Goal: Task Accomplishment & Management: Manage account settings

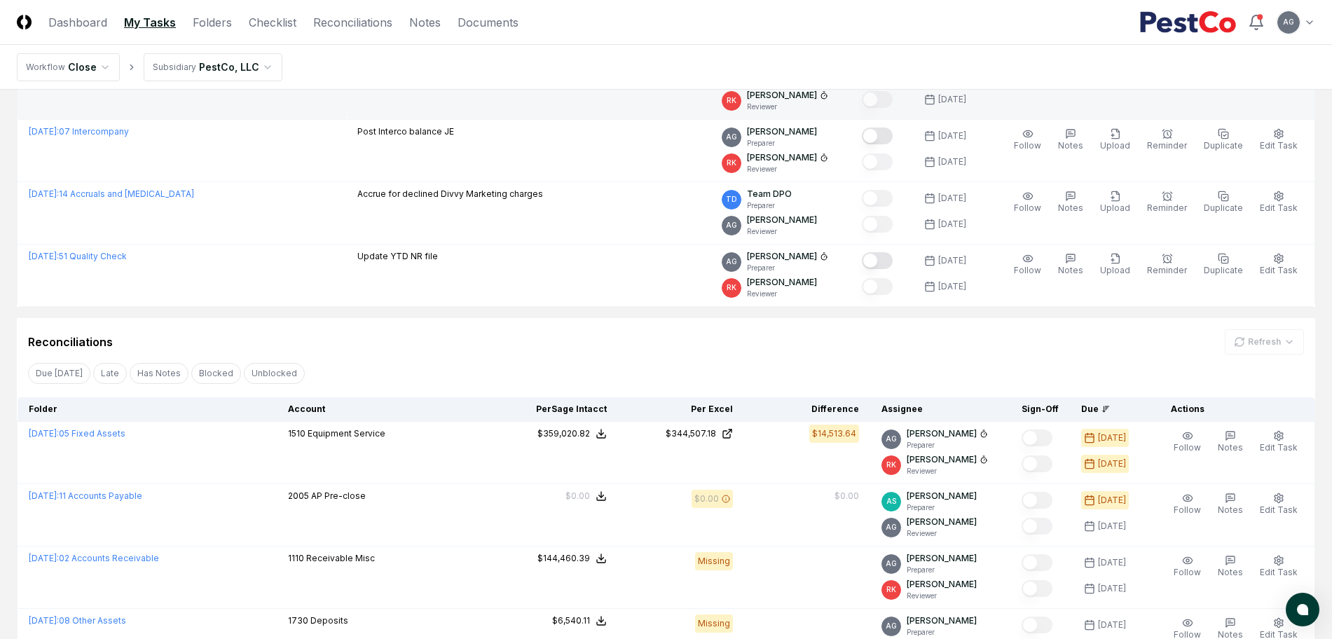
scroll to position [175, 0]
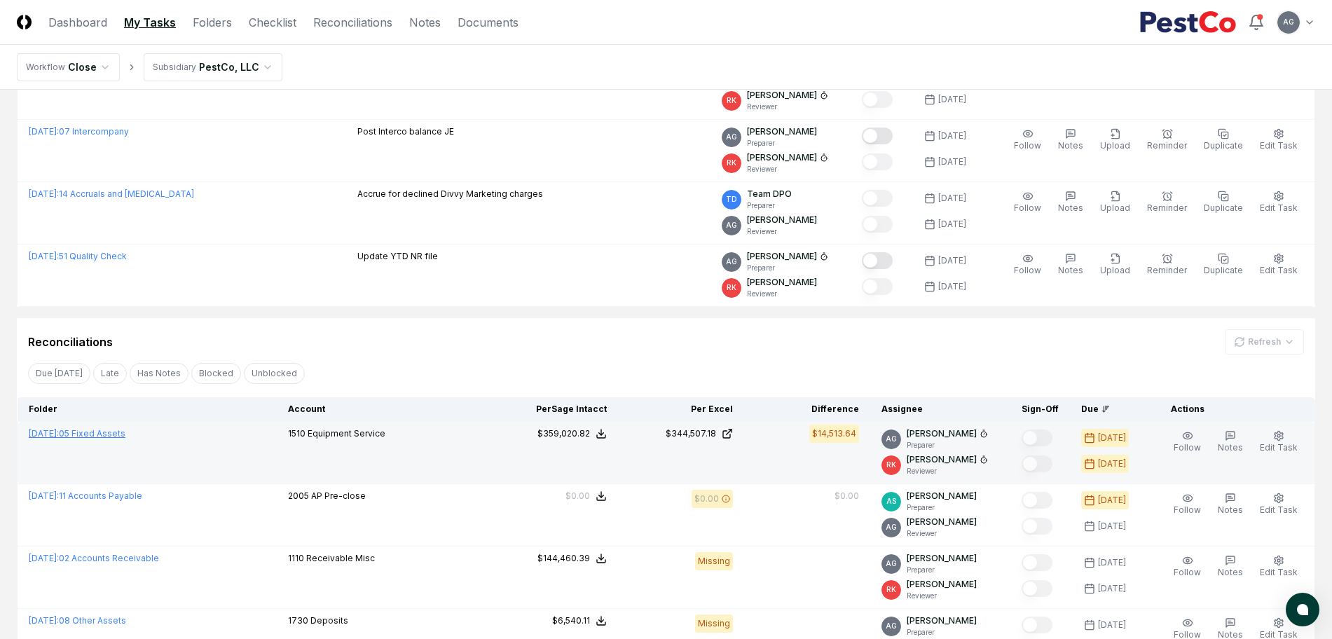
click at [125, 435] on link "September 2025 : 05 Fixed Assets" at bounding box center [77, 433] width 97 height 11
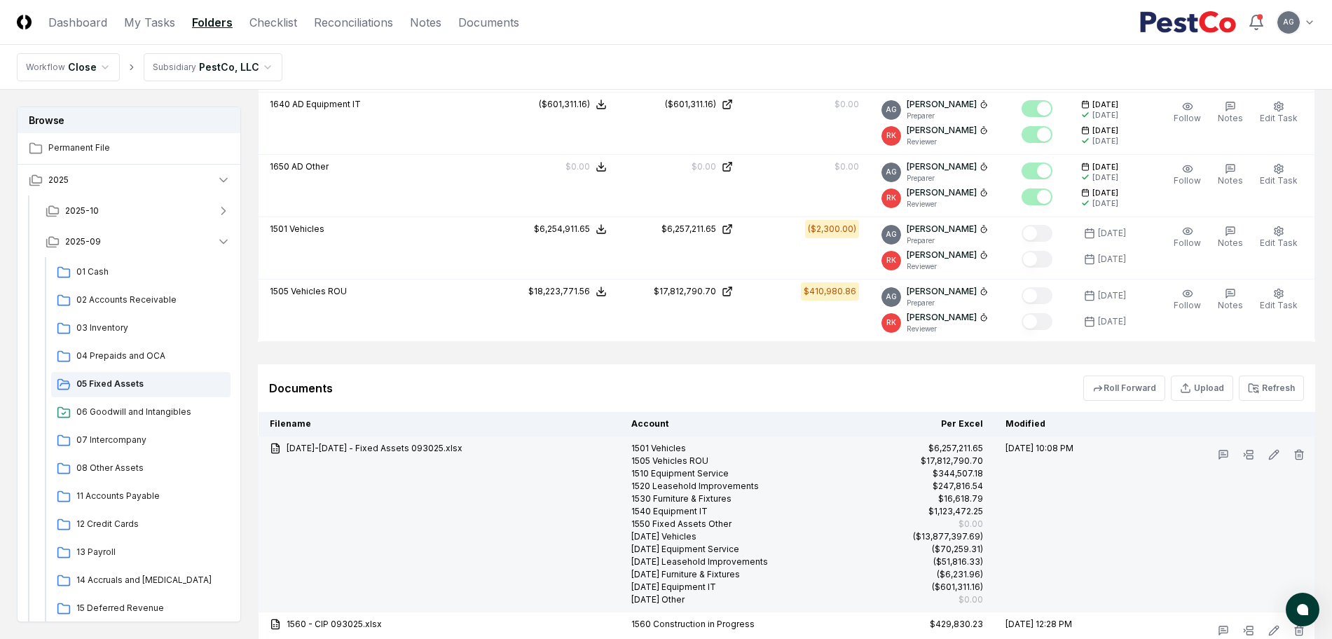
scroll to position [1250, 0]
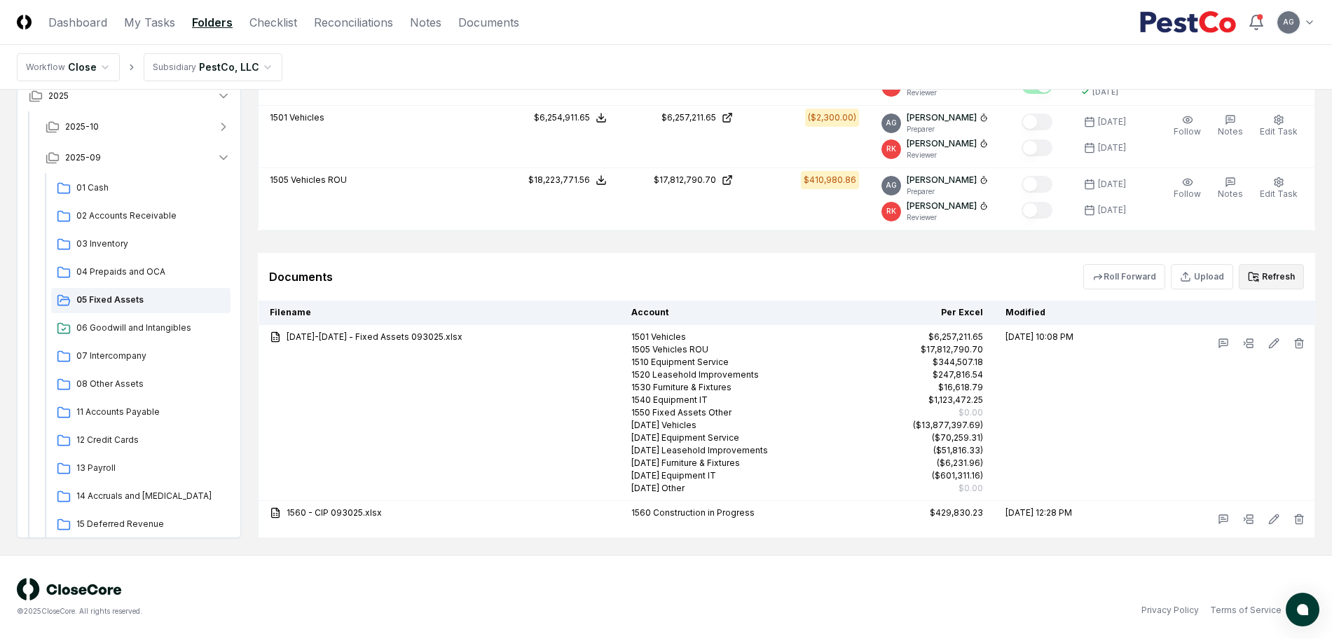
click at [1272, 281] on button "Refresh" at bounding box center [1270, 276] width 65 height 25
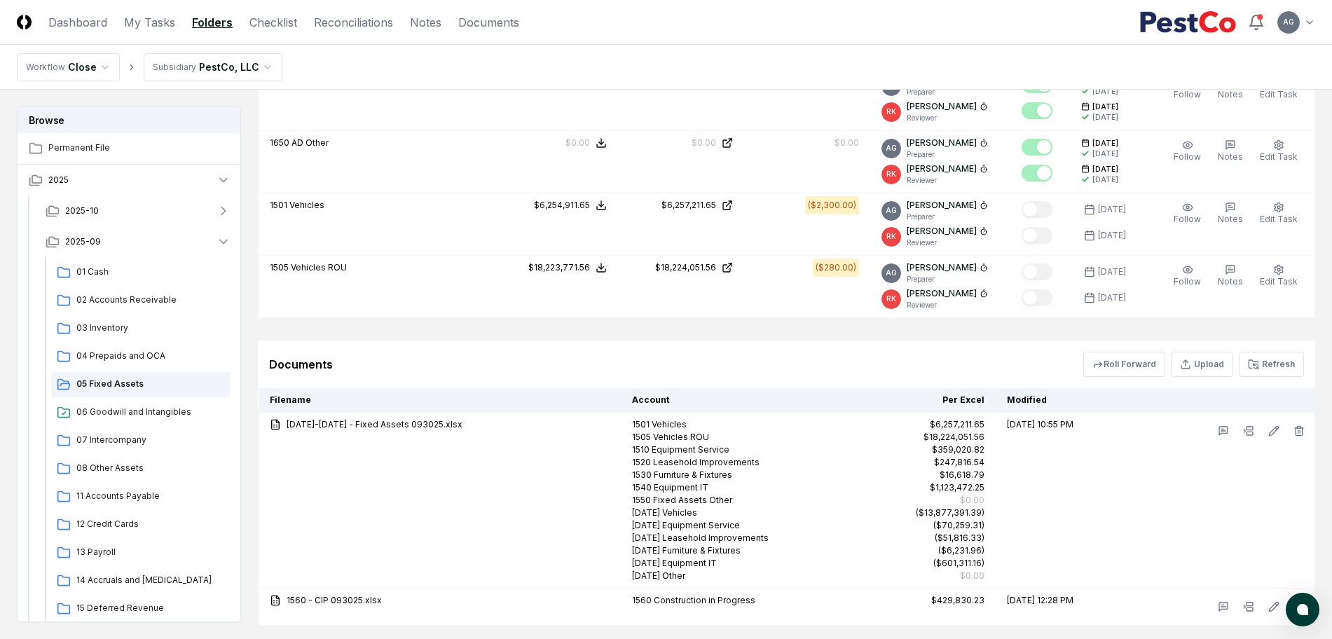
click at [730, 361] on div "Documents Roll Forward Upload Refresh" at bounding box center [786, 364] width 1035 height 25
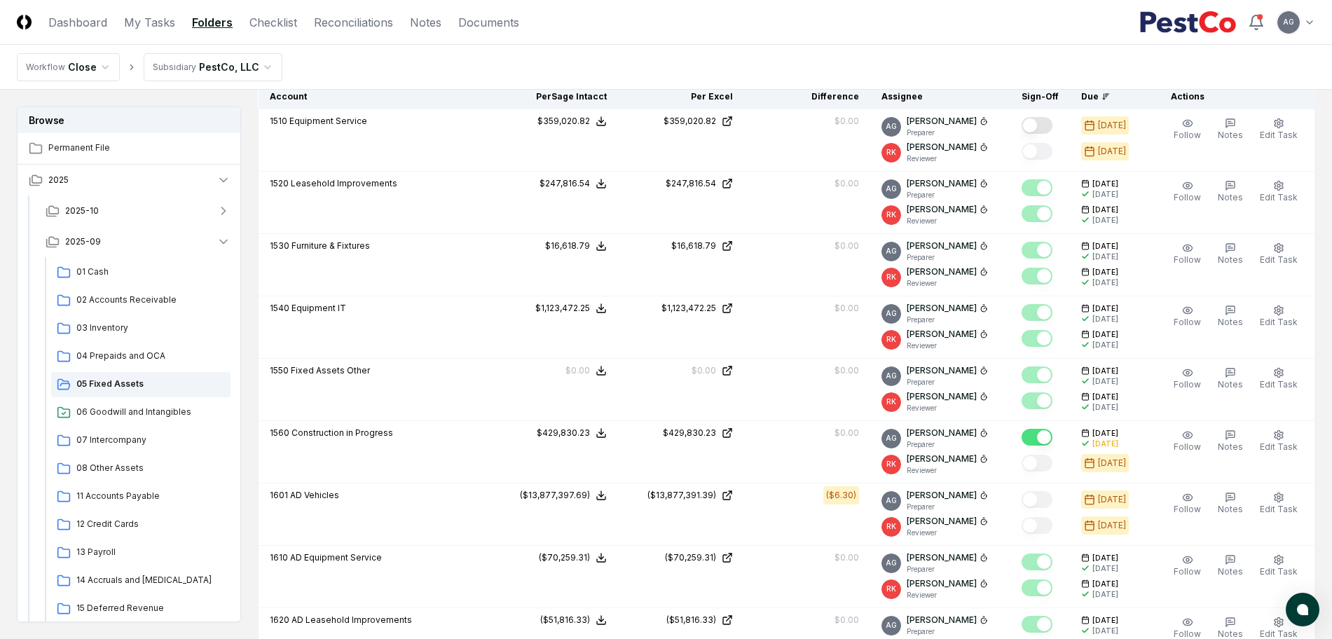
scroll to position [286, 0]
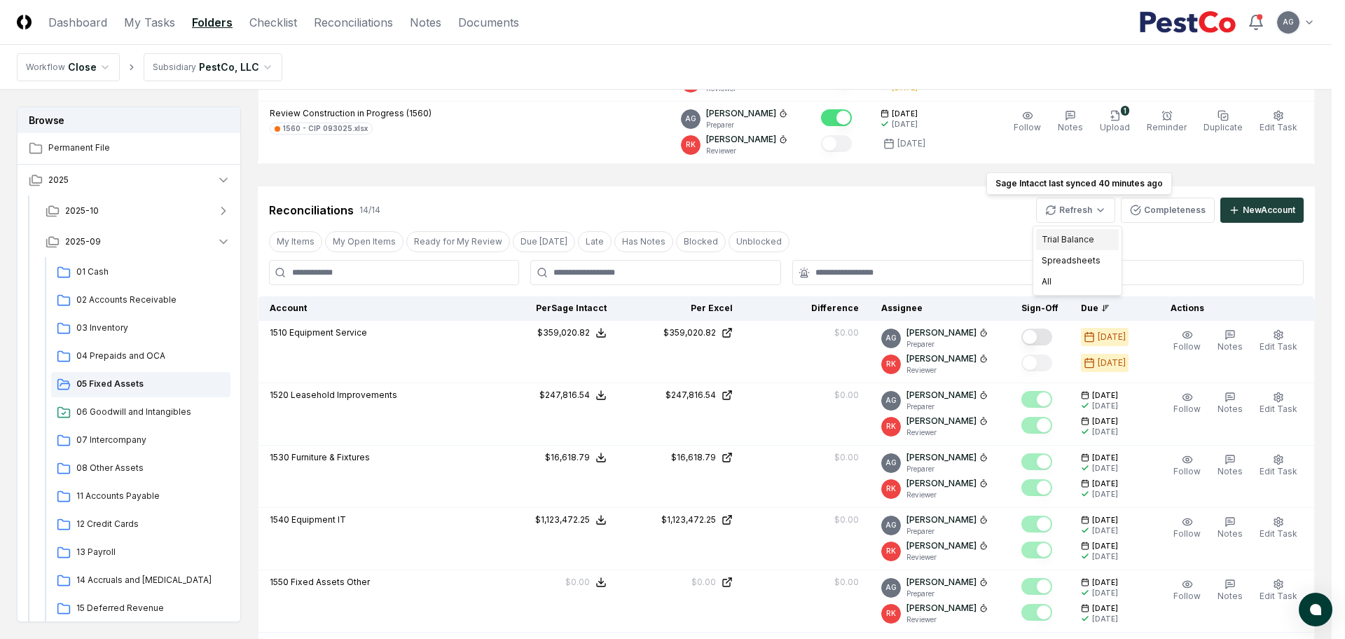
click at [1078, 234] on div "Trial Balance" at bounding box center [1077, 239] width 83 height 21
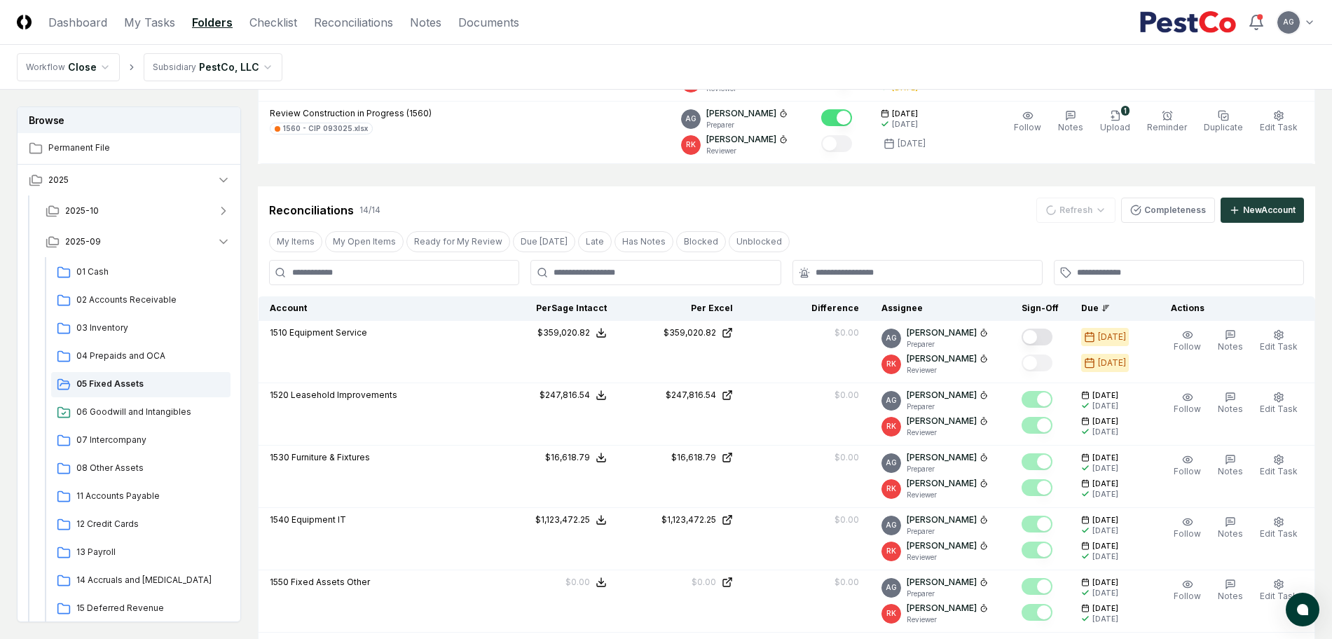
click at [923, 220] on div "Reconciliations 14 / 14 Refresh Completeness New Account" at bounding box center [786, 210] width 1035 height 25
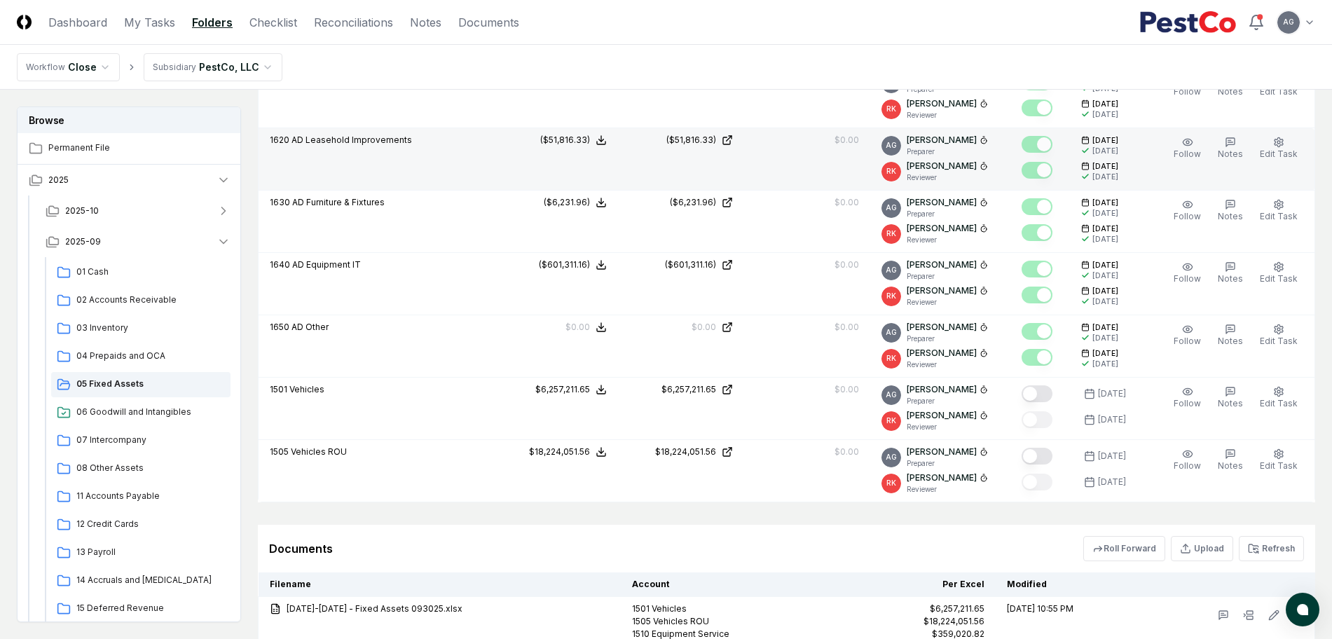
scroll to position [1162, 0]
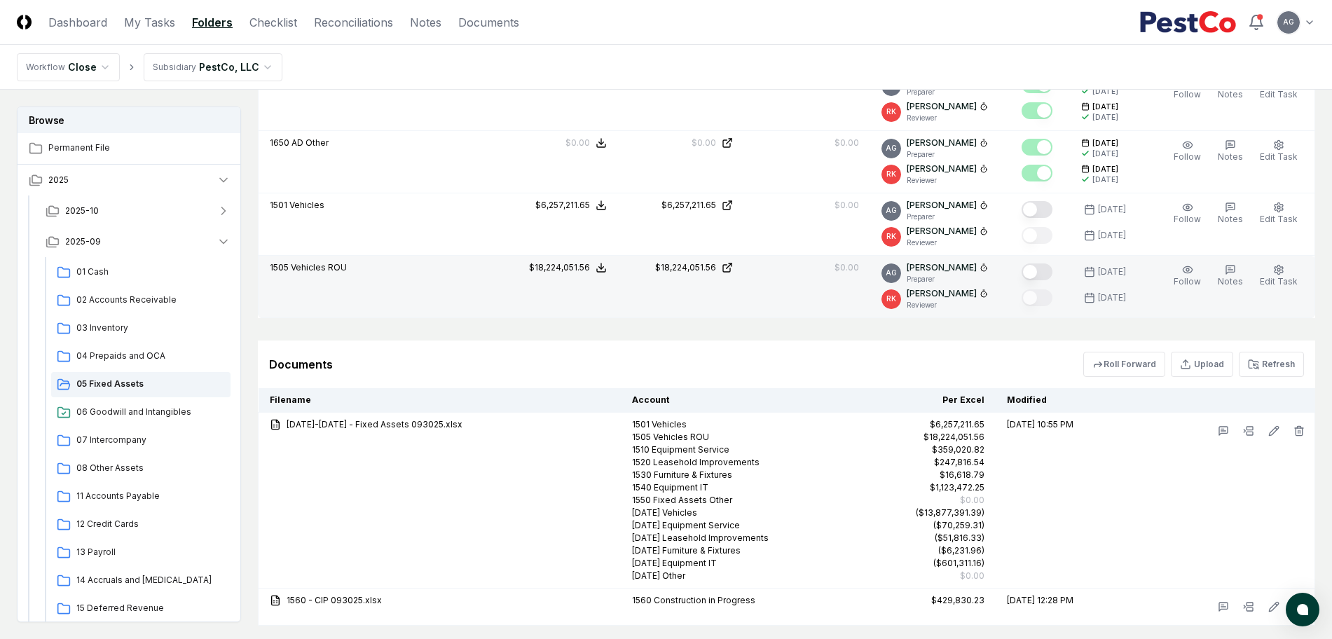
click at [1048, 272] on button "Mark complete" at bounding box center [1036, 271] width 31 height 17
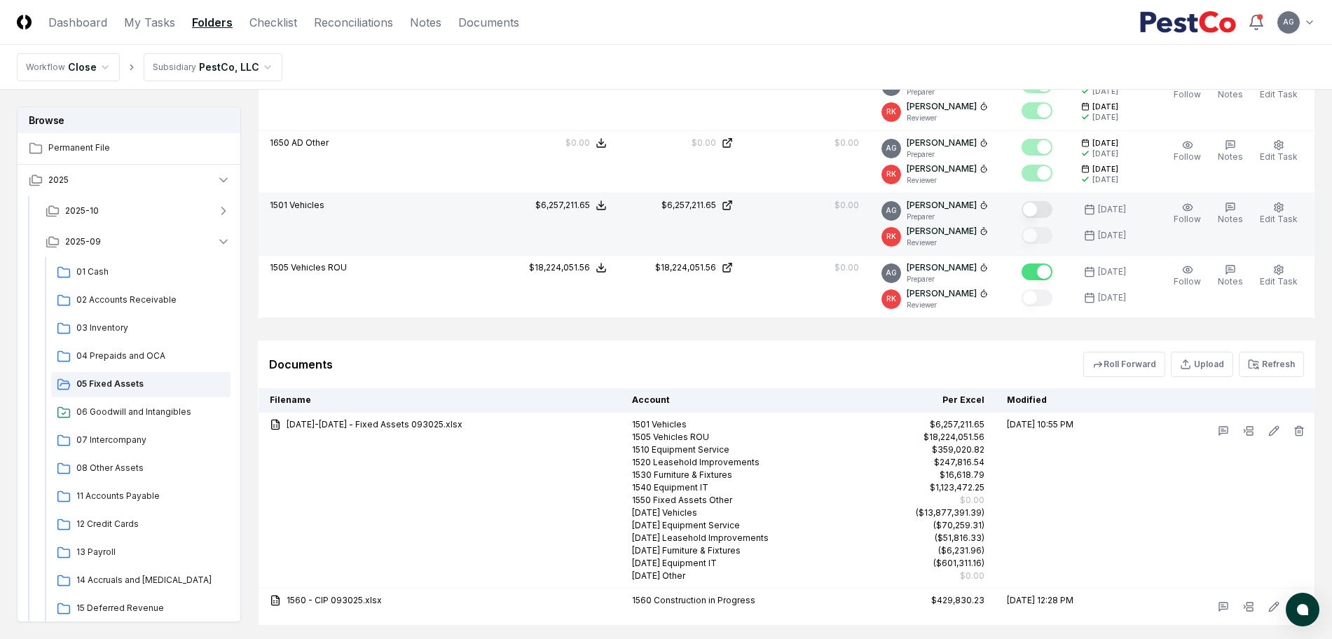
click at [1048, 212] on button "Mark complete" at bounding box center [1036, 209] width 31 height 17
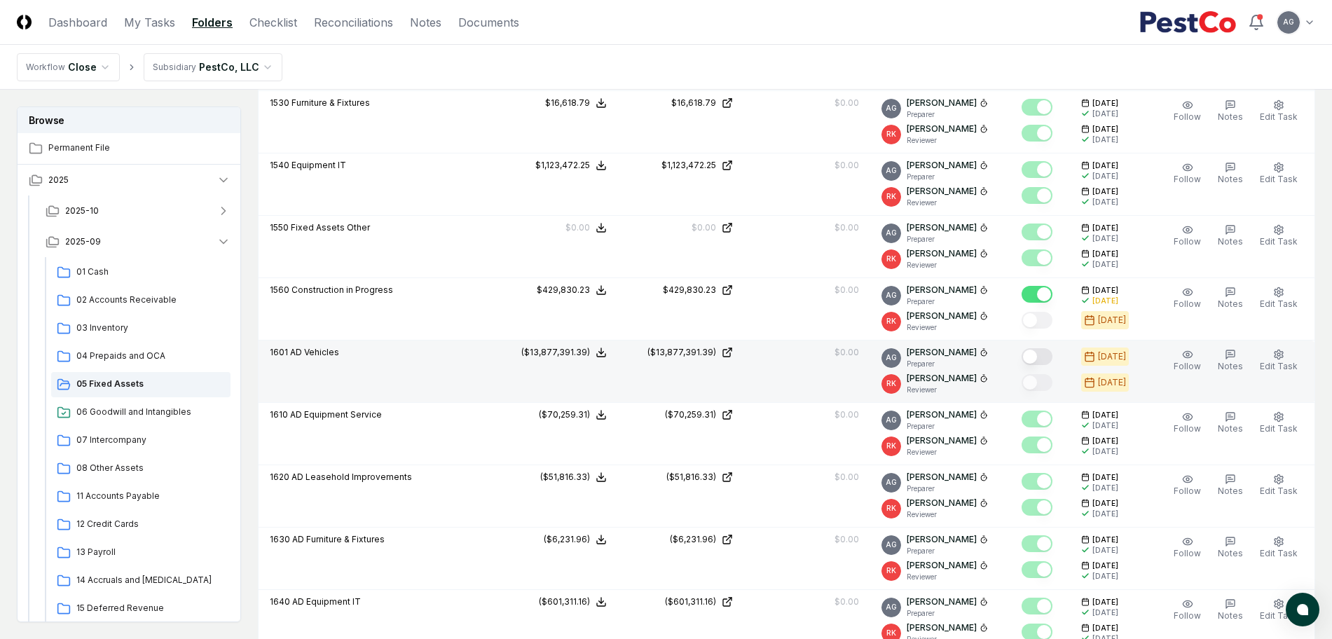
scroll to position [637, 0]
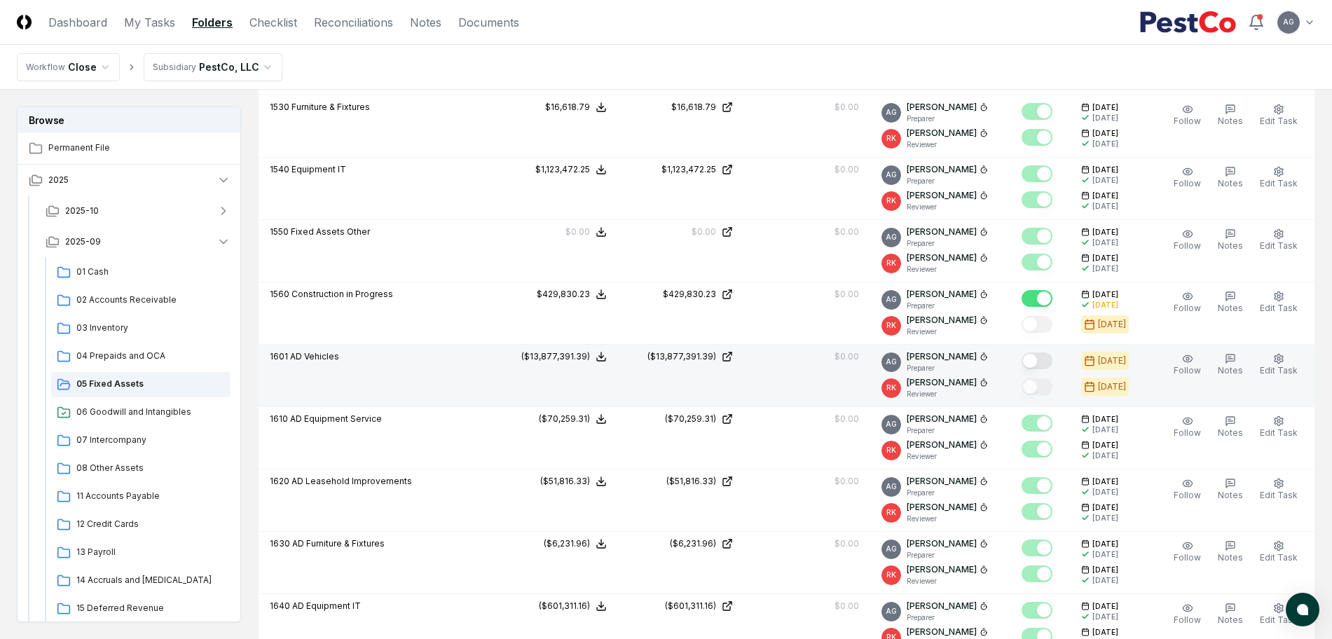
click at [1048, 359] on button "Mark complete" at bounding box center [1036, 360] width 31 height 17
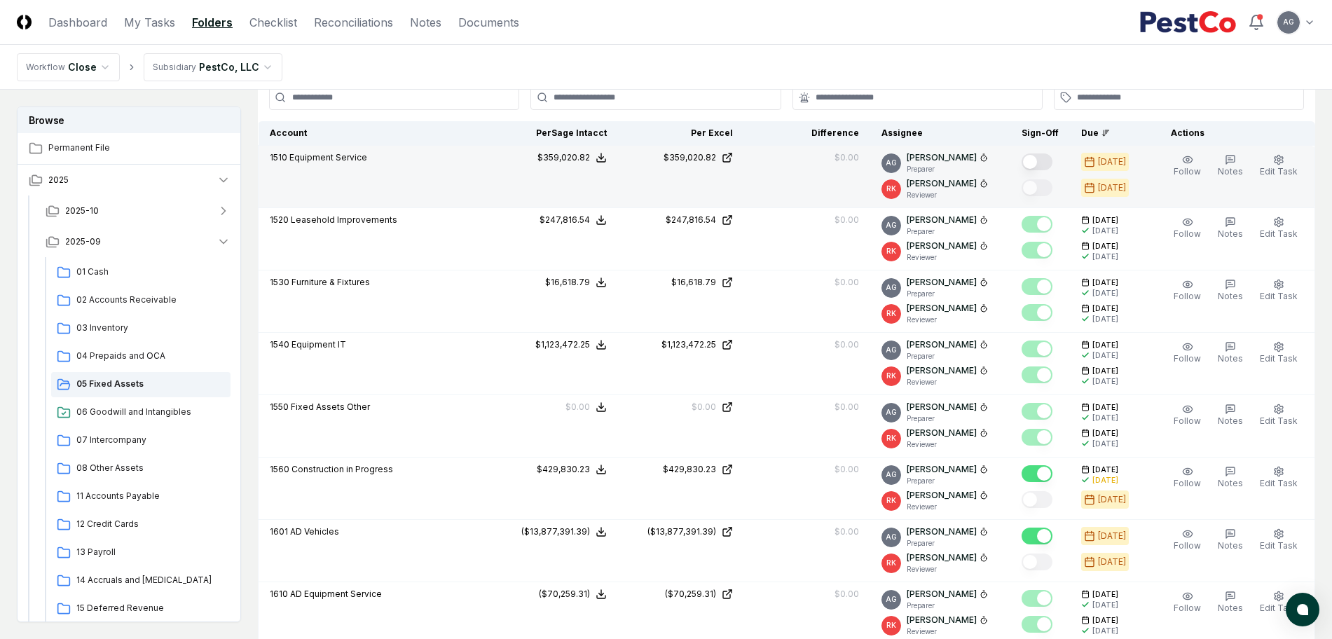
click at [1050, 165] on button "Mark complete" at bounding box center [1036, 161] width 31 height 17
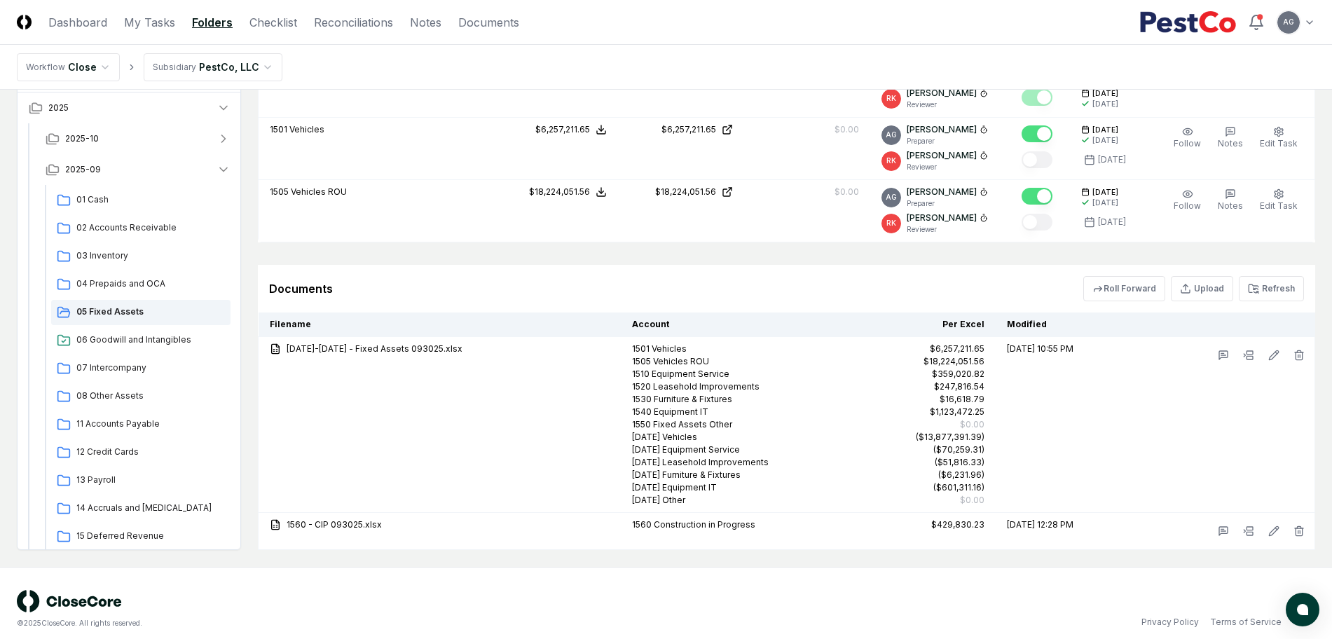
scroll to position [1250, 0]
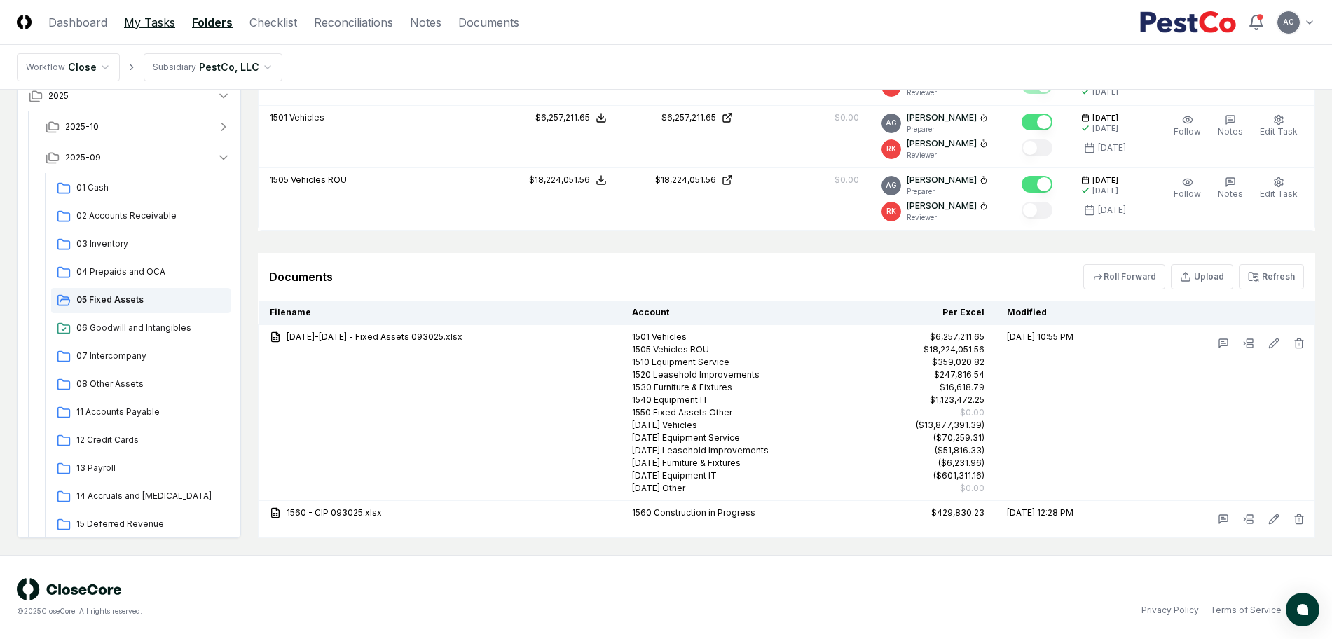
click at [153, 21] on link "My Tasks" at bounding box center [149, 22] width 51 height 17
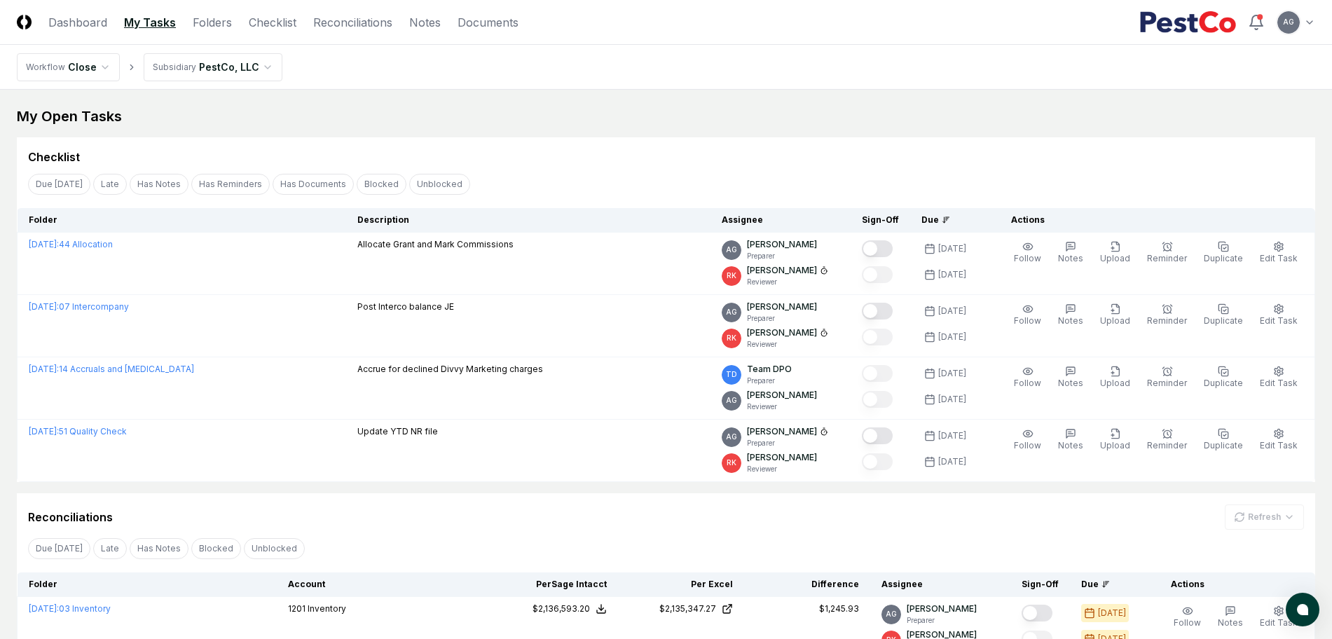
click at [464, 520] on div "Reconciliations Refresh" at bounding box center [666, 516] width 1276 height 25
click at [267, 20] on link "Checklist" at bounding box center [273, 22] width 48 height 17
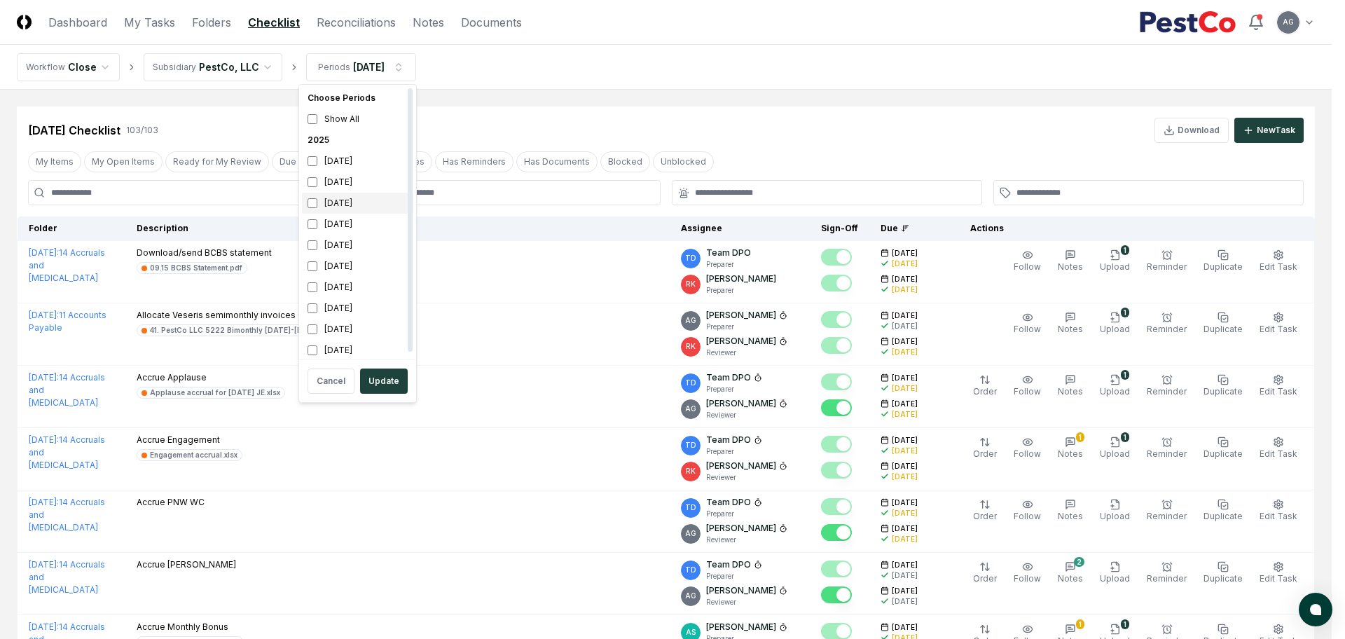
click at [344, 201] on div "[DATE]" at bounding box center [357, 203] width 111 height 21
click at [345, 184] on div "[DATE]" at bounding box center [357, 182] width 111 height 21
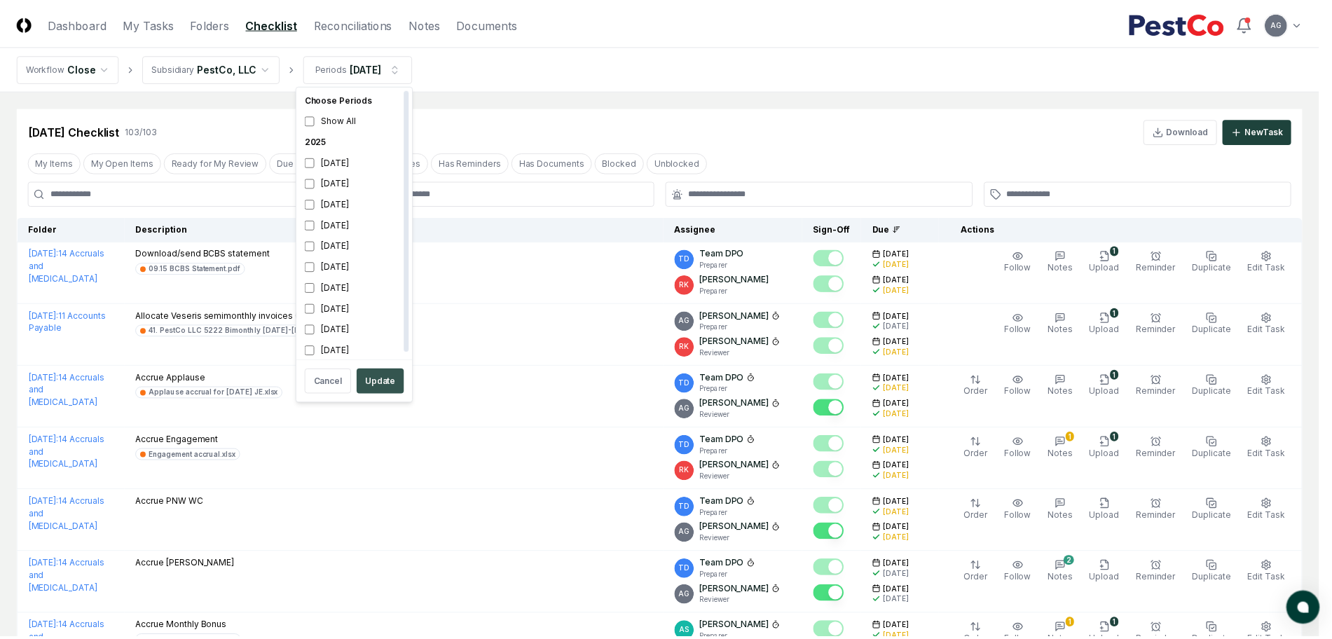
scroll to position [4, 0]
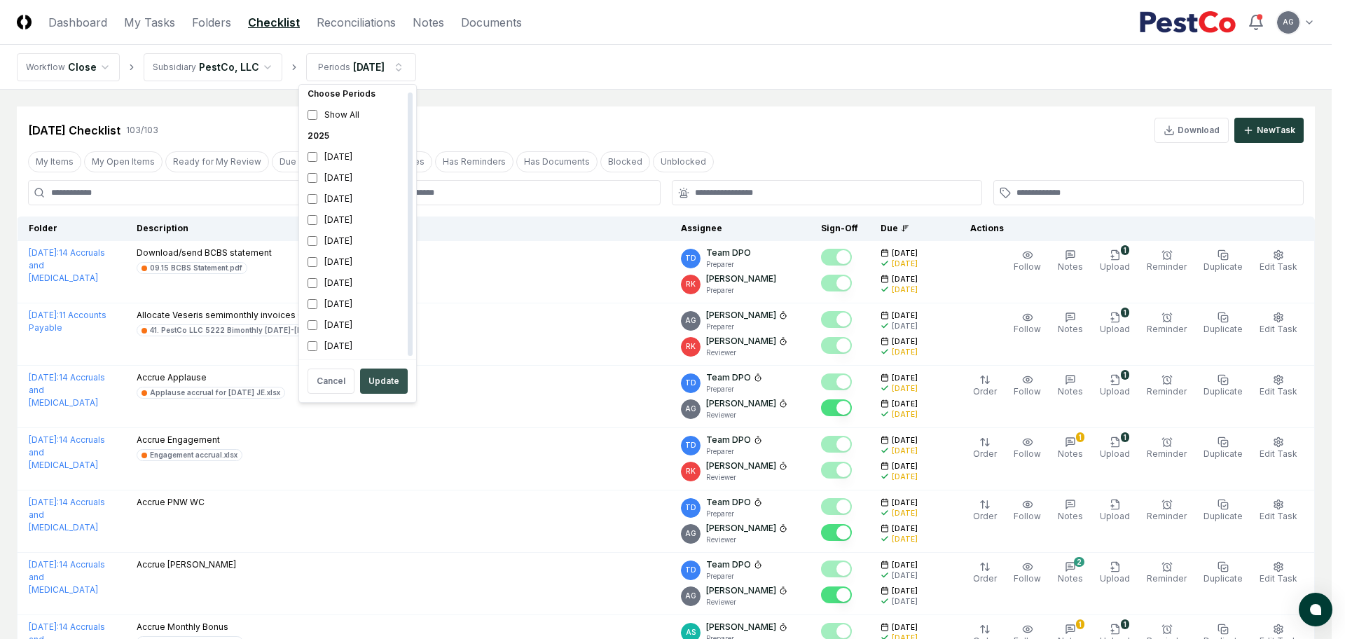
click at [389, 378] on button "Update" at bounding box center [384, 380] width 48 height 25
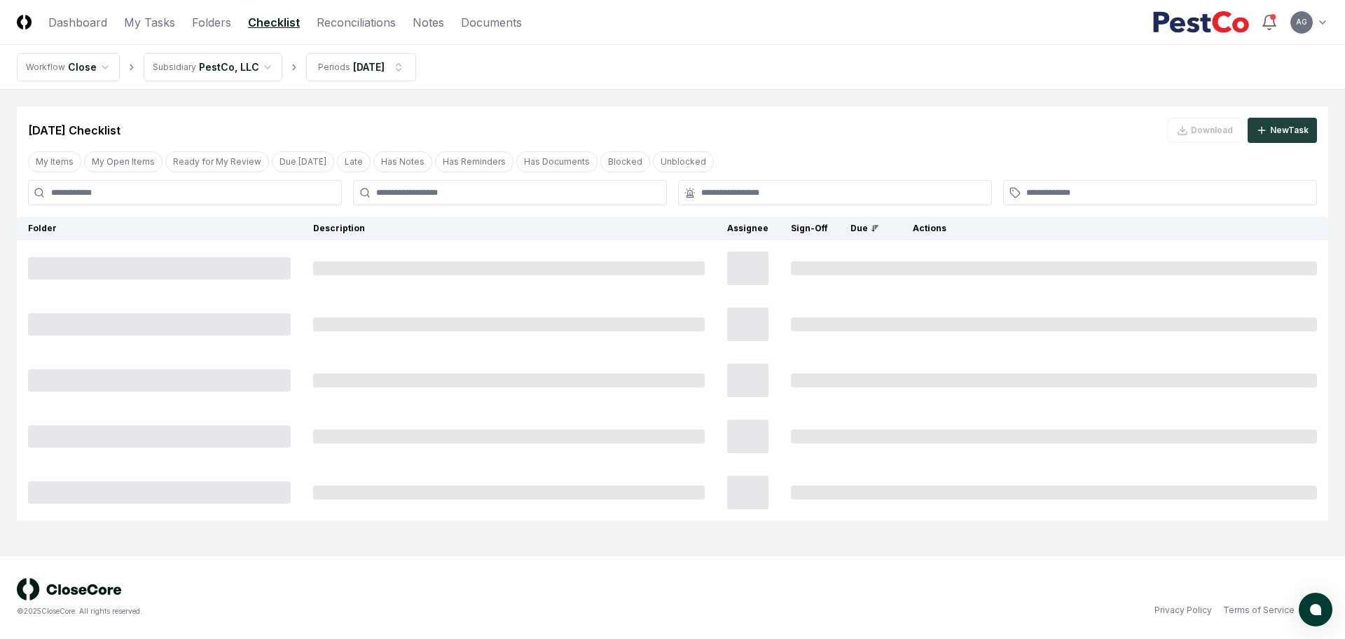
click at [174, 199] on input at bounding box center [185, 192] width 314 height 25
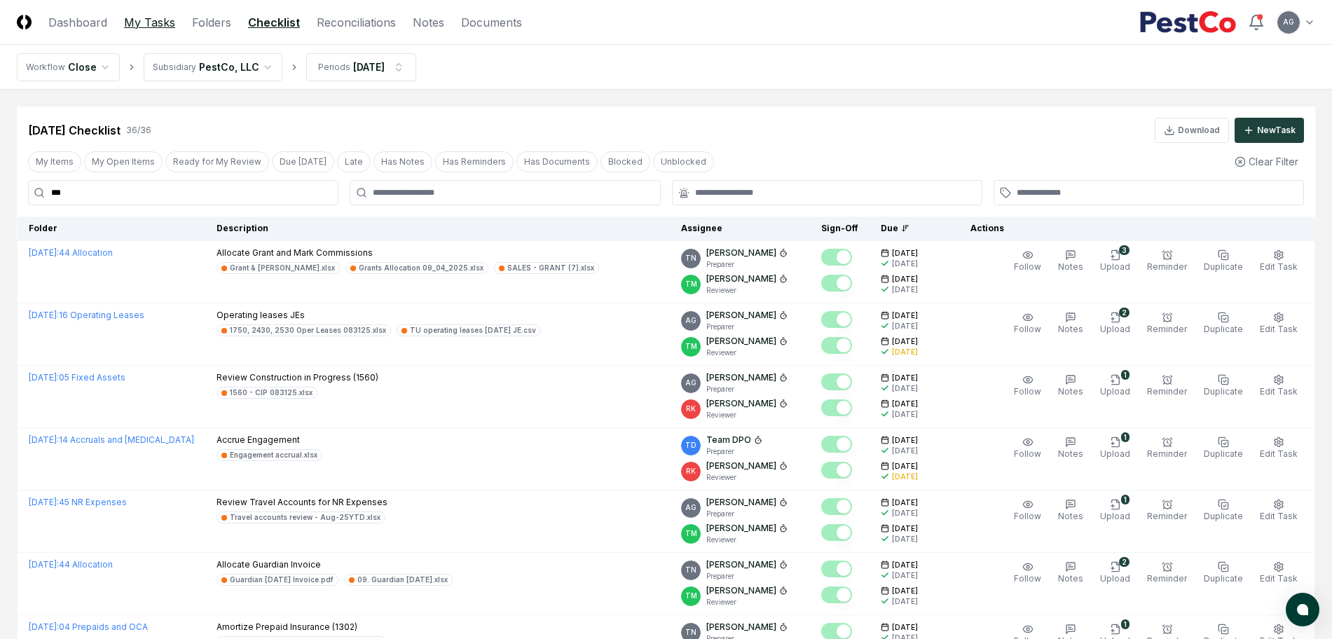
type input "***"
click at [137, 25] on link "My Tasks" at bounding box center [149, 22] width 51 height 17
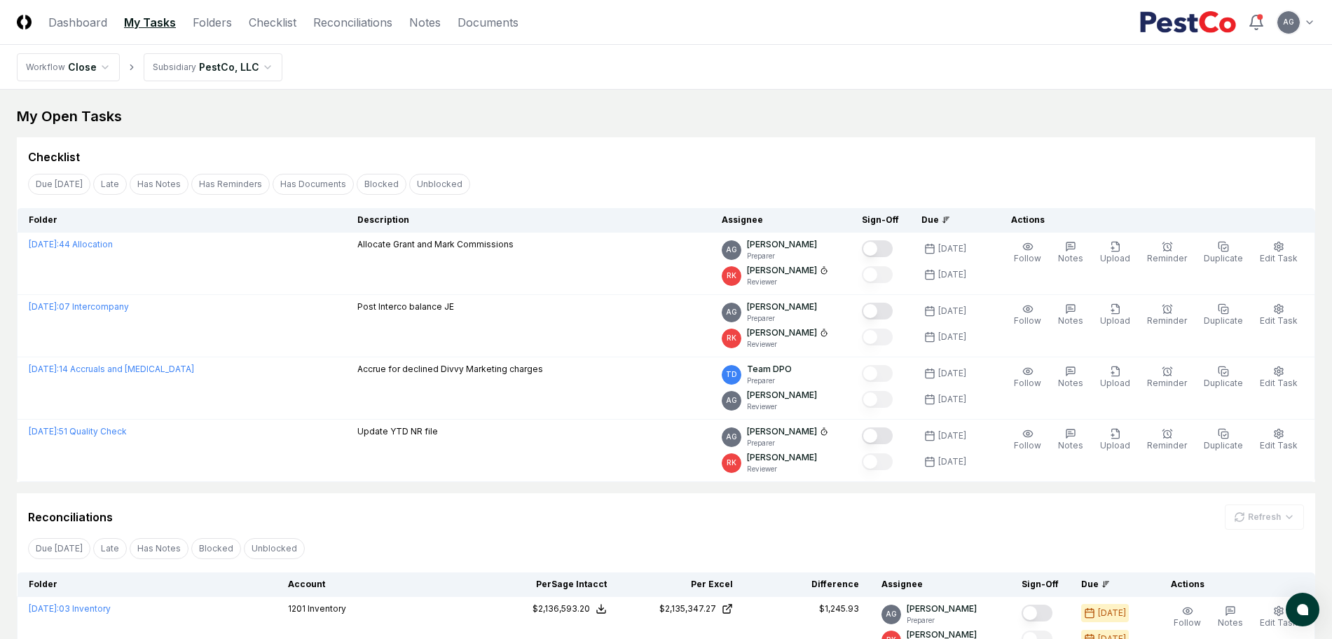
click at [578, 149] on div "Checklist" at bounding box center [666, 157] width 1276 height 17
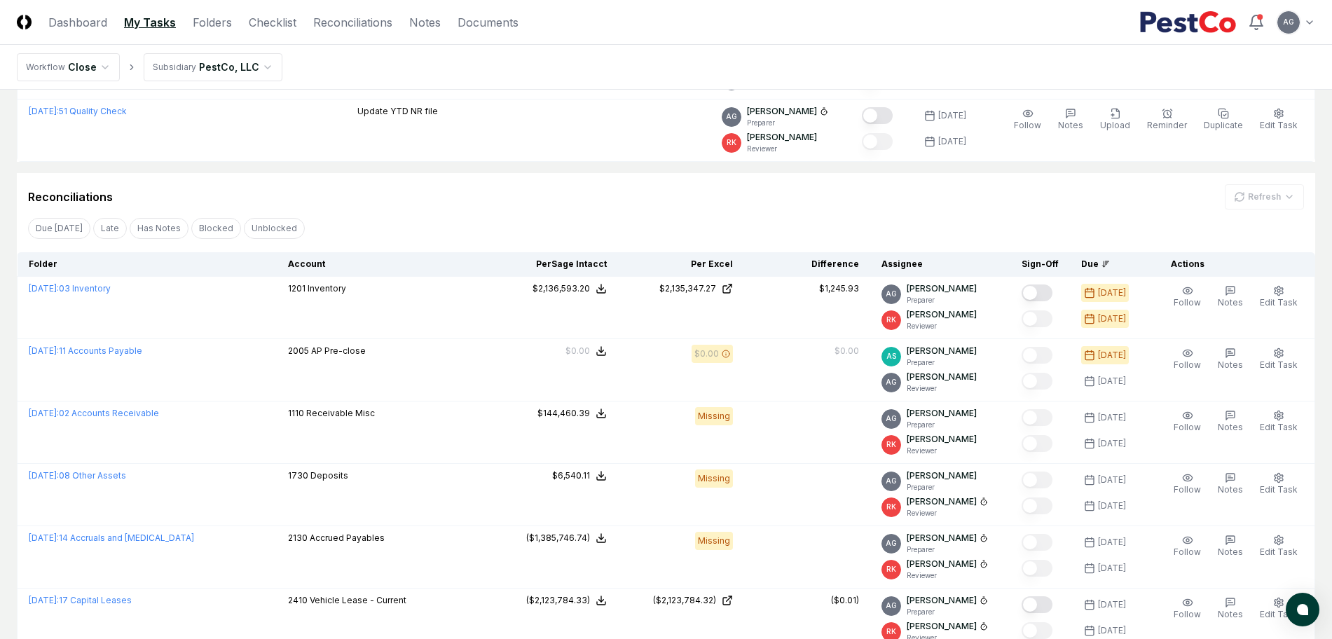
scroll to position [350, 0]
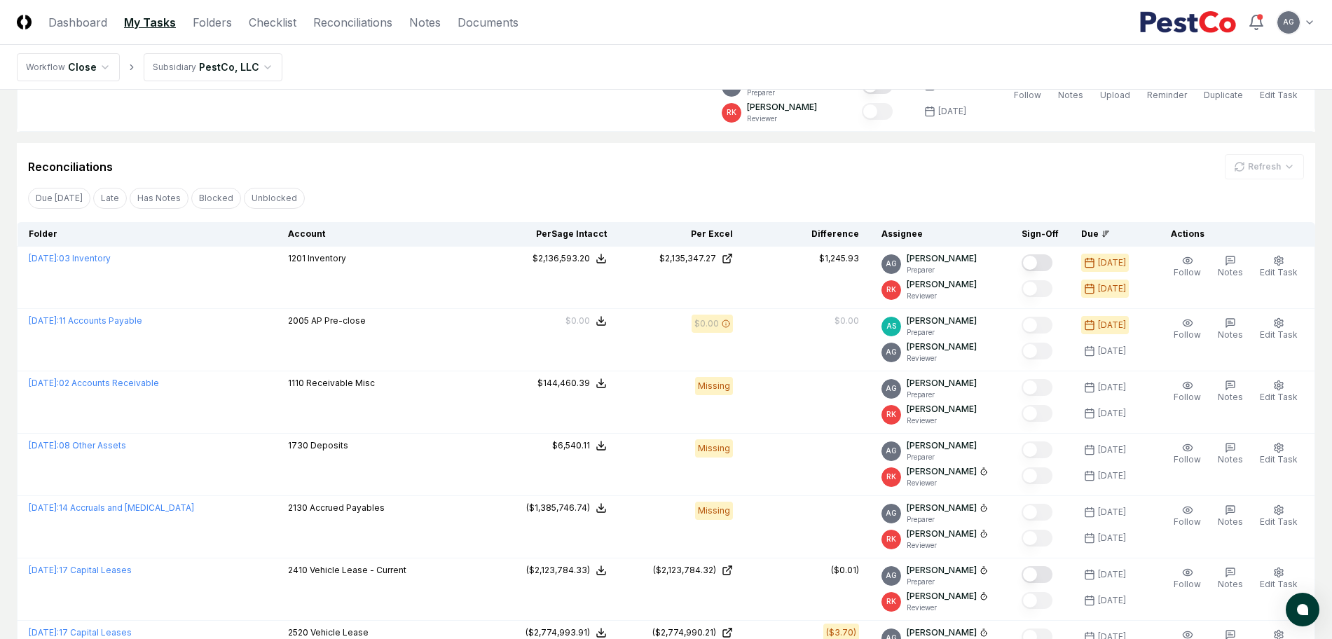
click at [460, 193] on div "Due Today Late Has Notes Blocked Unblocked Clear Filter" at bounding box center [666, 198] width 1298 height 26
click at [382, 191] on div "Due Today Late Has Notes Blocked Unblocked Clear Filter" at bounding box center [666, 198] width 1298 height 26
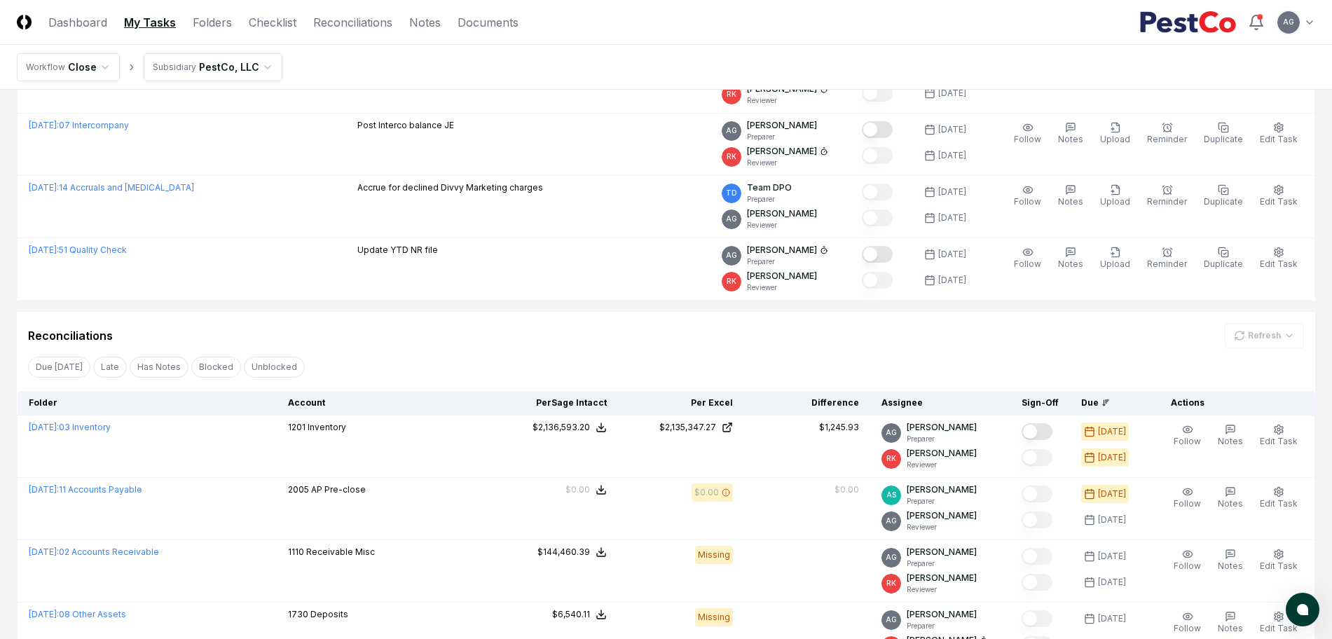
scroll to position [175, 0]
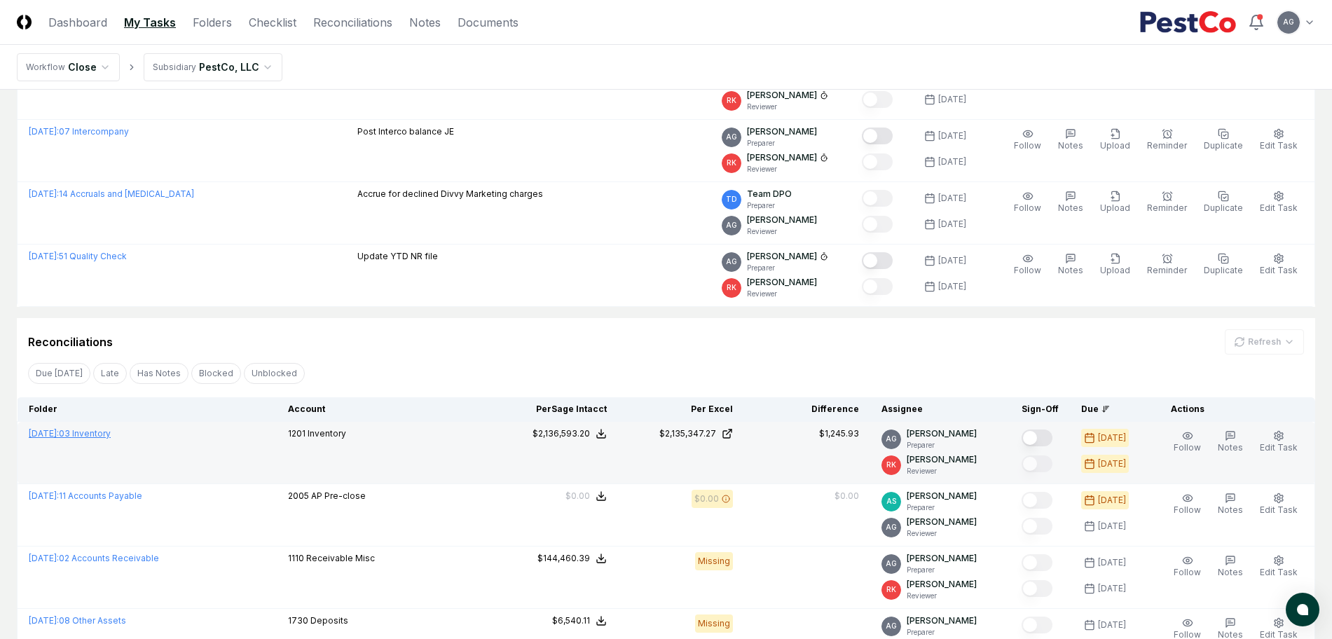
click at [111, 432] on link "September 2025 : 03 Inventory" at bounding box center [70, 433] width 82 height 11
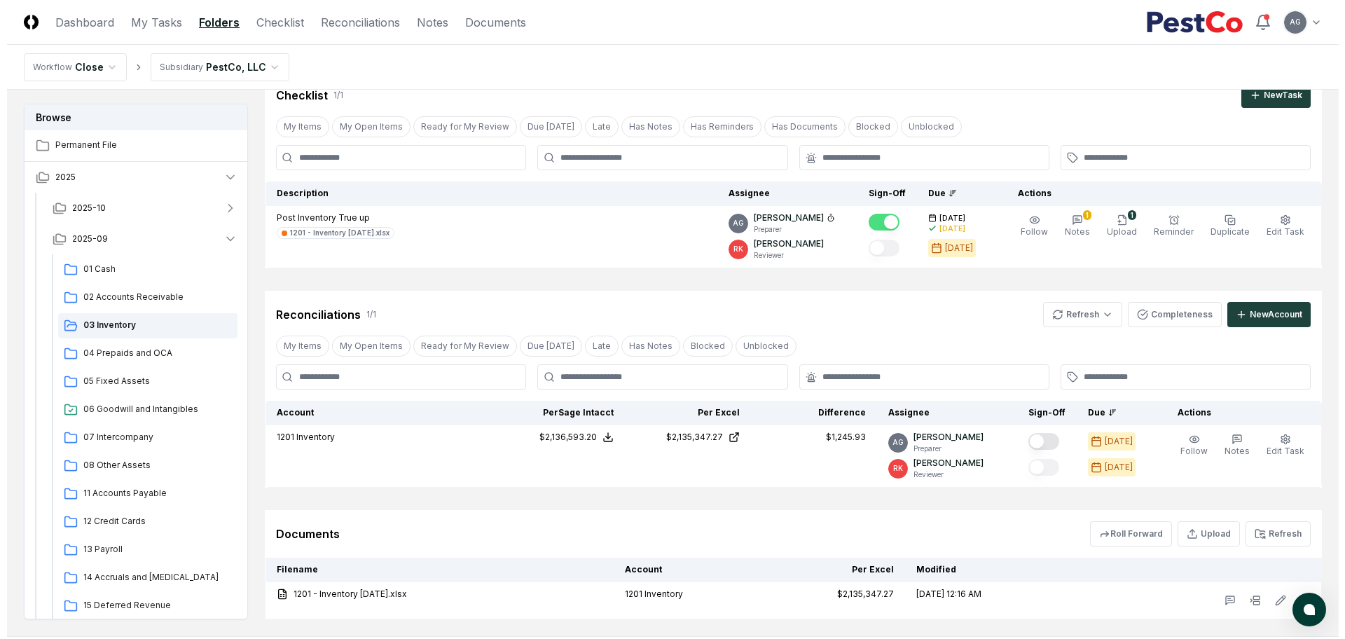
scroll to position [88, 0]
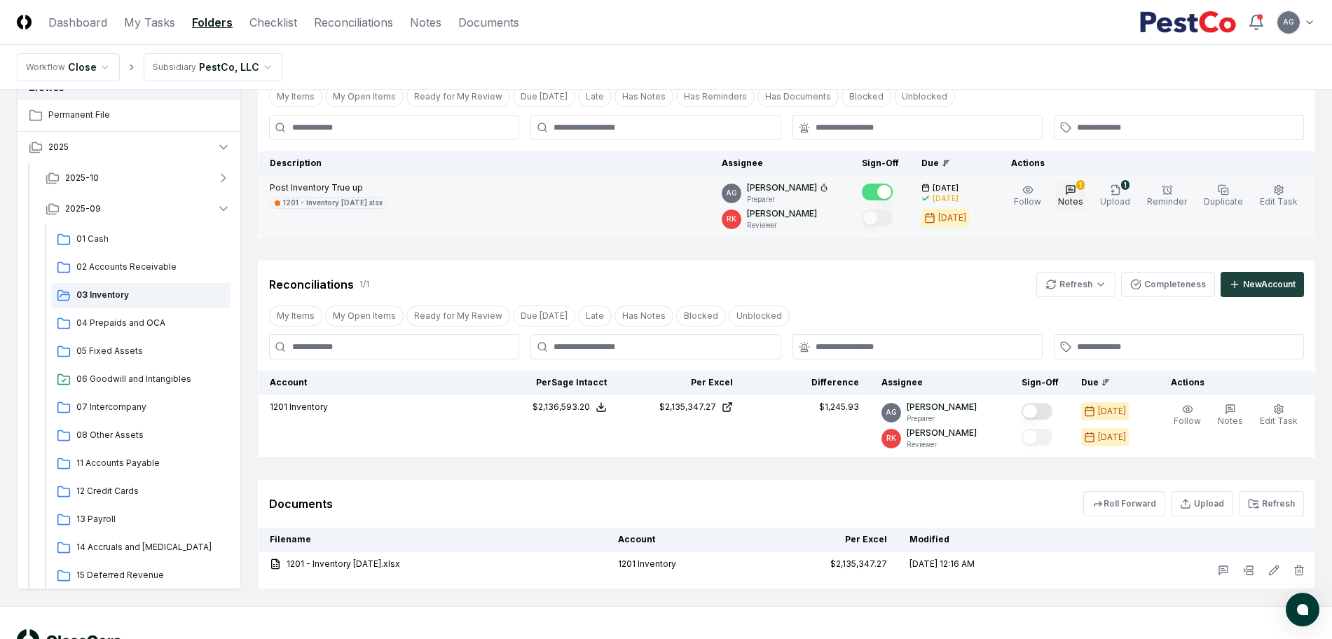
click at [1071, 191] on button "1 Notes" at bounding box center [1070, 195] width 31 height 29
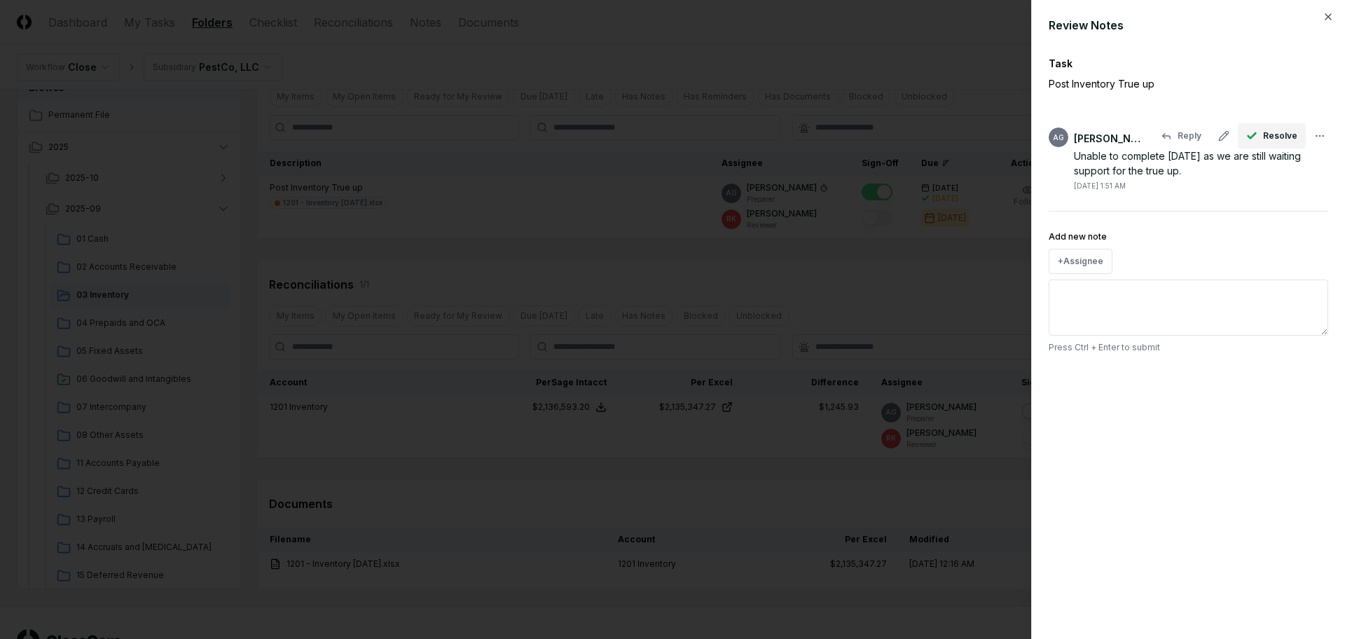
click at [1264, 131] on button "Resolve" at bounding box center [1272, 135] width 68 height 25
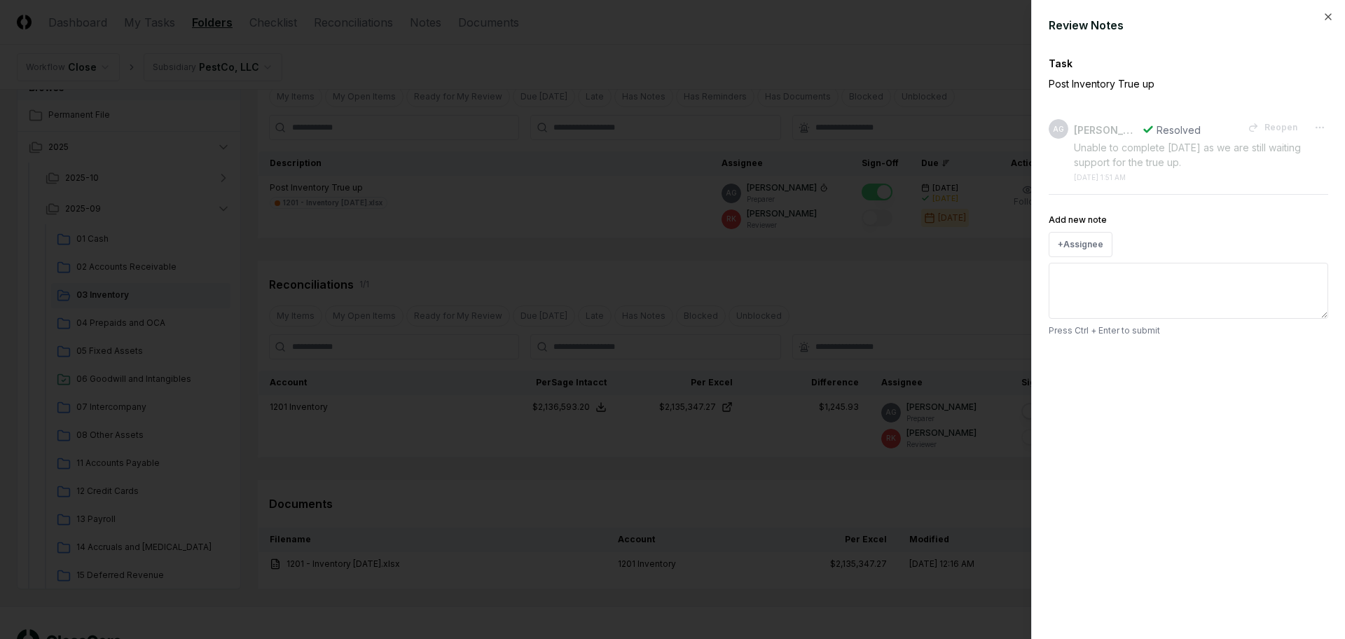
click at [906, 275] on div at bounding box center [672, 319] width 1345 height 639
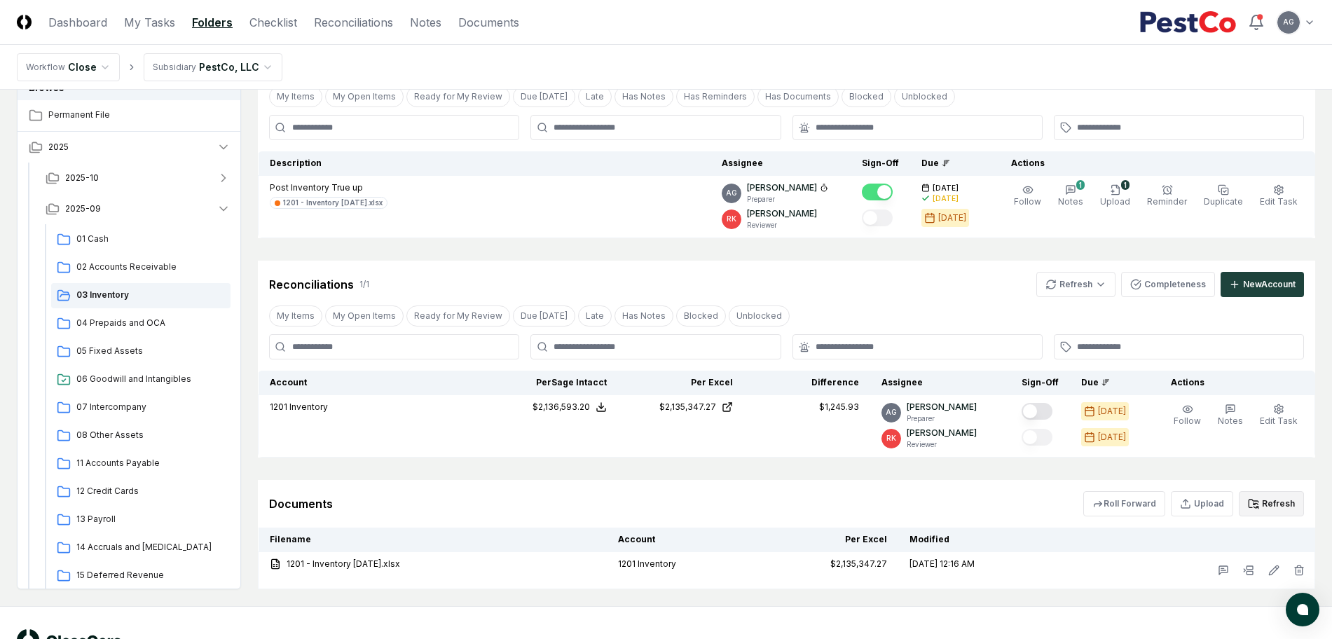
click at [1273, 504] on button "Refresh" at bounding box center [1270, 503] width 65 height 25
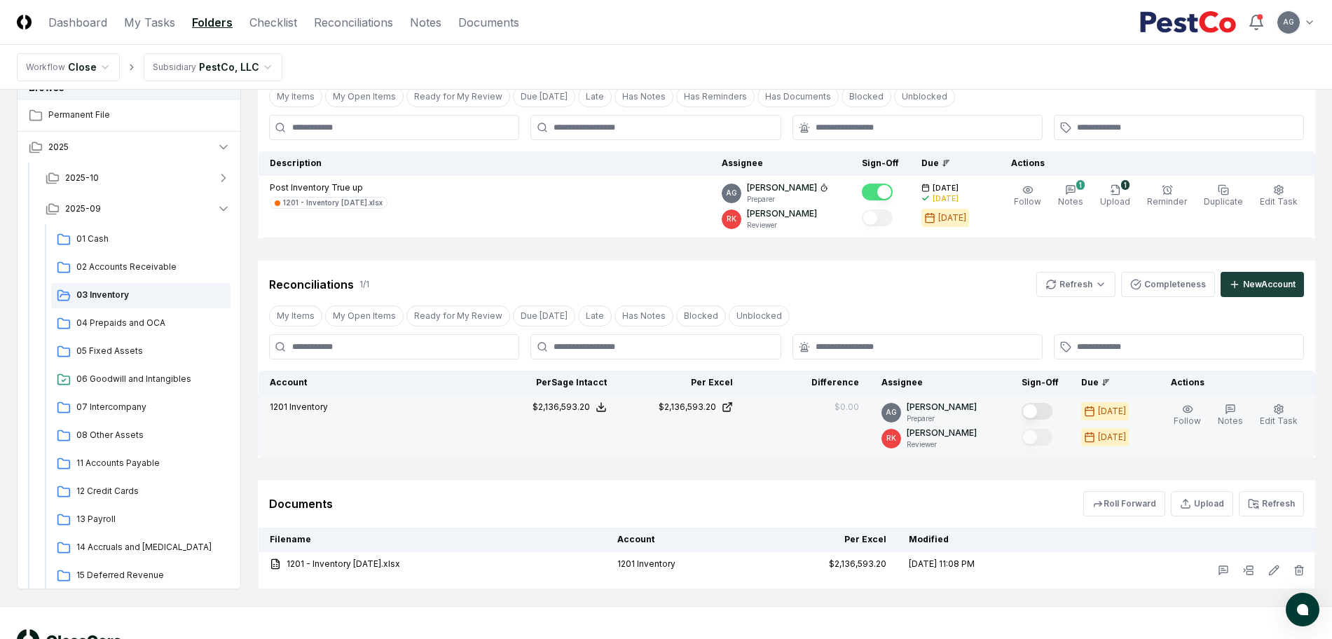
click at [1048, 405] on button "Mark complete" at bounding box center [1036, 411] width 31 height 17
click at [1282, 416] on span "Edit Task" at bounding box center [1278, 420] width 38 height 11
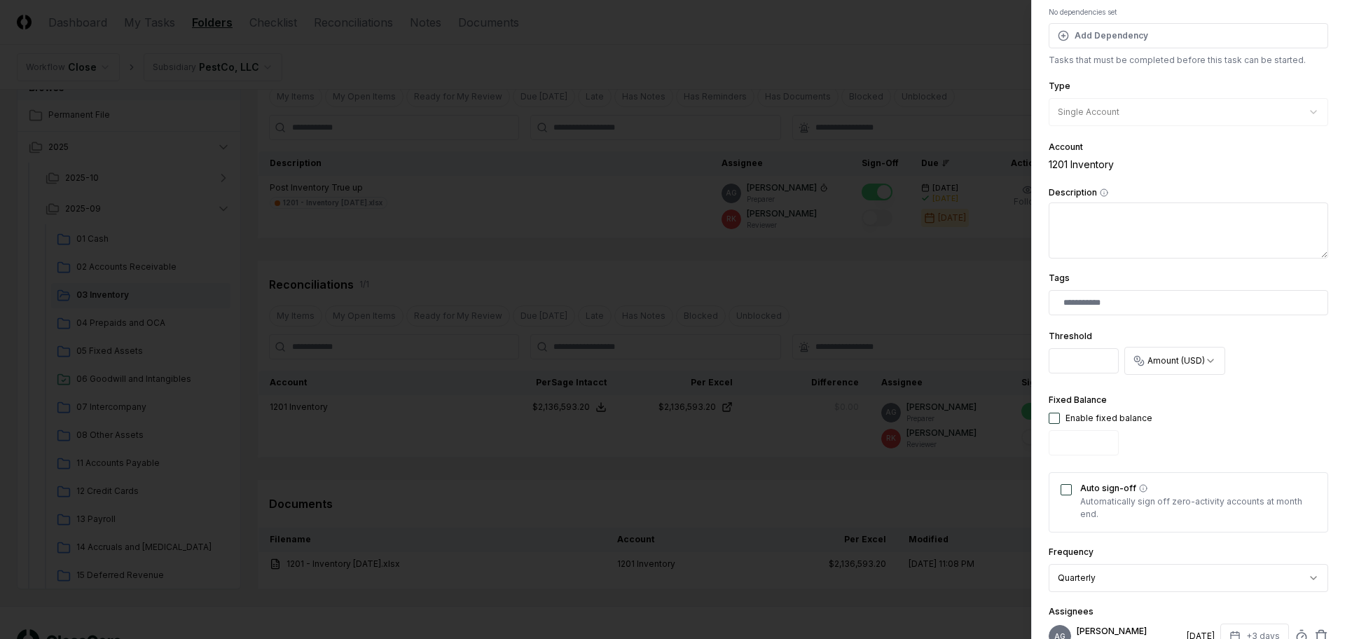
scroll to position [263, 0]
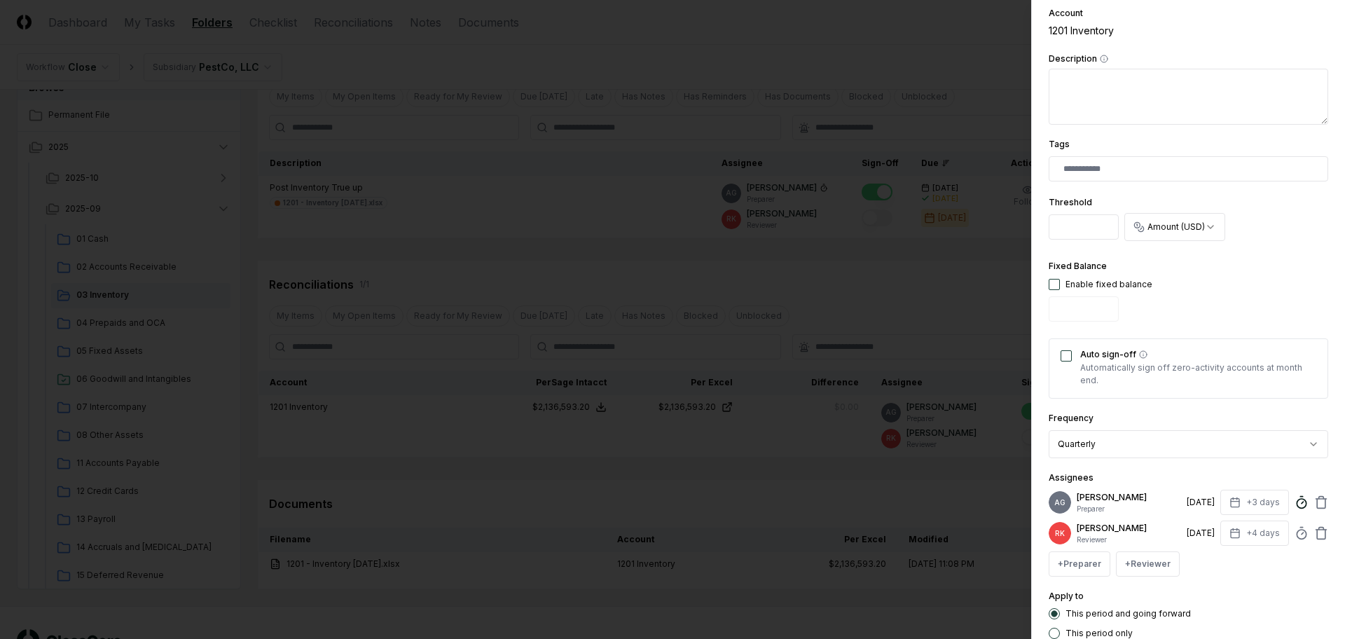
click at [1295, 503] on icon at bounding box center [1302, 502] width 14 height 14
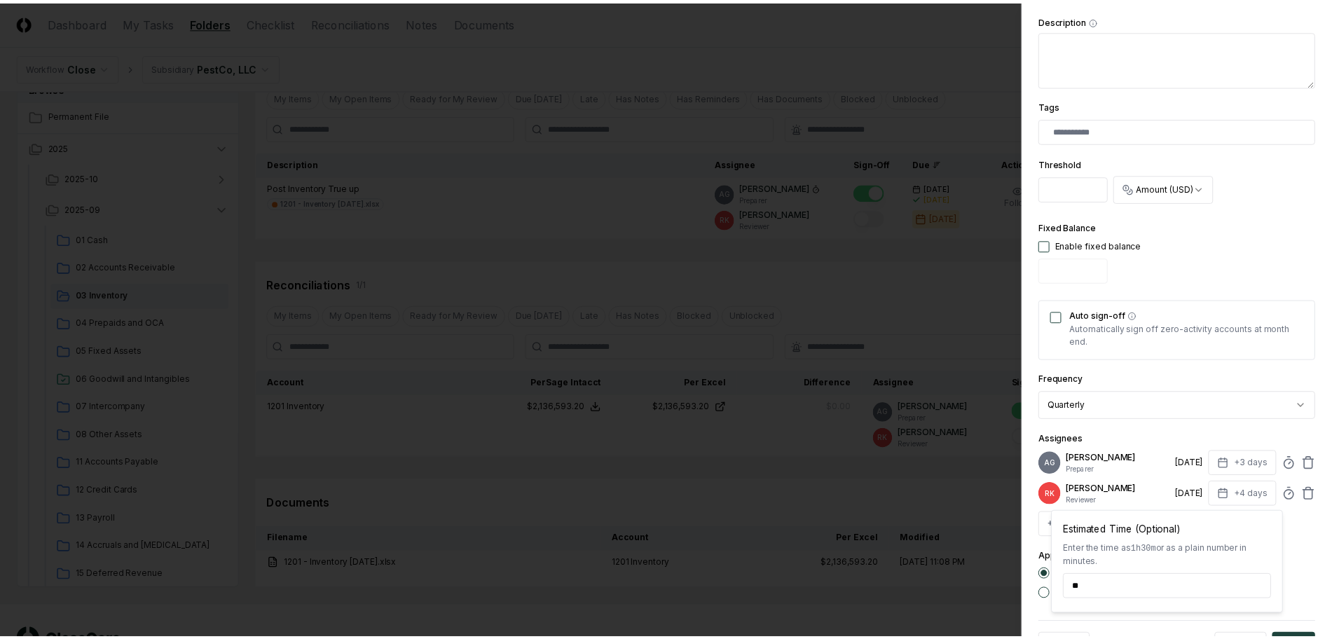
scroll to position [364, 0]
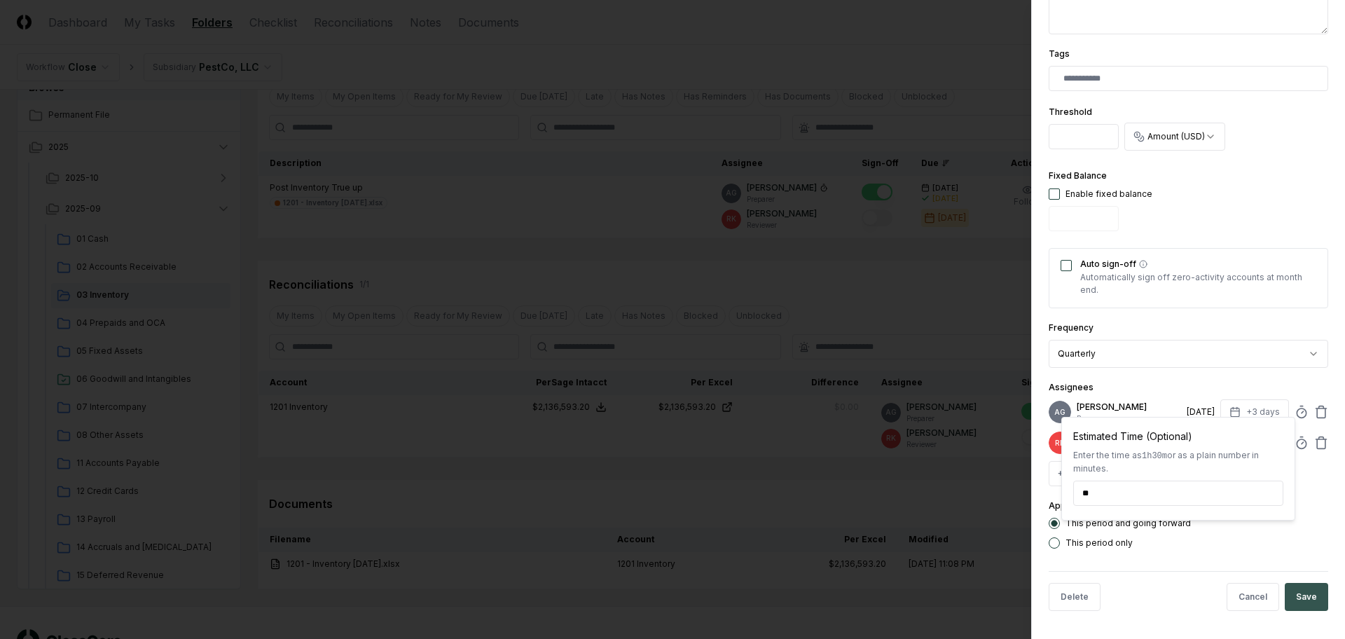
type input "******"
click at [1290, 602] on button "Save" at bounding box center [1306, 597] width 43 height 28
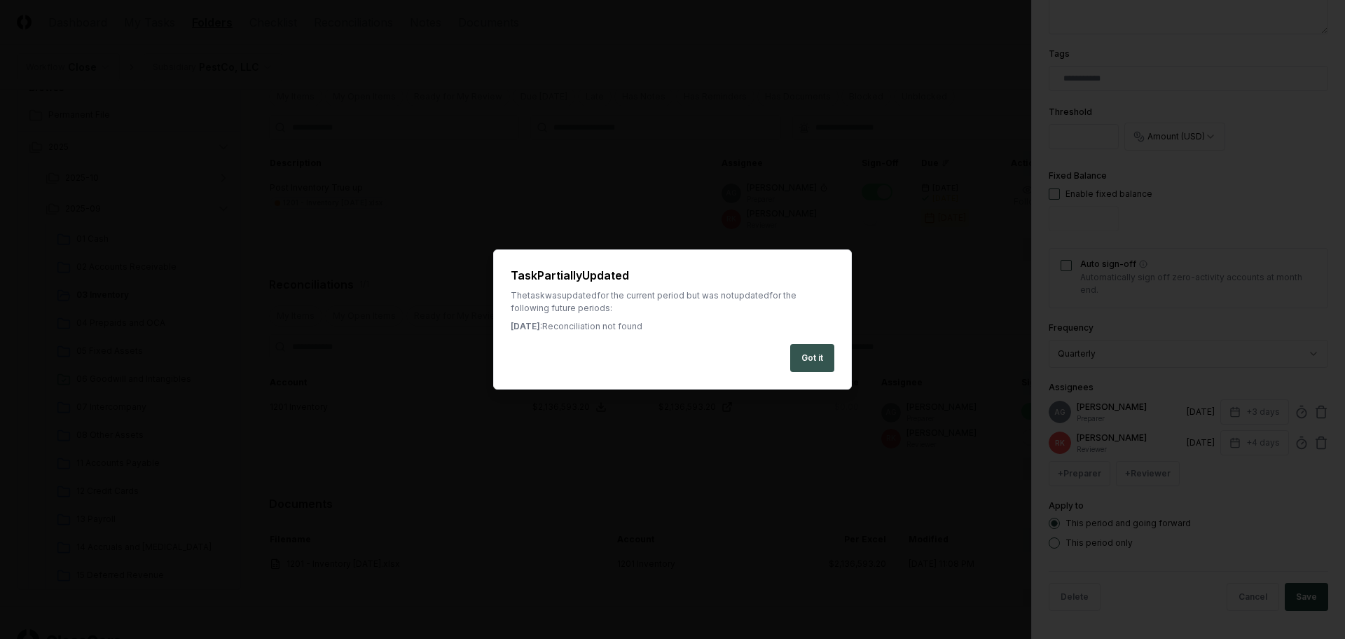
click at [810, 357] on button "Got it" at bounding box center [812, 358] width 44 height 28
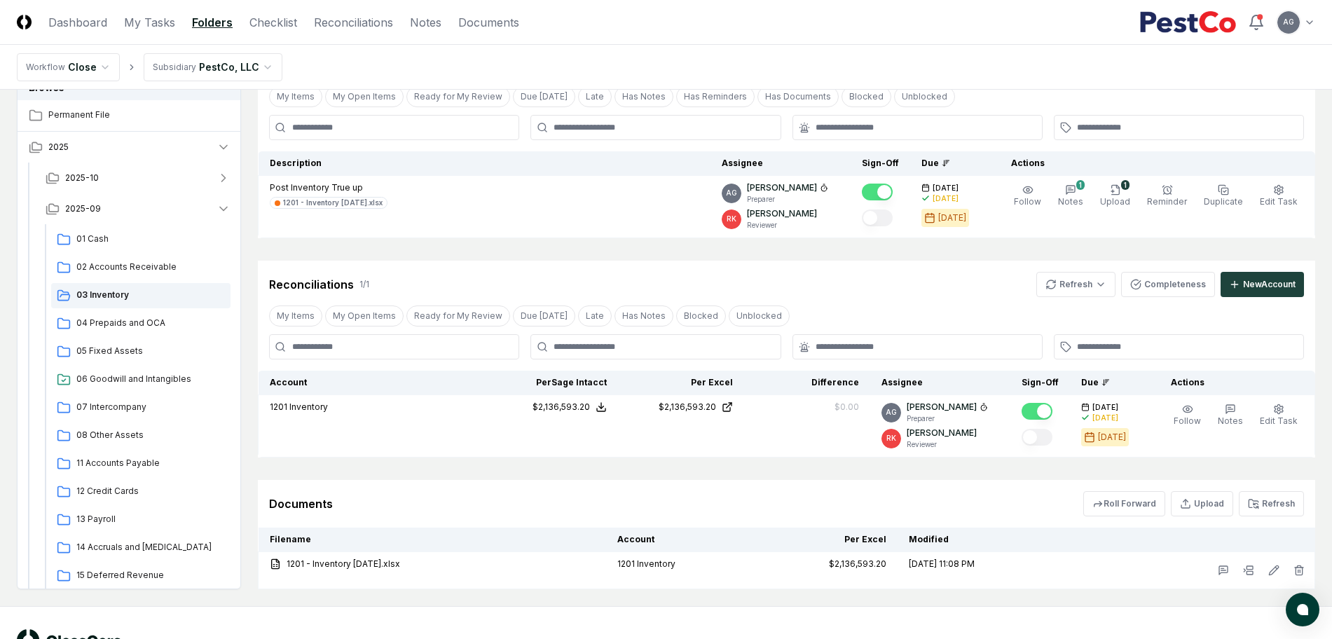
click at [675, 483] on div "Documents Roll Forward Upload Refresh" at bounding box center [786, 504] width 1057 height 48
click at [607, 265] on div "Reconciliations 1 / 1 Refresh Completeness New Account" at bounding box center [786, 279] width 1057 height 36
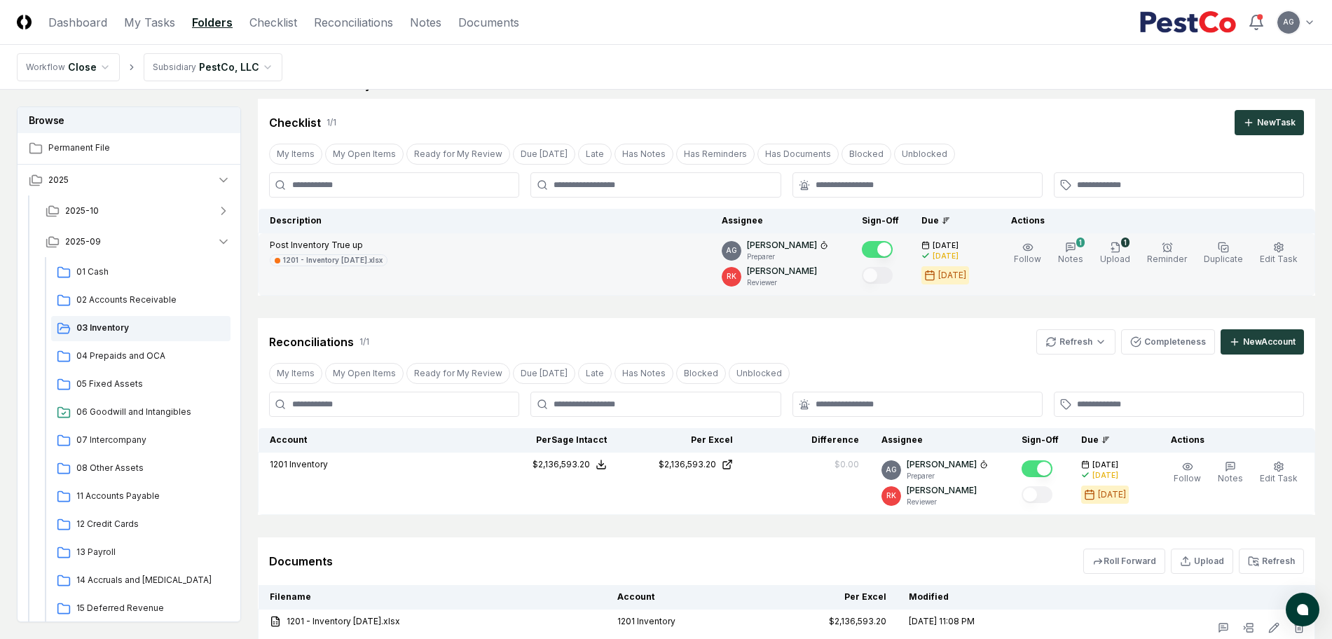
scroll to position [0, 0]
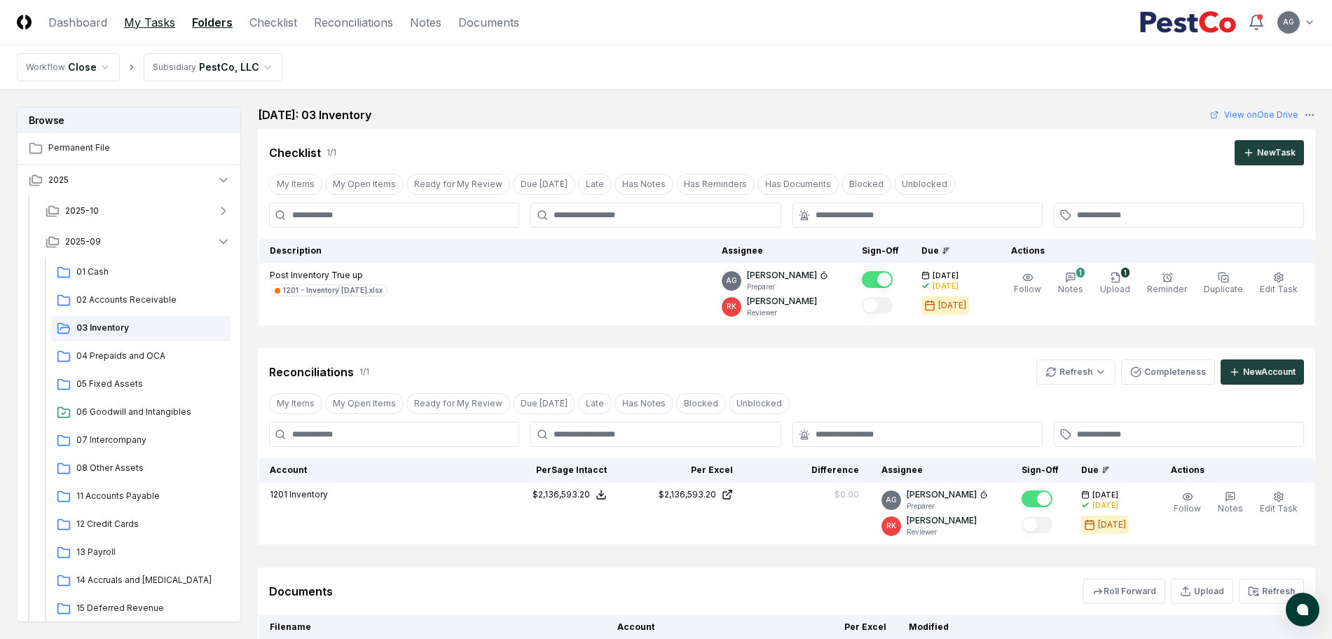
click at [151, 22] on link "My Tasks" at bounding box center [149, 22] width 51 height 17
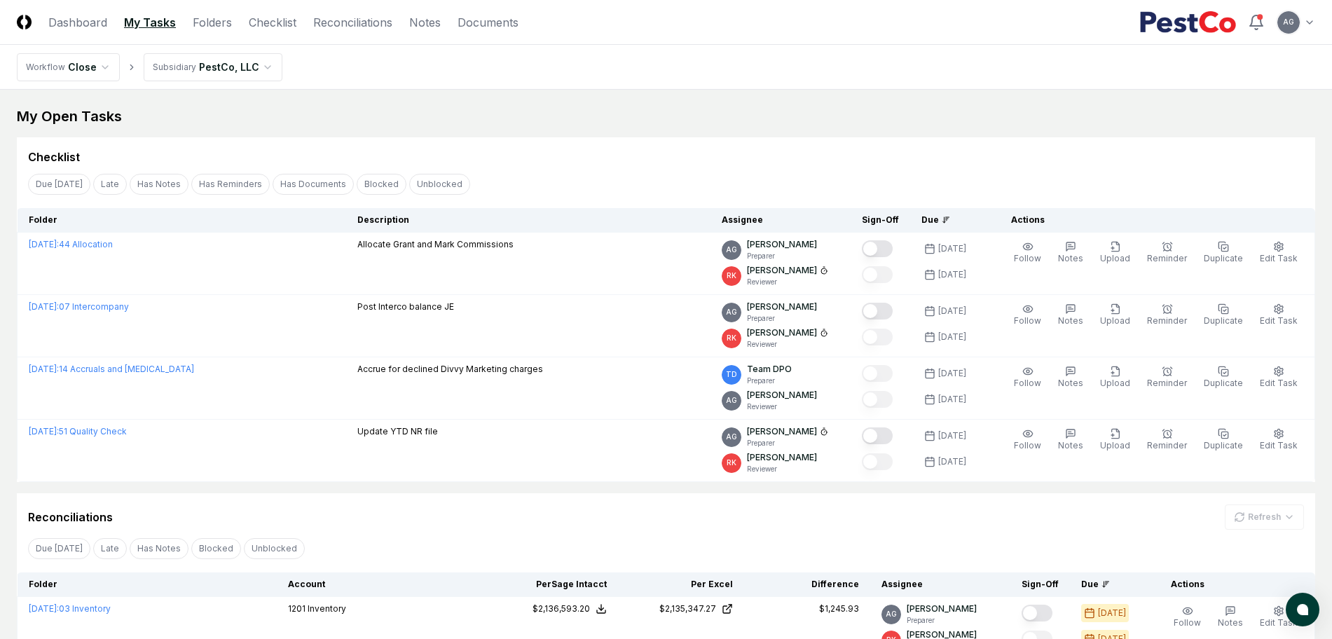
click at [672, 155] on div "Checklist" at bounding box center [666, 157] width 1276 height 17
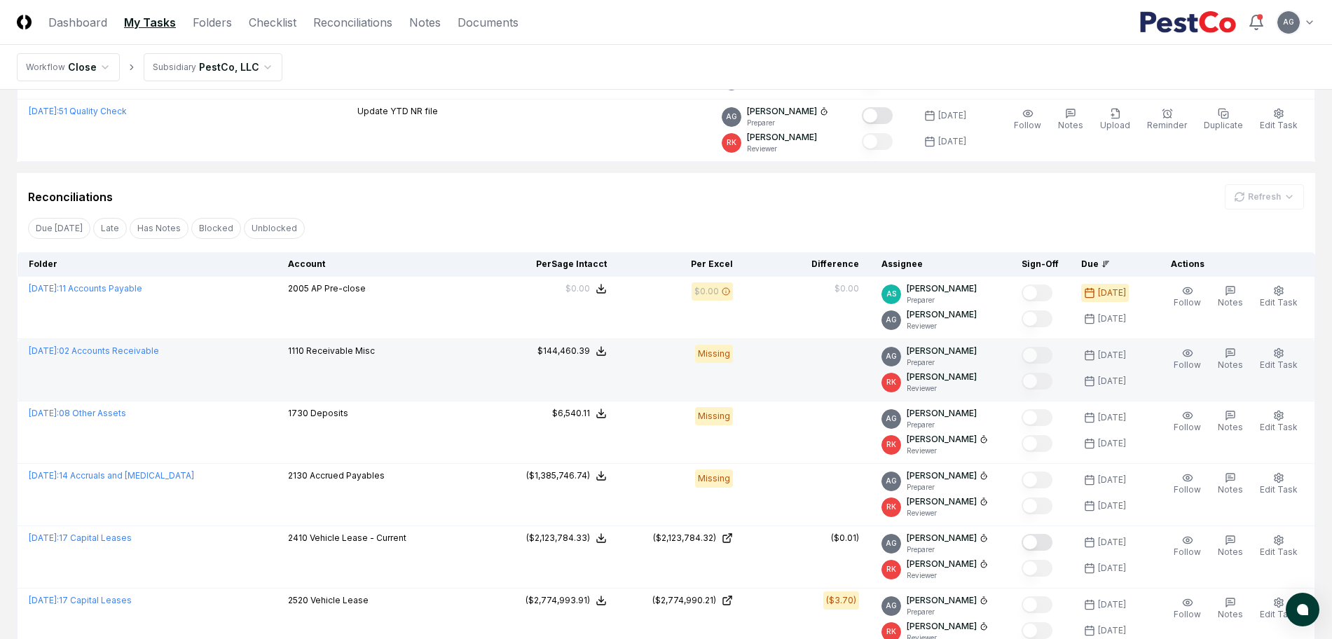
scroll to position [350, 0]
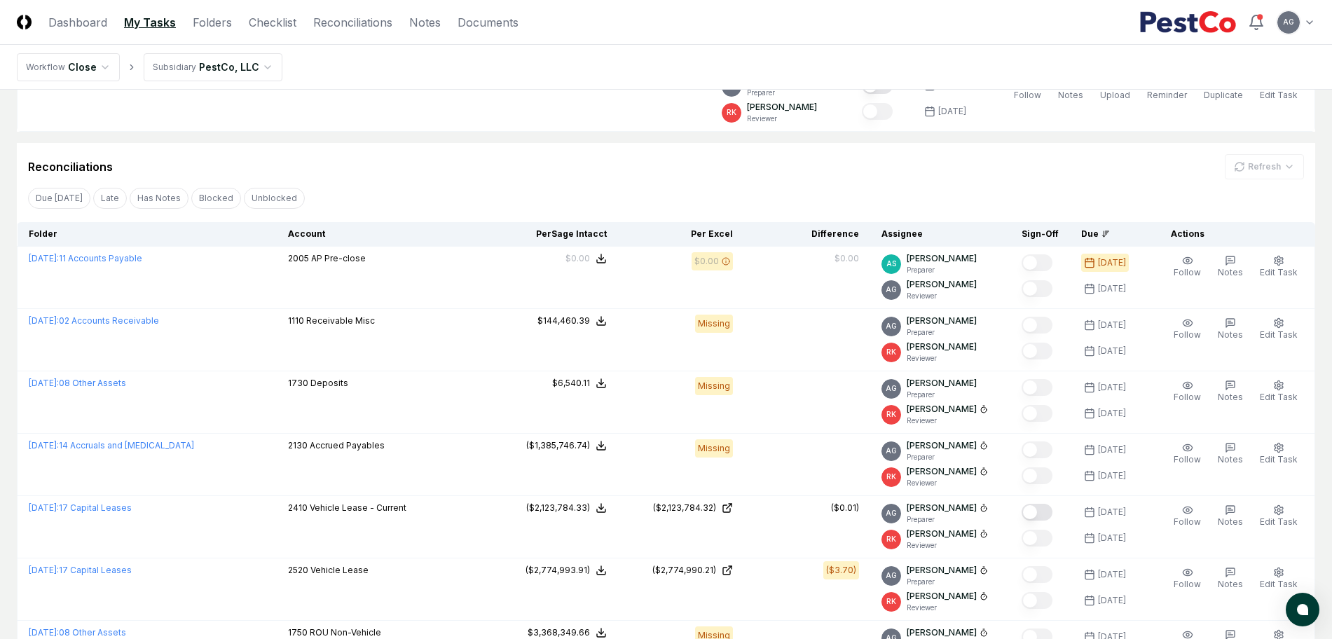
click at [506, 174] on div "Reconciliations Refresh" at bounding box center [666, 166] width 1276 height 25
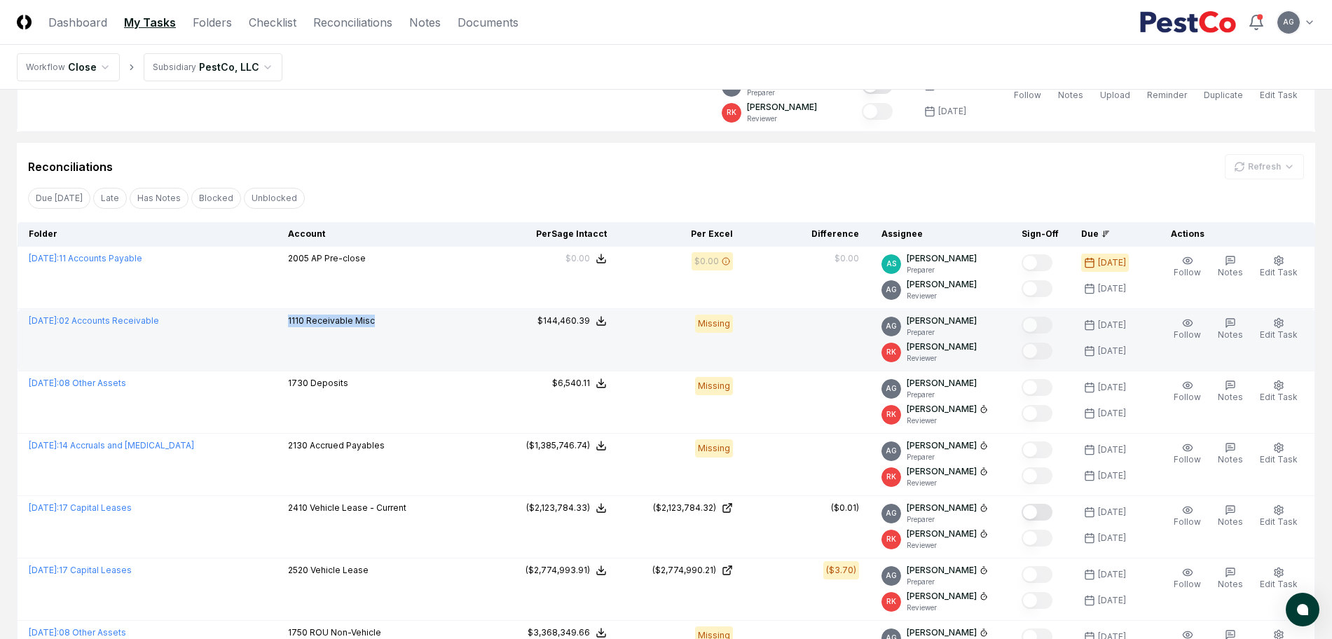
drag, startPoint x: 383, startPoint y: 319, endPoint x: 290, endPoint y: 329, distance: 93.7
click at [290, 329] on div "1110 Receivable Misc" at bounding box center [384, 322] width 193 height 15
copy p "1110 Receivable Misc"
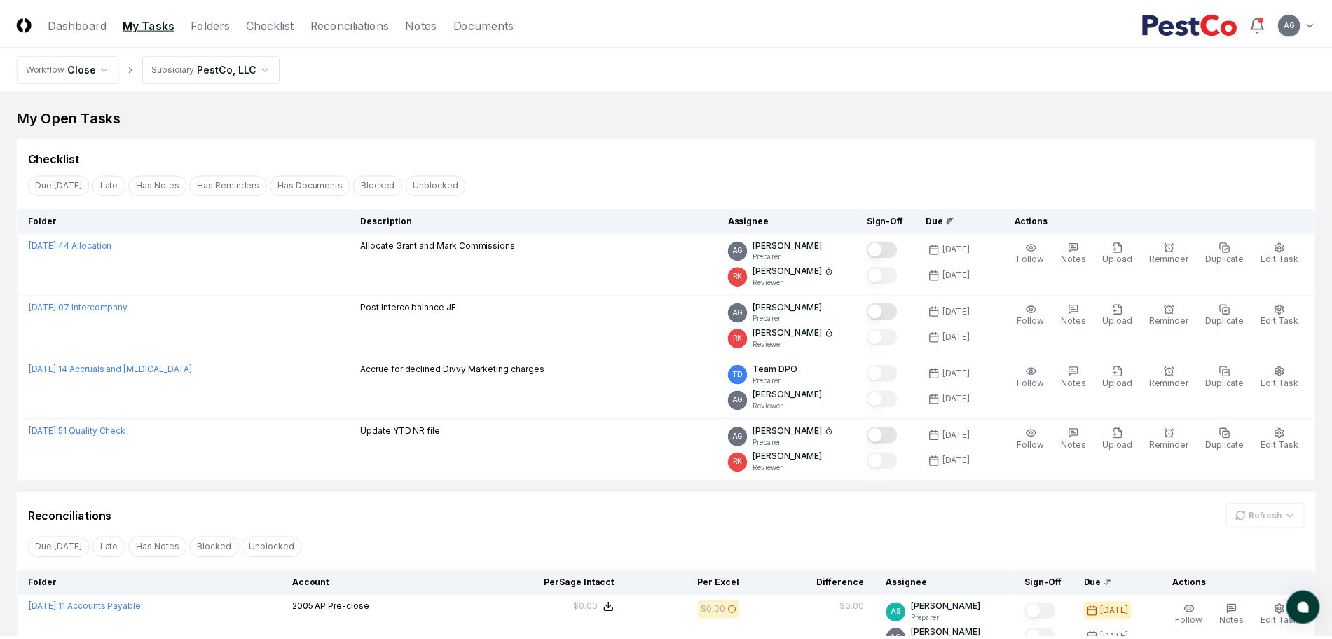
scroll to position [350, 0]
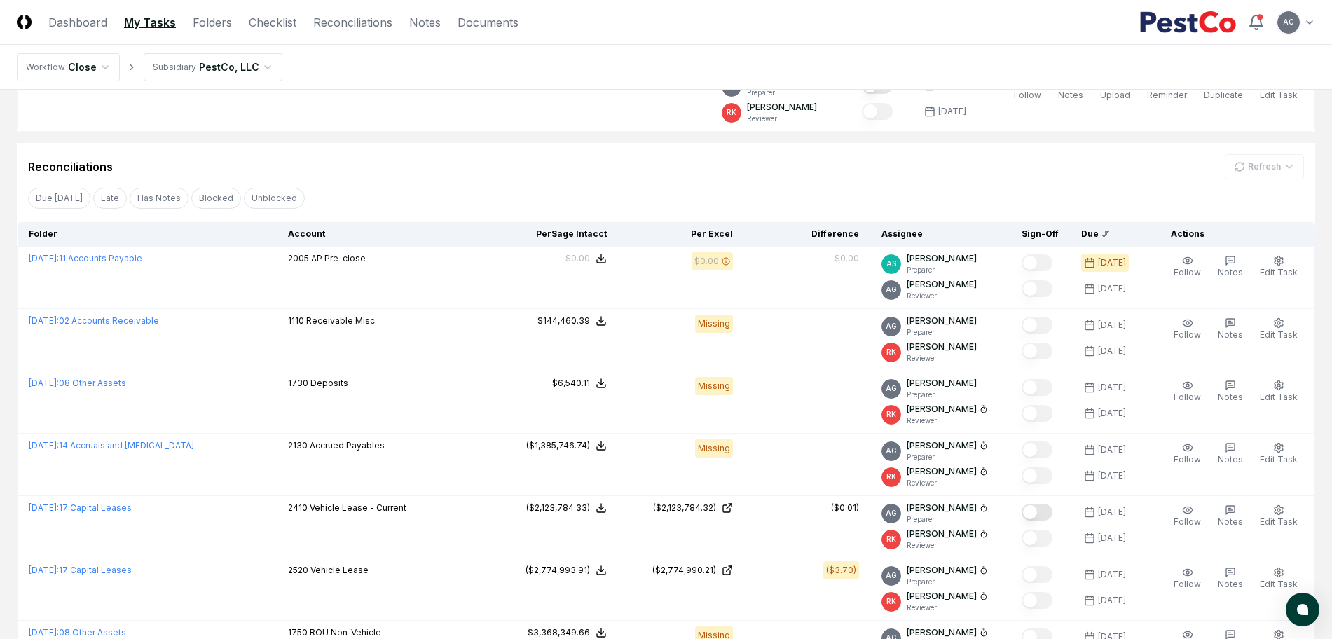
click at [464, 163] on div "Reconciliations Refresh" at bounding box center [666, 166] width 1276 height 25
click at [325, 18] on link "Reconciliations" at bounding box center [352, 22] width 79 height 17
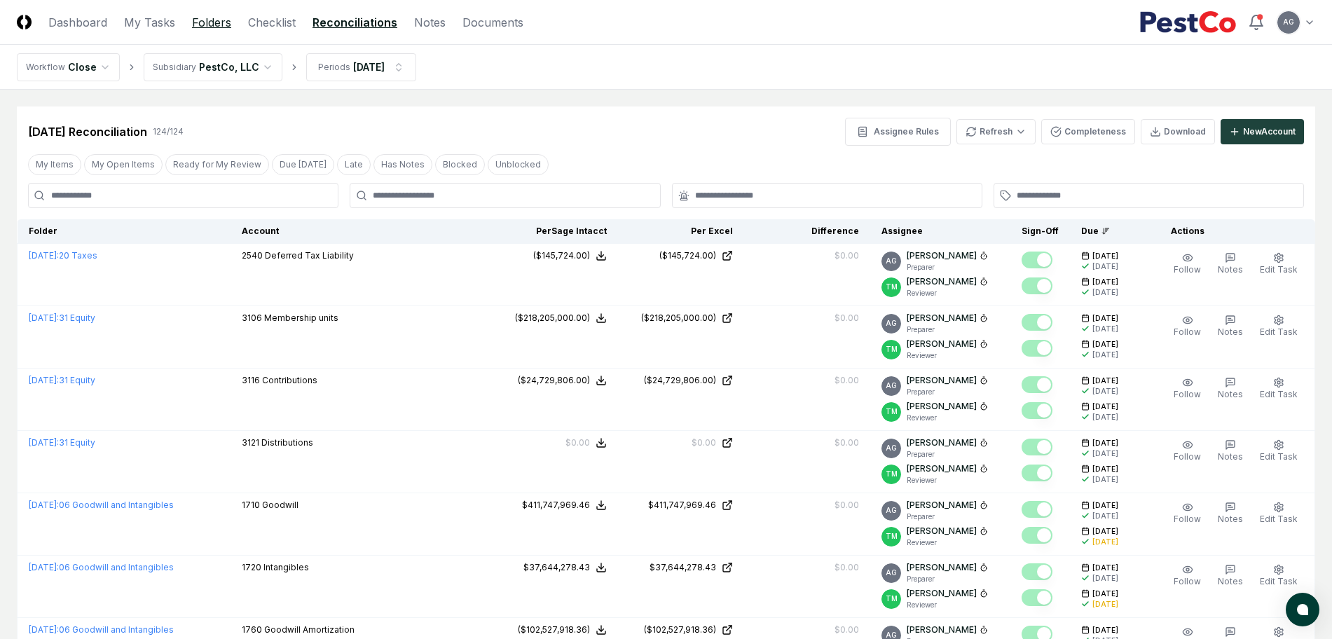
click at [224, 27] on link "Folders" at bounding box center [211, 22] width 39 height 17
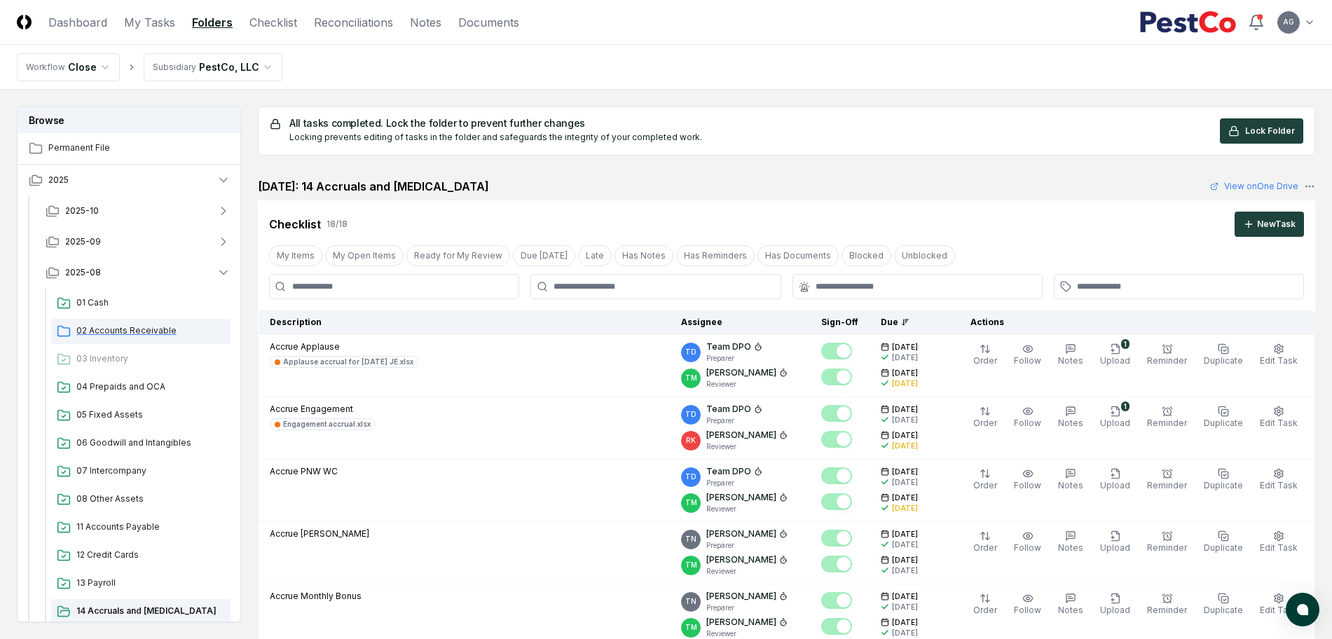
click at [127, 331] on span "02 Accounts Receivable" at bounding box center [150, 330] width 149 height 13
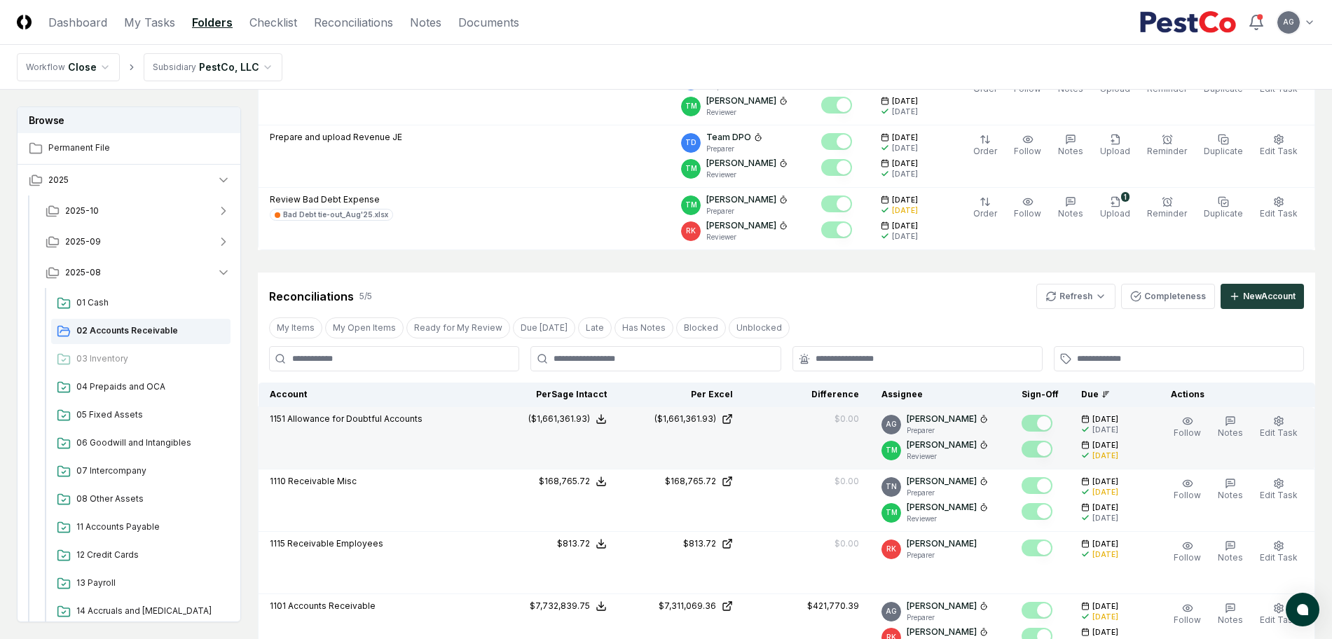
scroll to position [350, 0]
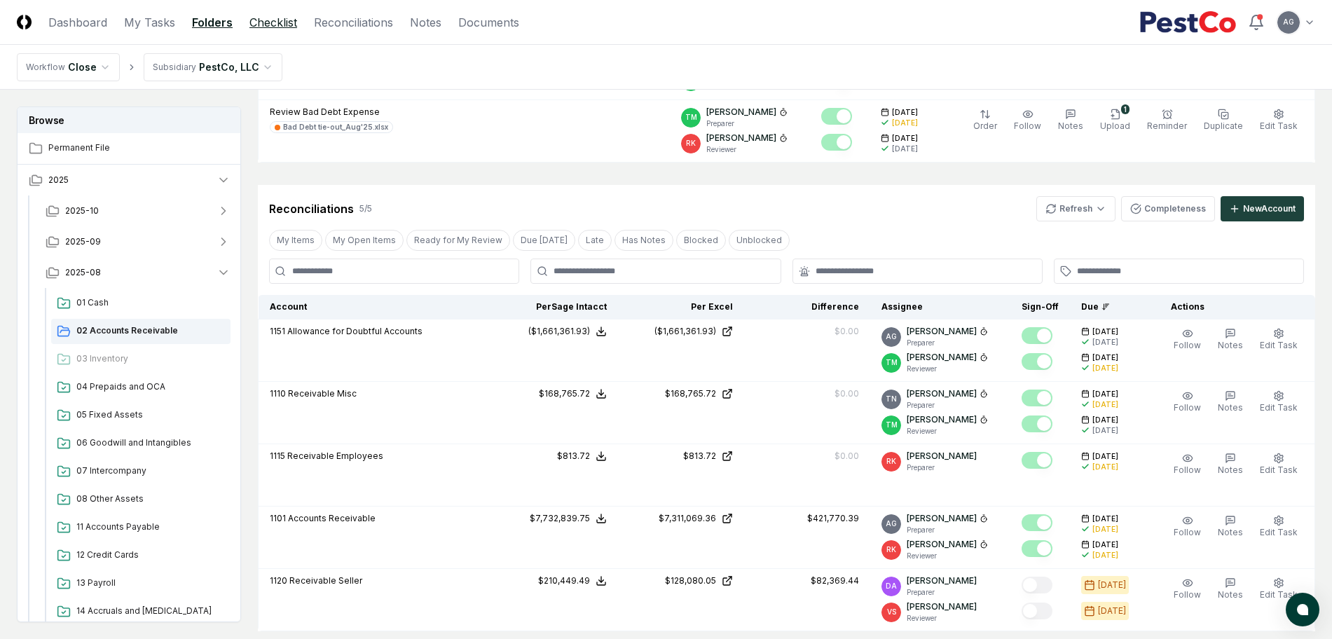
click at [282, 26] on link "Checklist" at bounding box center [273, 22] width 48 height 17
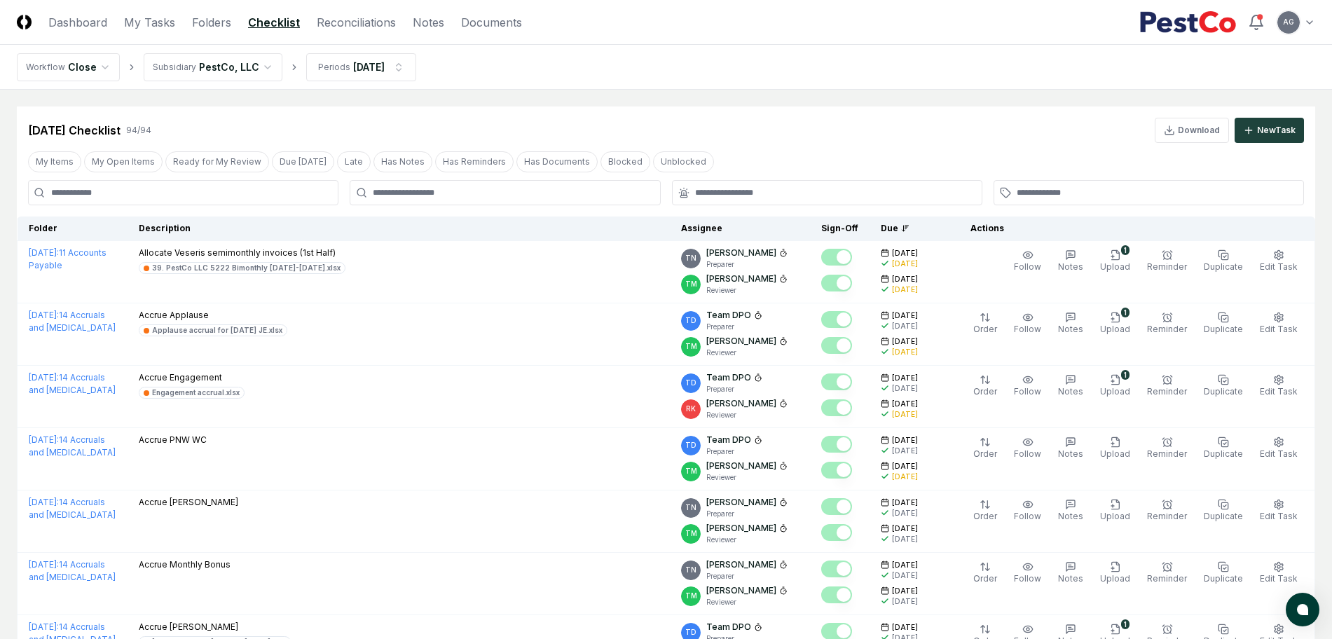
click at [212, 202] on input at bounding box center [183, 192] width 310 height 25
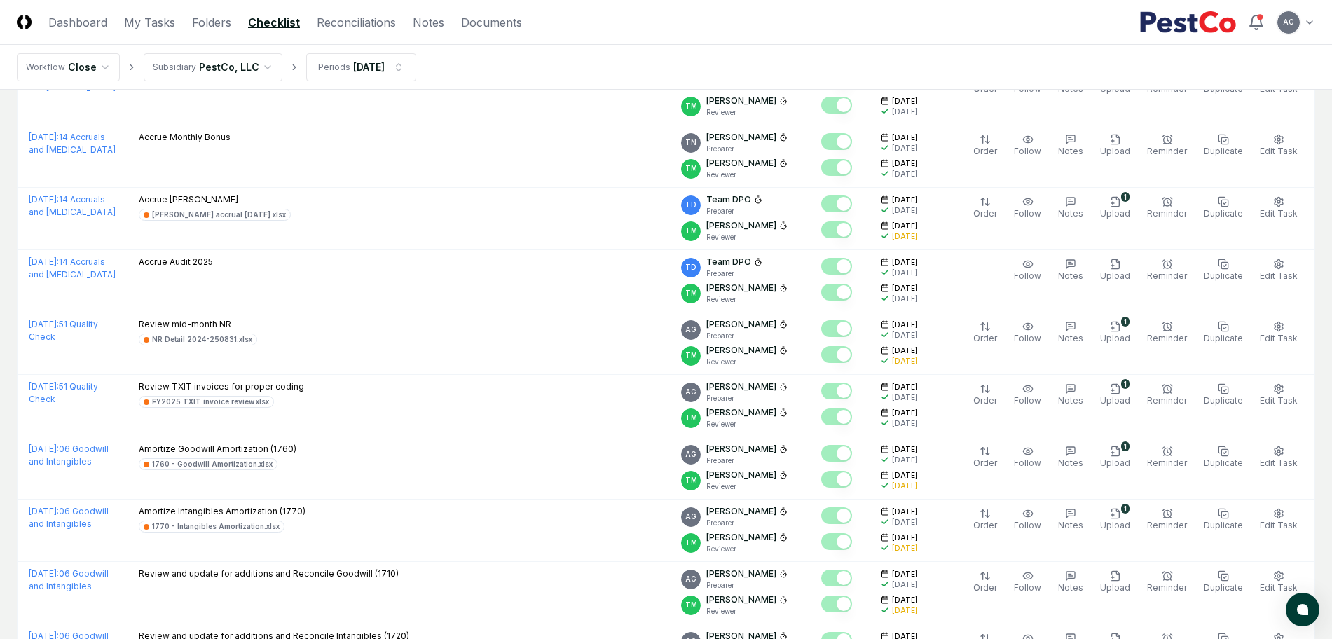
scroll to position [2802, 0]
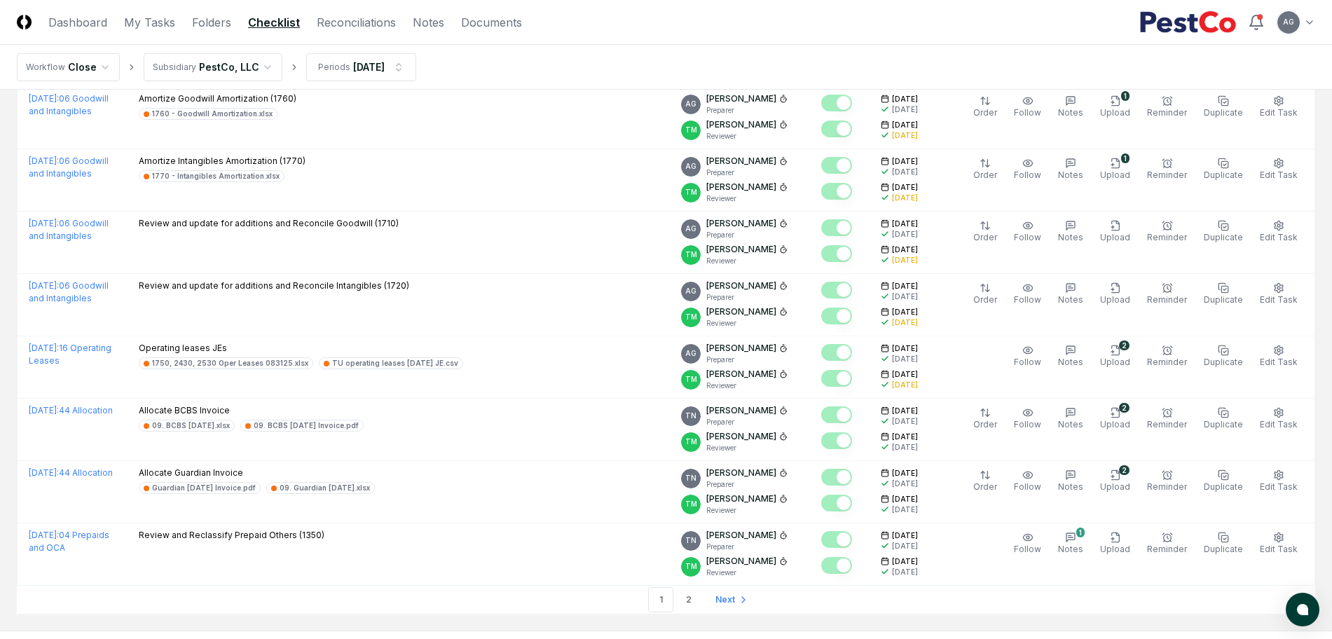
type input "**********"
click at [213, 19] on link "Folders" at bounding box center [211, 22] width 39 height 17
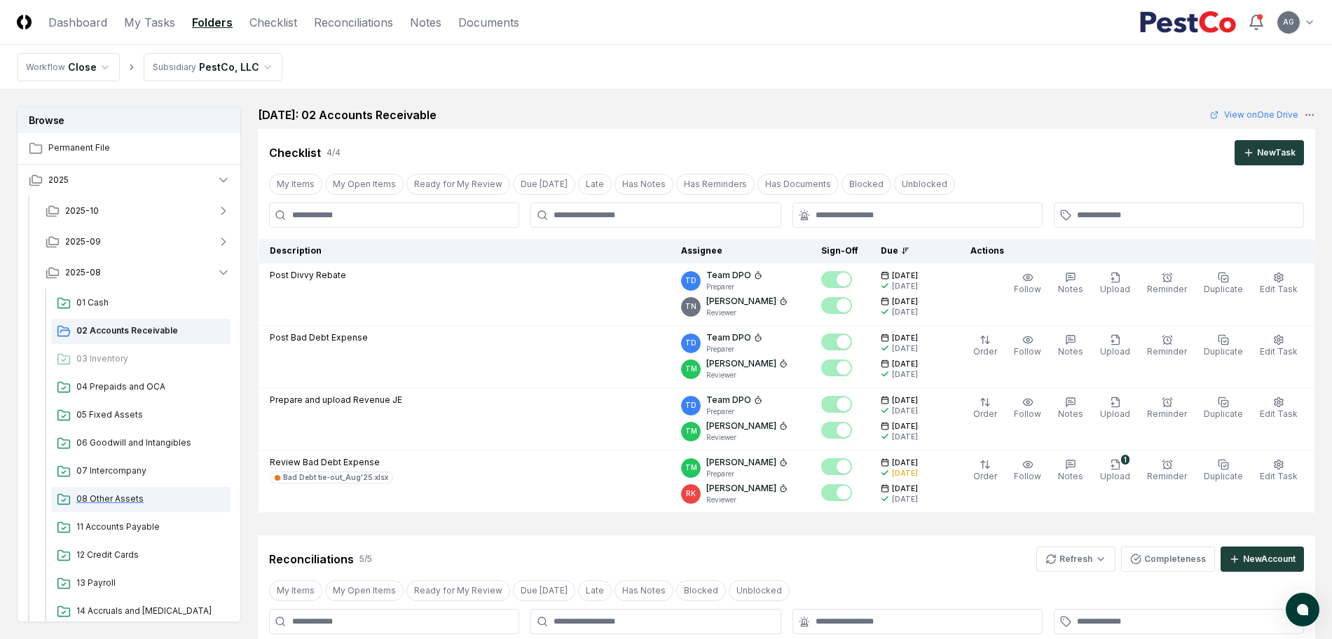
click at [116, 492] on span "08 Other Assets" at bounding box center [150, 498] width 149 height 13
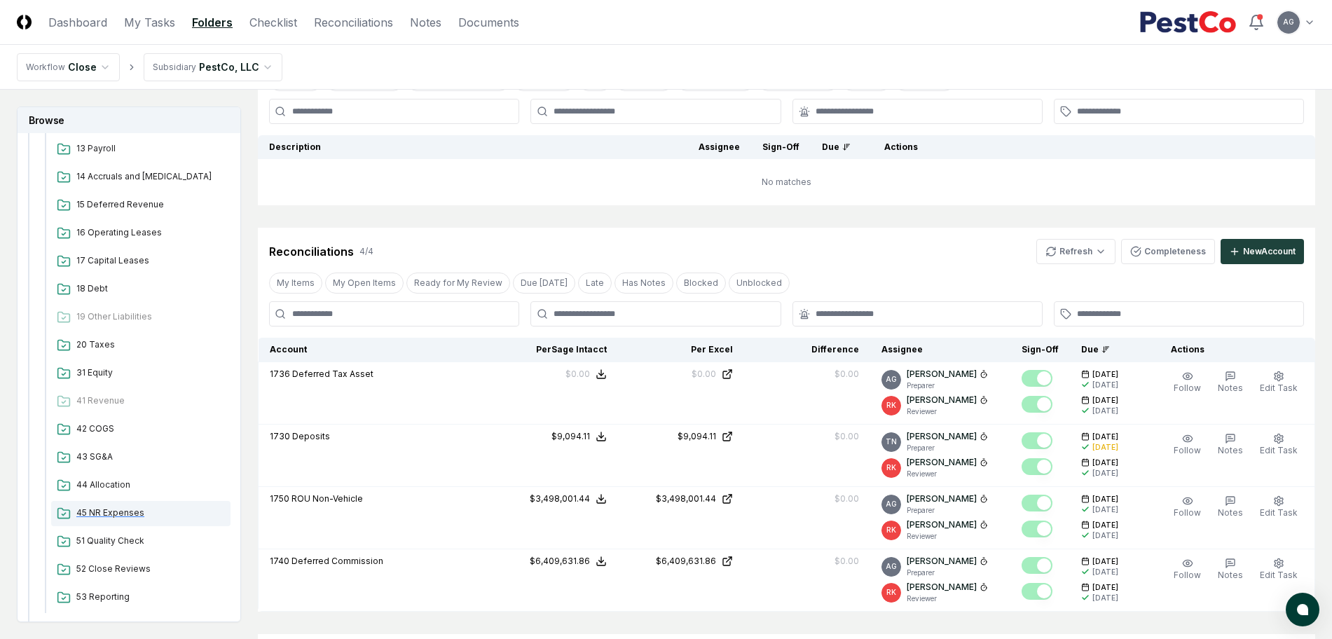
scroll to position [438, 0]
click at [116, 479] on span "44 Allocation" at bounding box center [150, 481] width 149 height 13
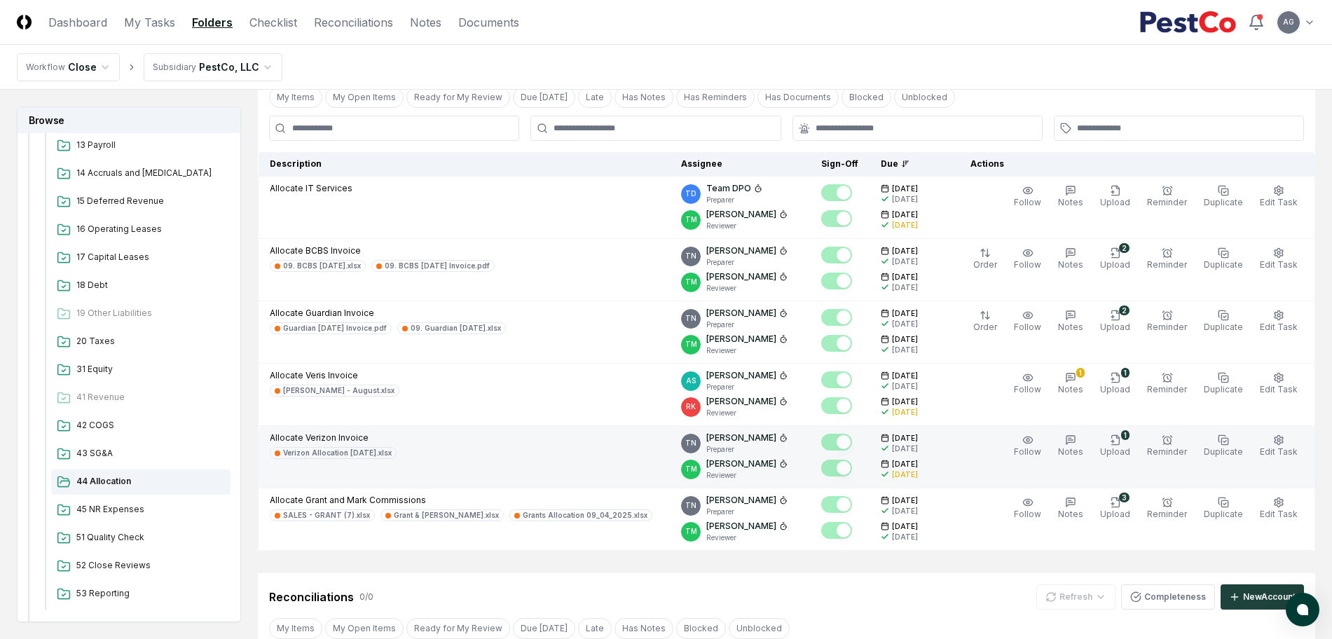
scroll to position [438, 0]
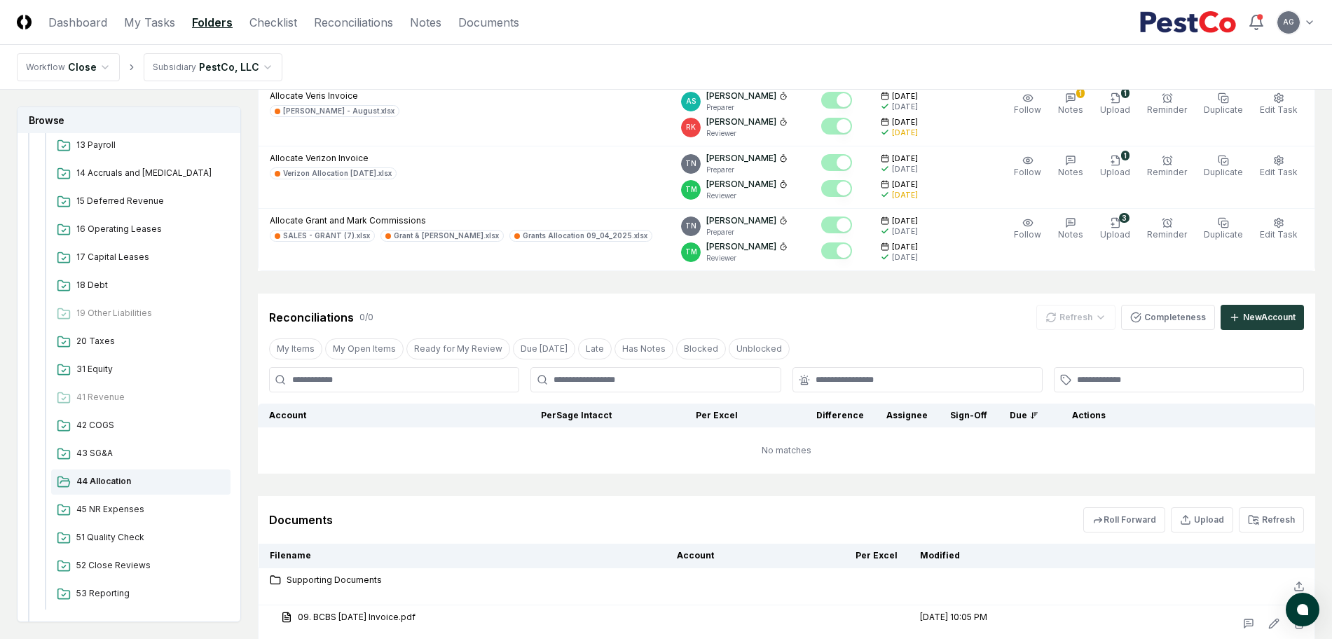
click at [520, 492] on div "All tasks completed. Lock the folder to prevent further changes Locking prevent…" at bounding box center [786, 304] width 1057 height 1271
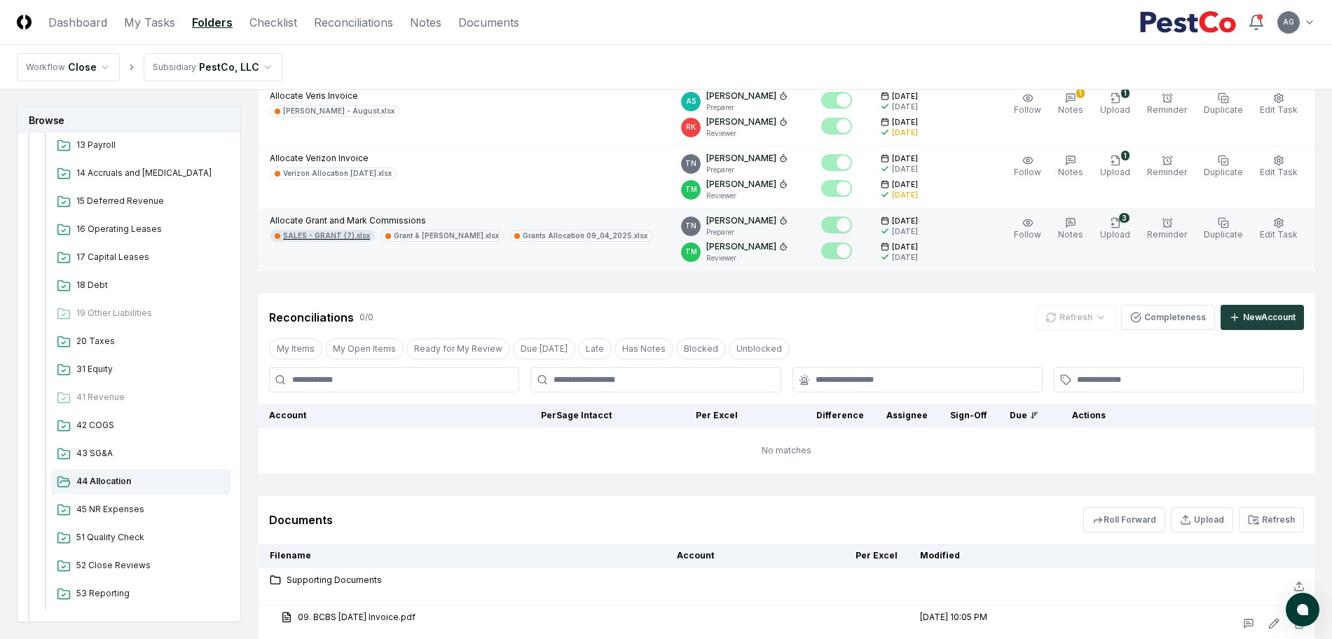
click at [350, 235] on div "SALES - GRANT (7).xlsx" at bounding box center [326, 235] width 87 height 11
click at [412, 235] on div "Grant & Mark.xlsx" at bounding box center [446, 235] width 105 height 11
click at [523, 238] on div "Grants Allocation 09_04_2025.xlsx" at bounding box center [585, 235] width 125 height 11
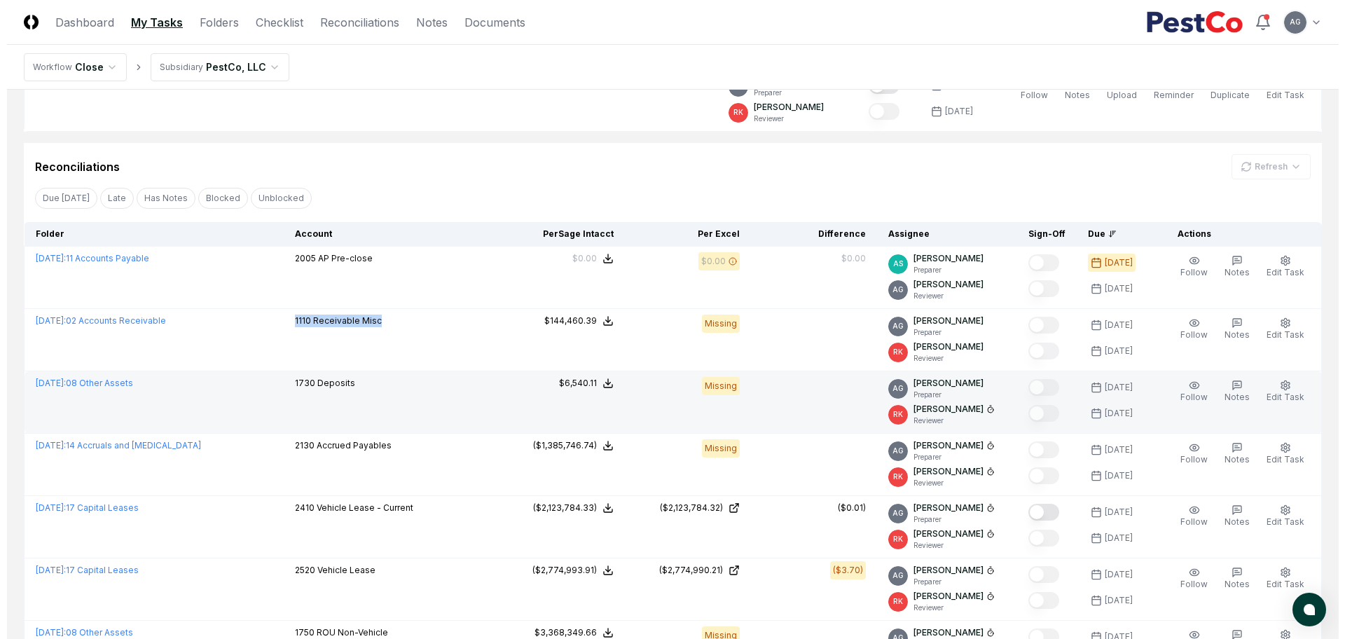
scroll to position [350, 0]
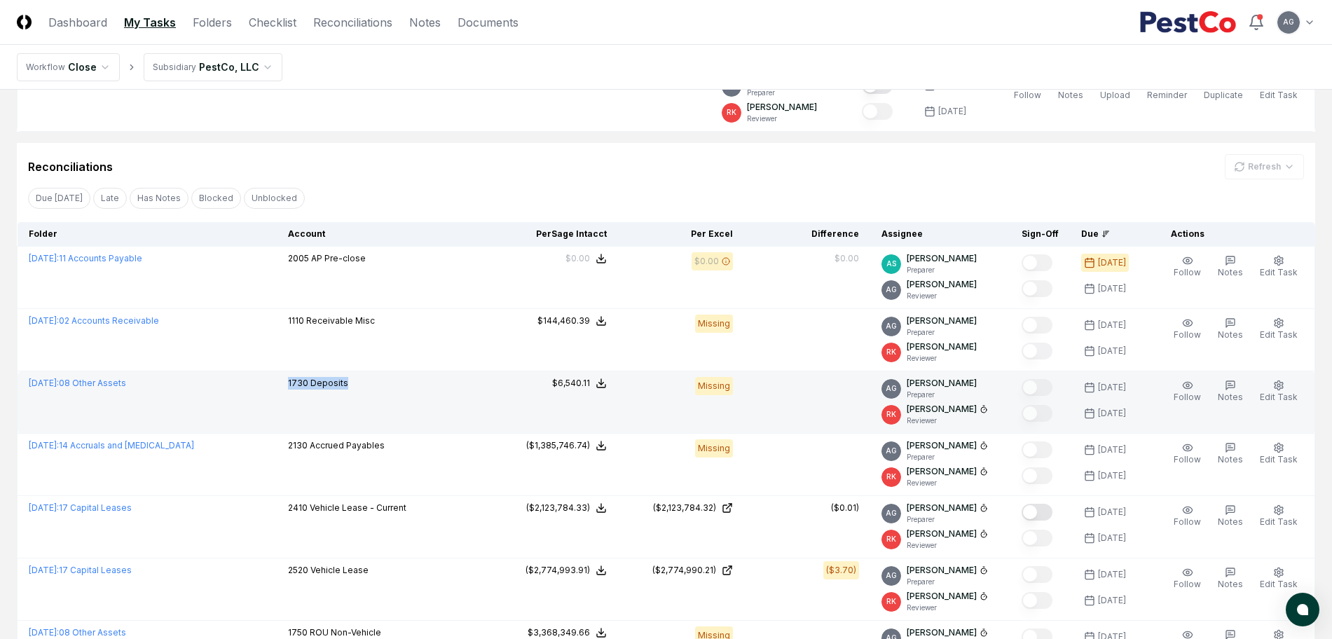
drag, startPoint x: 347, startPoint y: 382, endPoint x: 285, endPoint y: 385, distance: 61.7
click at [285, 385] on td "1730 Deposits" at bounding box center [384, 402] width 215 height 62
copy p "1730 Deposits"
click at [1278, 385] on circle "button" at bounding box center [1278, 385] width 3 height 3
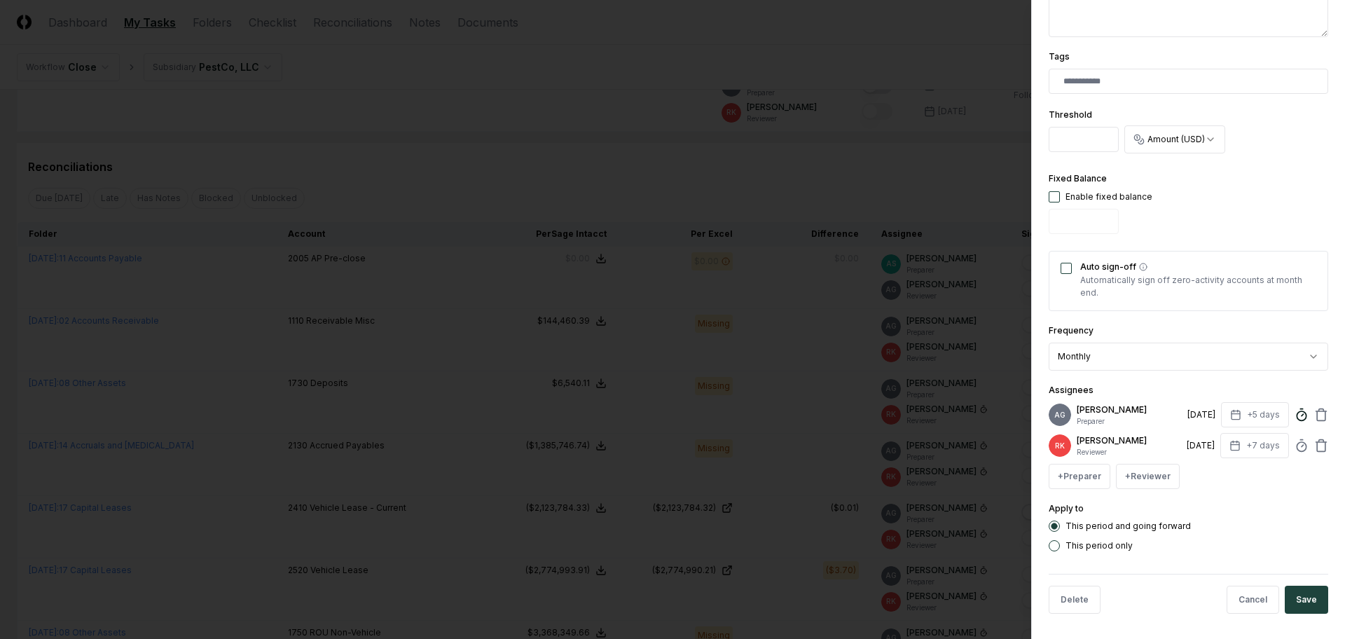
click at [1295, 422] on icon at bounding box center [1302, 415] width 14 height 14
type input "******"
click at [1306, 612] on button "Save" at bounding box center [1306, 600] width 43 height 28
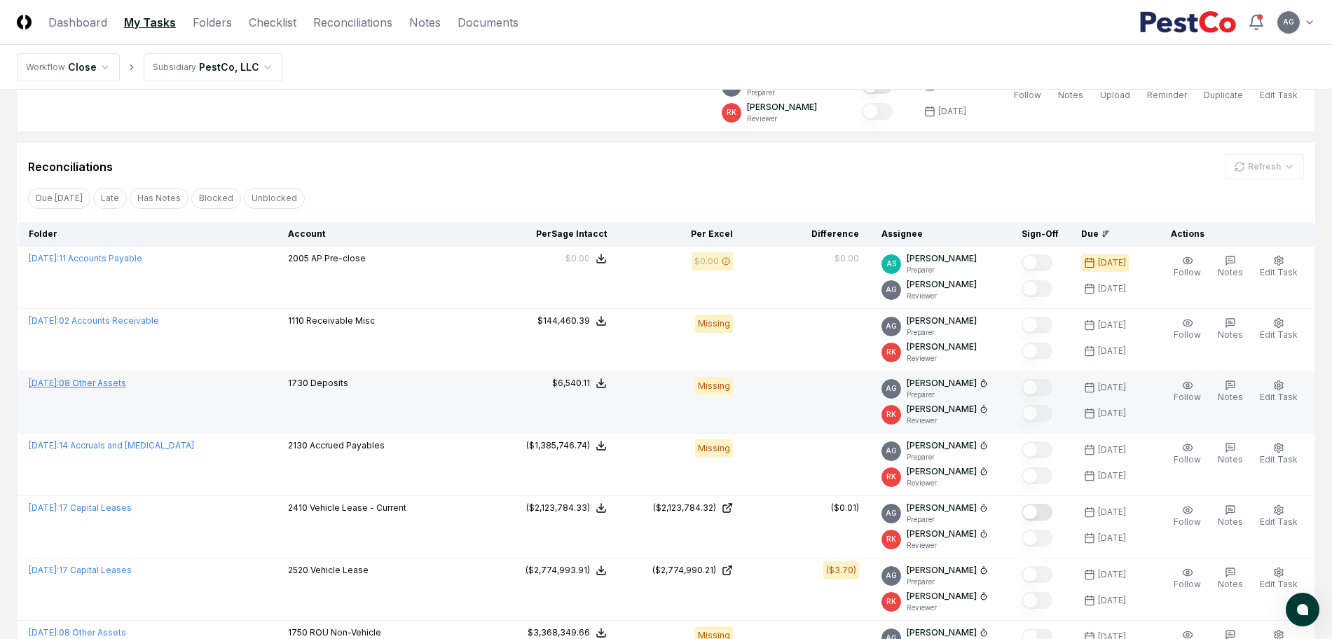
click at [126, 381] on link "[DATE] : 08 Other Assets" at bounding box center [77, 383] width 97 height 11
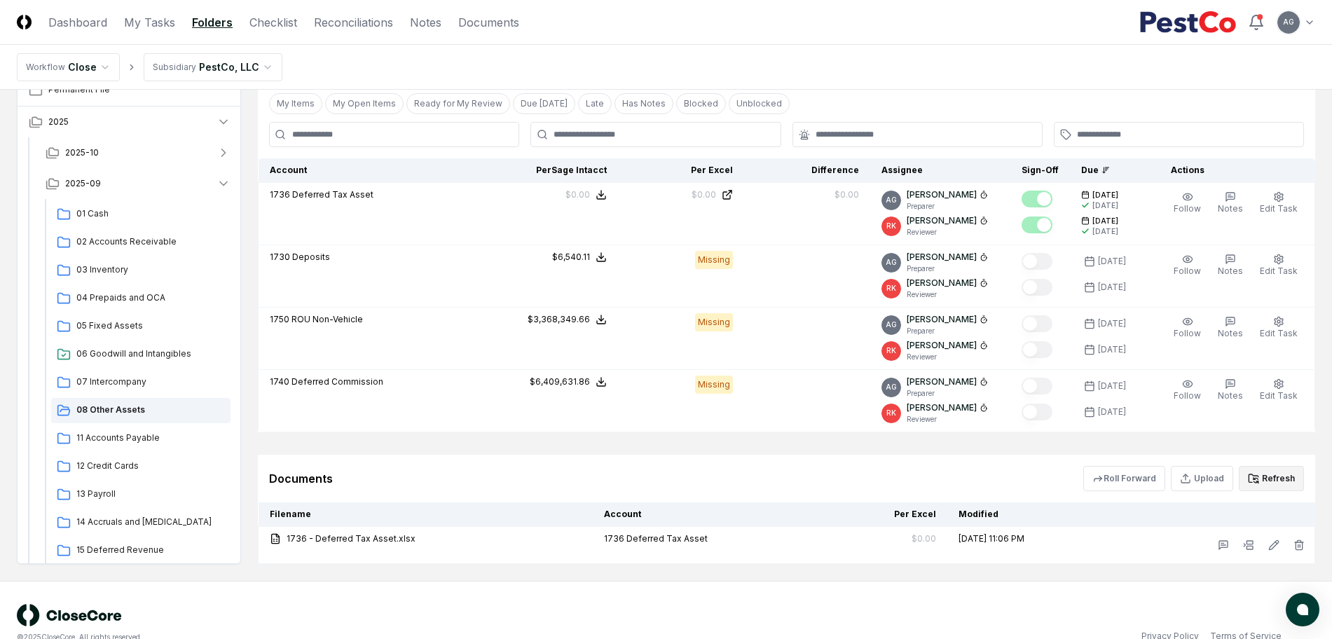
scroll to position [309, 0]
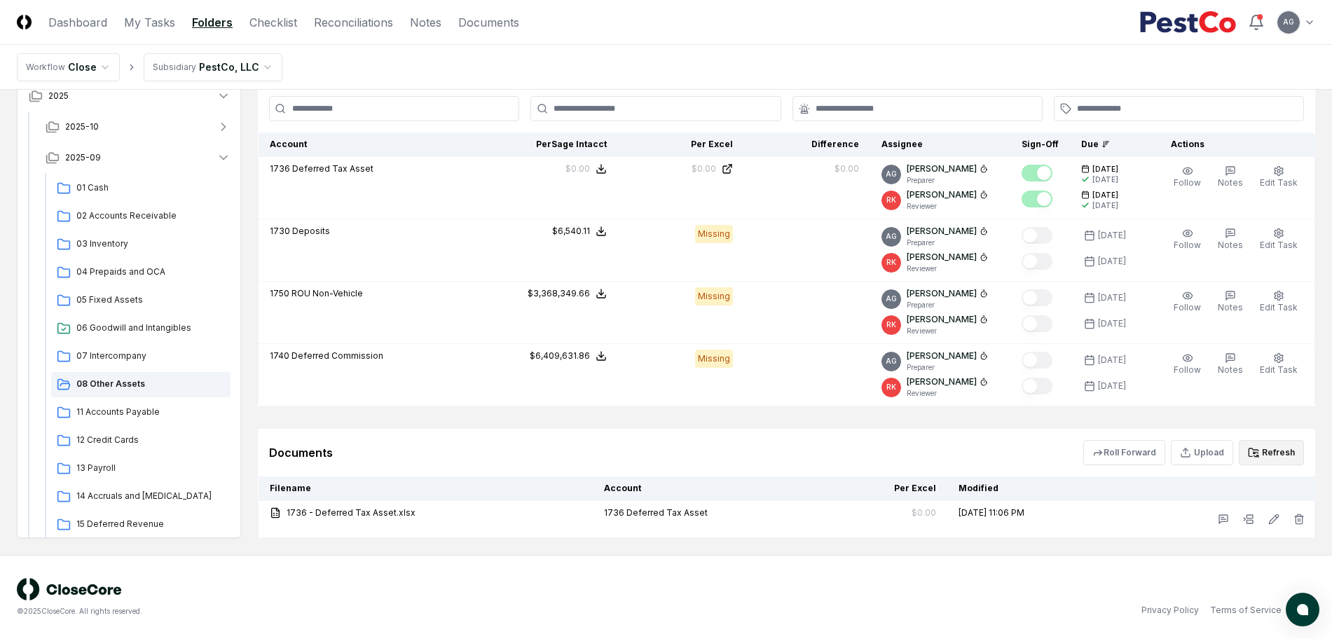
click at [1283, 453] on button "Refresh" at bounding box center [1270, 452] width 65 height 25
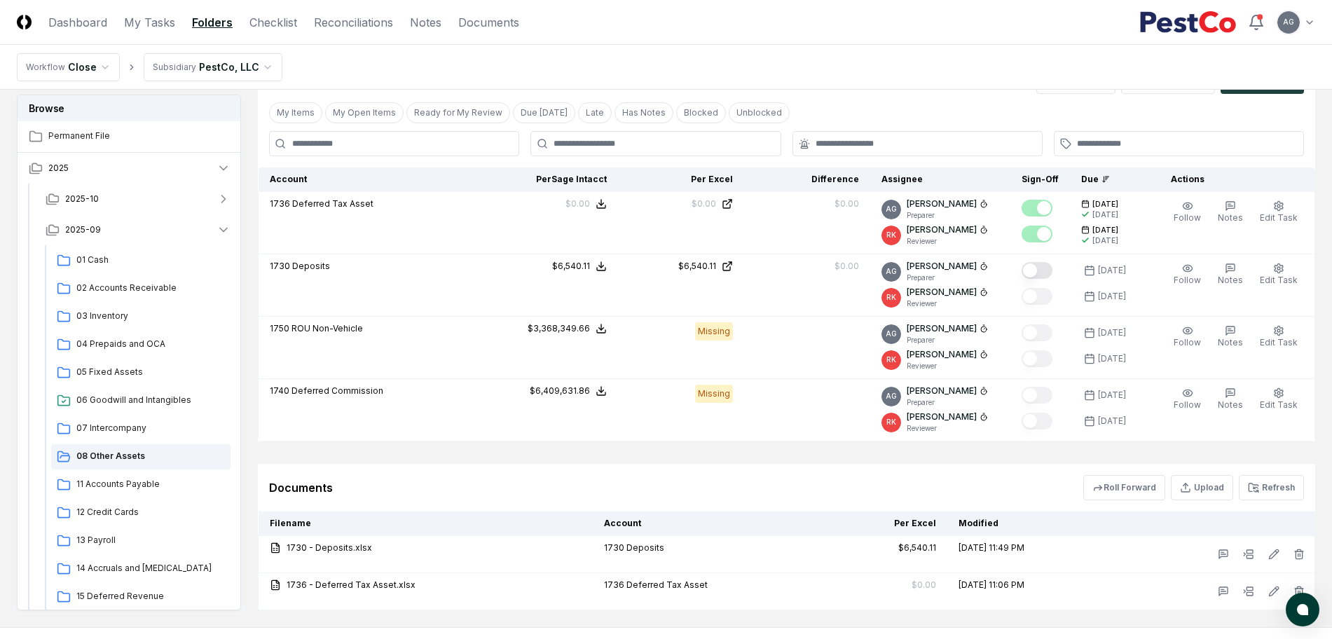
scroll to position [171, 0]
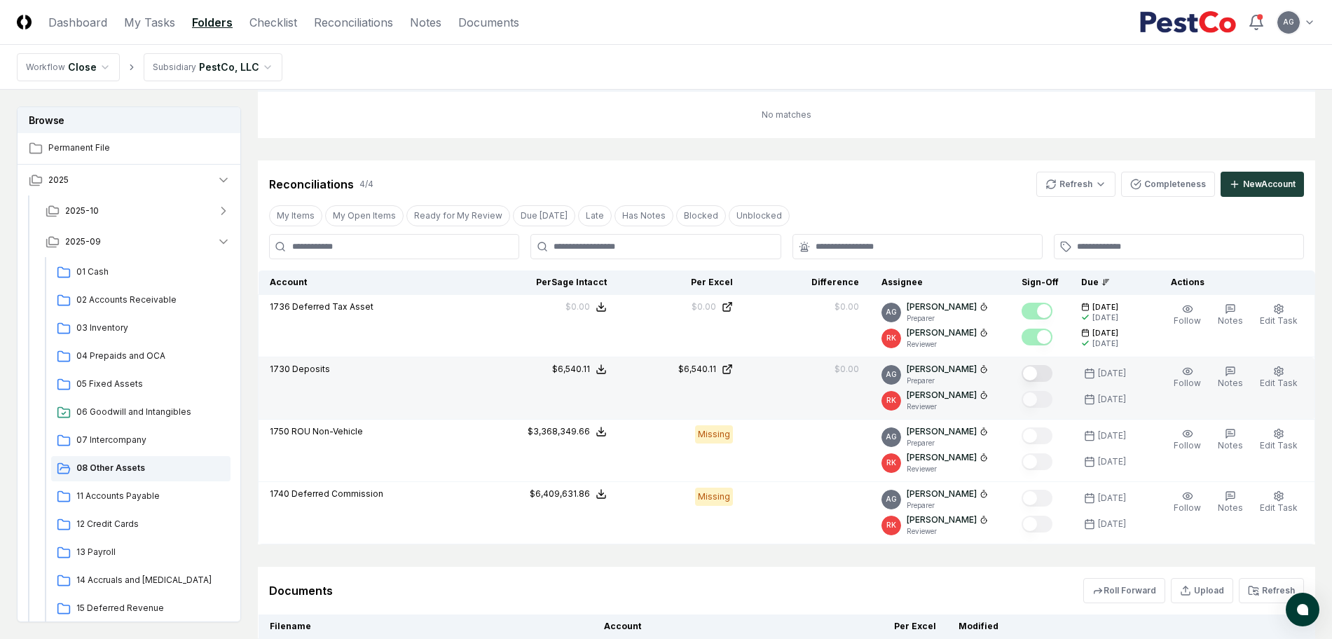
click at [1052, 376] on button "Mark complete" at bounding box center [1036, 373] width 31 height 17
click at [144, 18] on link "My Tasks" at bounding box center [149, 22] width 51 height 17
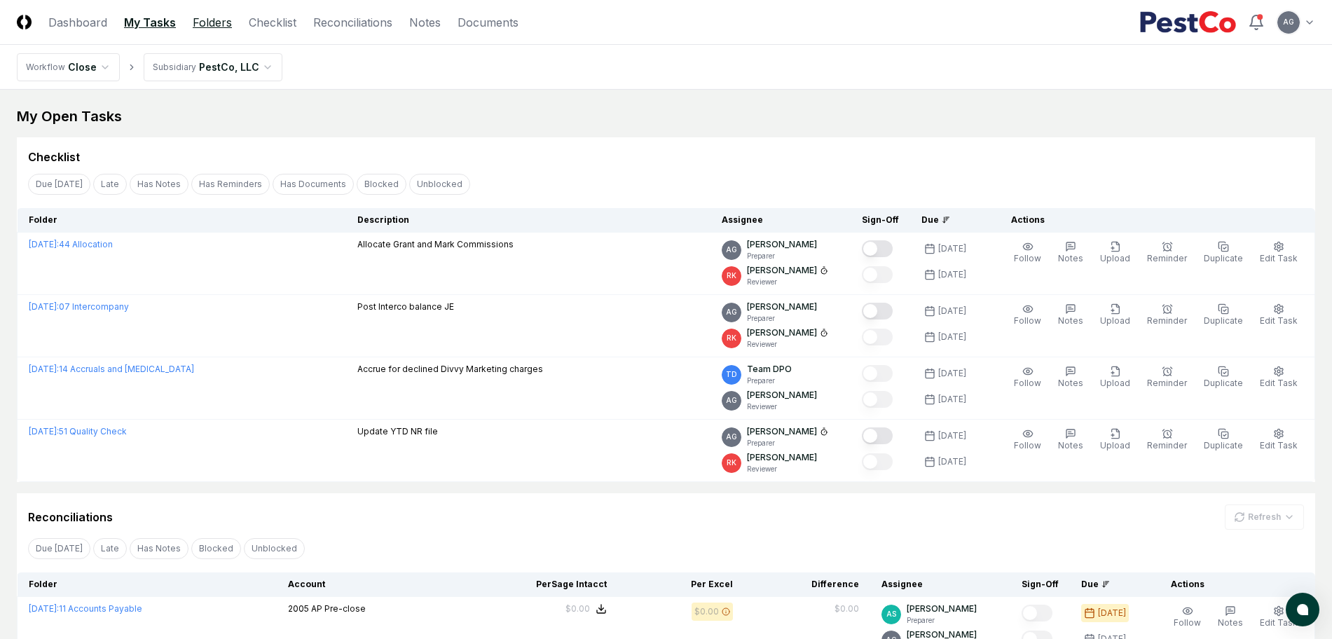
click at [212, 25] on link "Folders" at bounding box center [212, 22] width 39 height 17
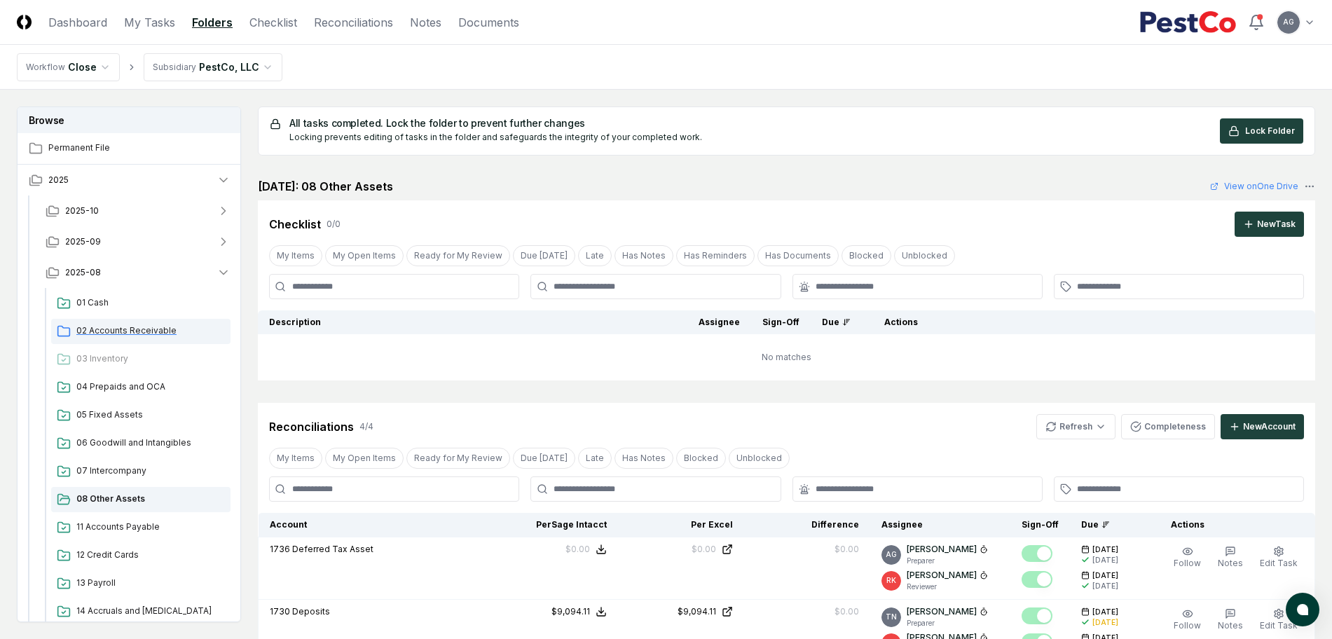
click at [125, 329] on span "02 Accounts Receivable" at bounding box center [150, 330] width 149 height 13
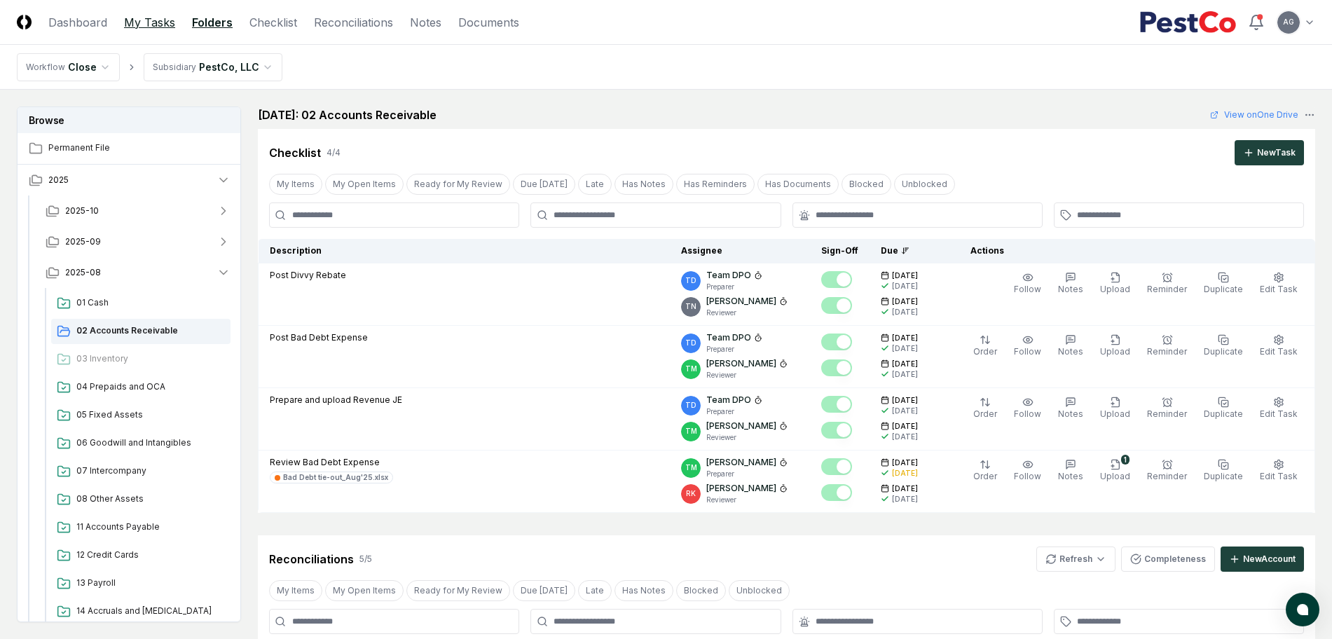
click at [162, 26] on link "My Tasks" at bounding box center [149, 22] width 51 height 17
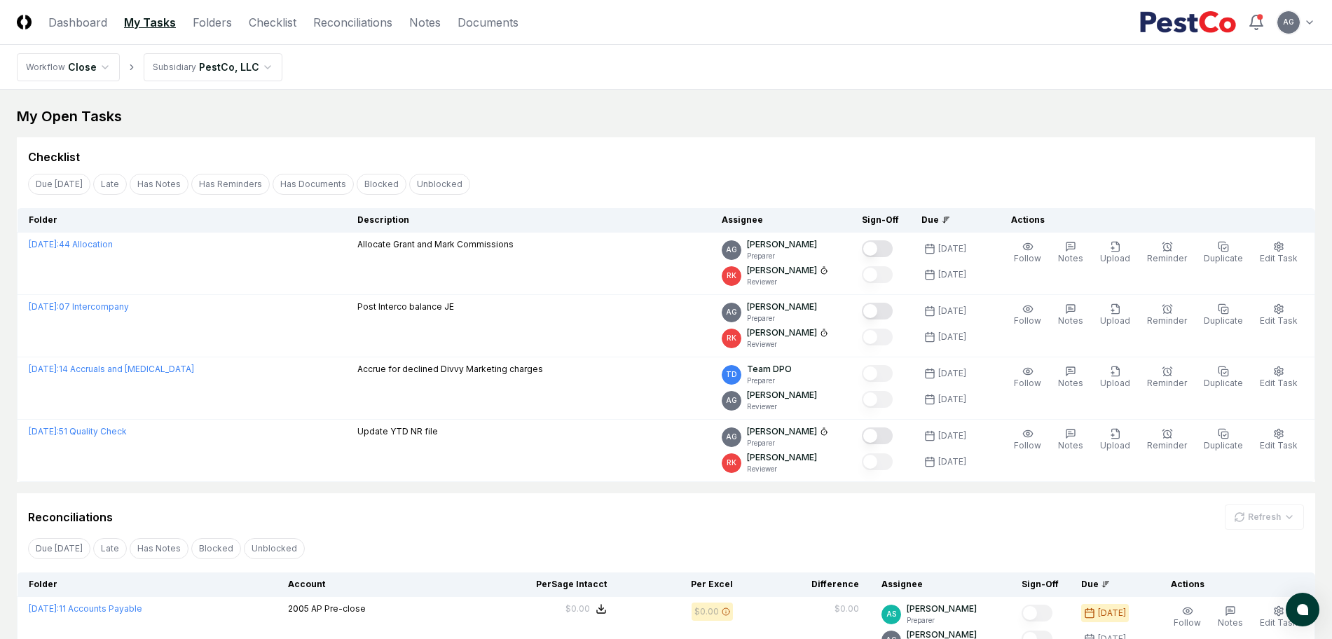
click at [569, 165] on div "Checklist" at bounding box center [666, 157] width 1276 height 17
click at [363, 30] on link "Reconciliations" at bounding box center [352, 22] width 79 height 17
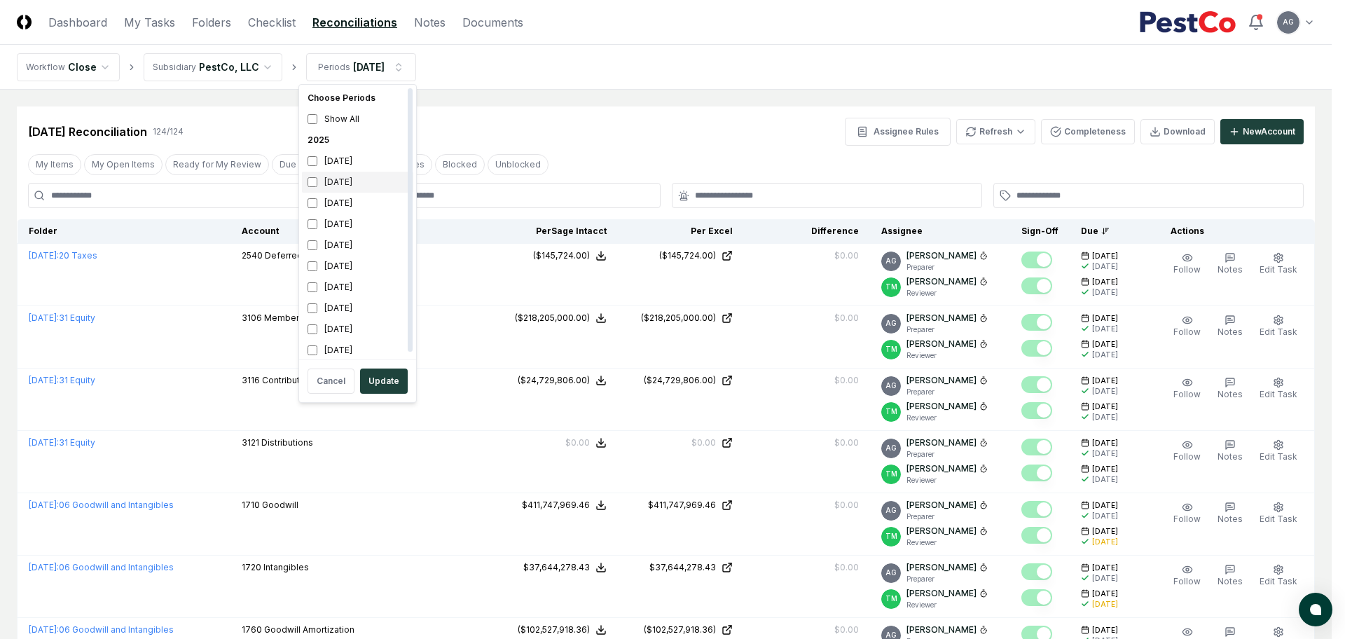
click at [368, 185] on div "[DATE]" at bounding box center [357, 182] width 111 height 21
click at [358, 207] on div "[DATE]" at bounding box center [357, 203] width 111 height 21
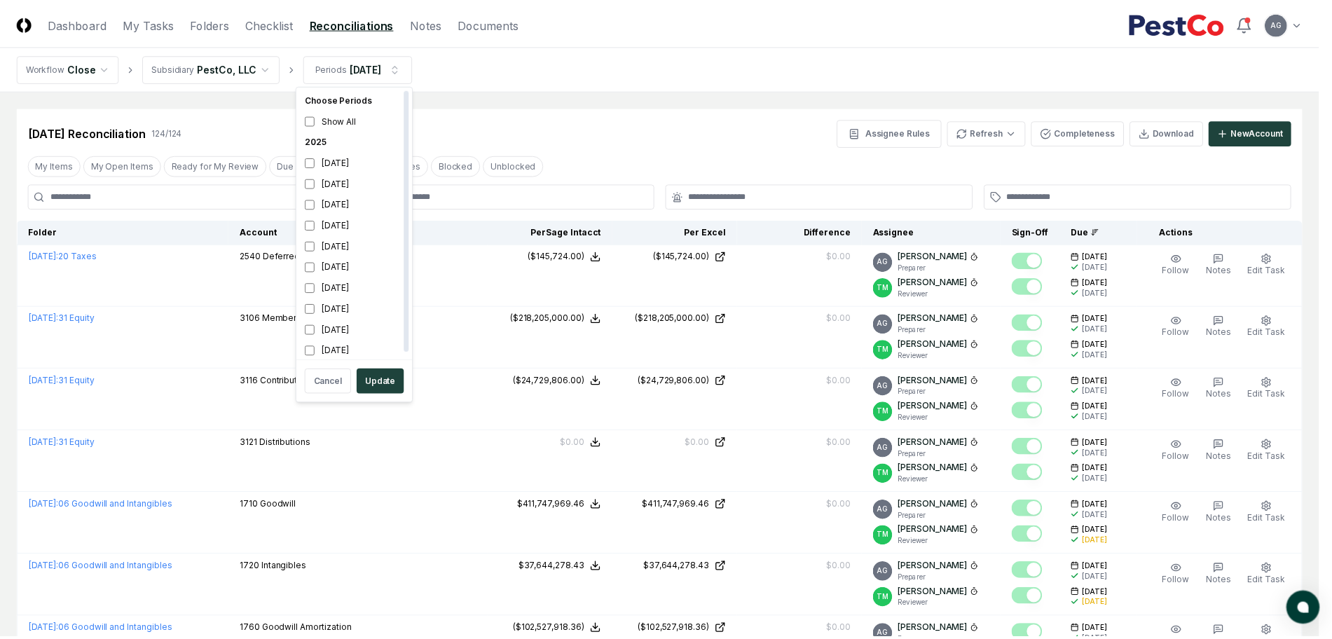
scroll to position [4, 0]
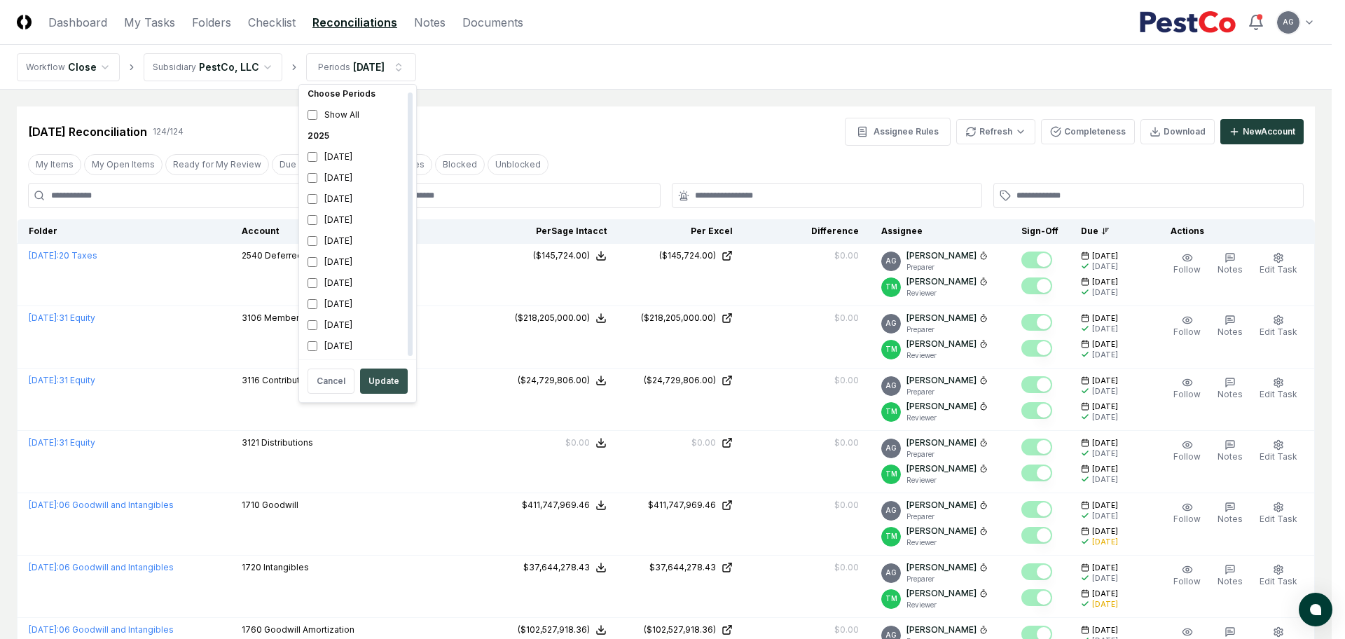
click at [387, 385] on button "Update" at bounding box center [384, 380] width 48 height 25
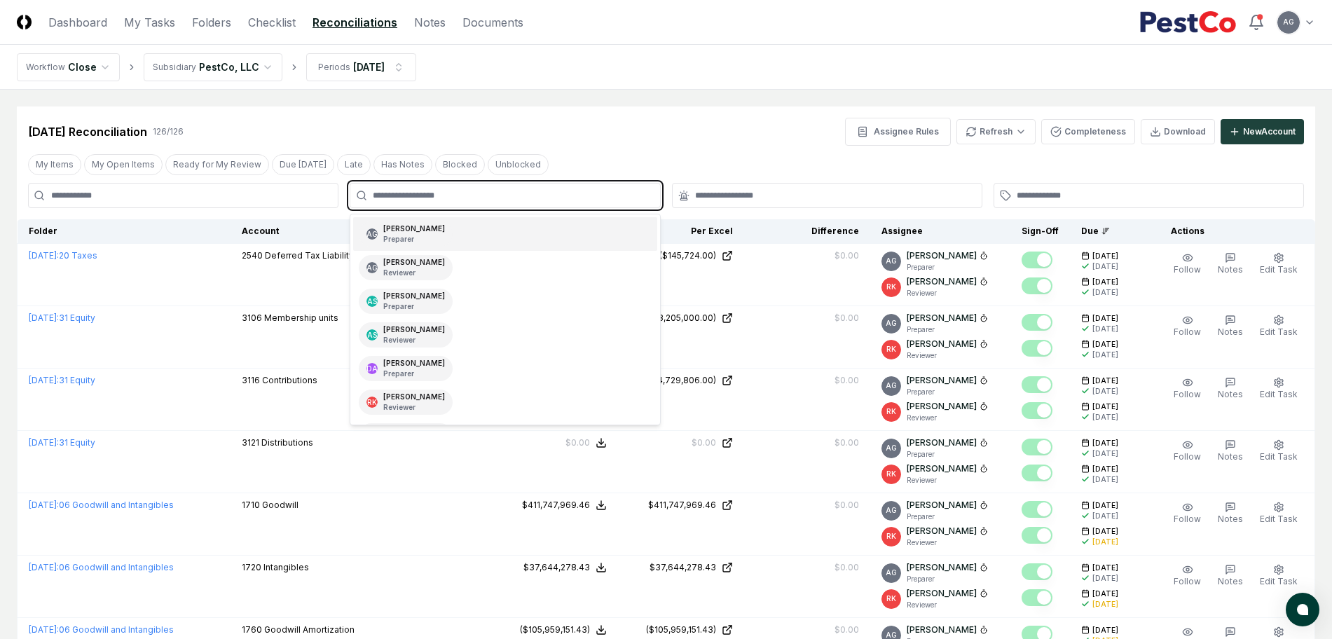
click at [529, 194] on input "text" at bounding box center [512, 195] width 278 height 13
click at [500, 228] on div "AG [PERSON_NAME] Preparer" at bounding box center [504, 234] width 303 height 34
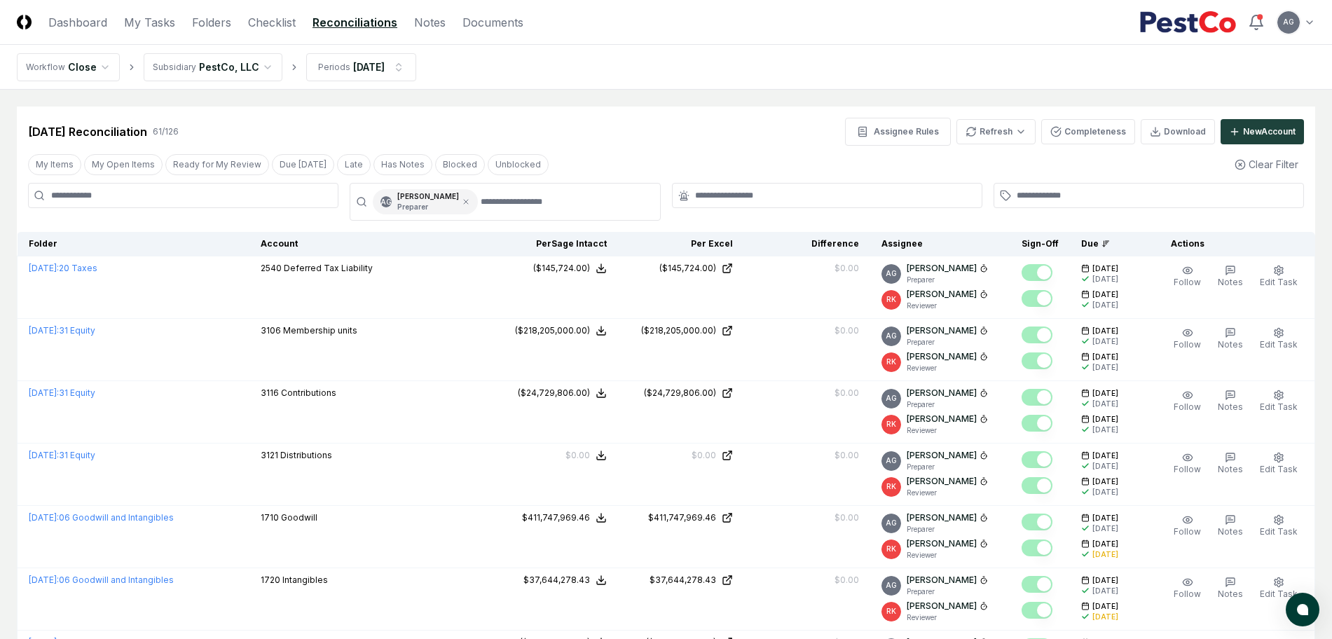
click at [611, 128] on div "[DATE] Reconciliation 61 / 126 Assignee Rules Refresh Completeness Download New…" at bounding box center [666, 132] width 1276 height 28
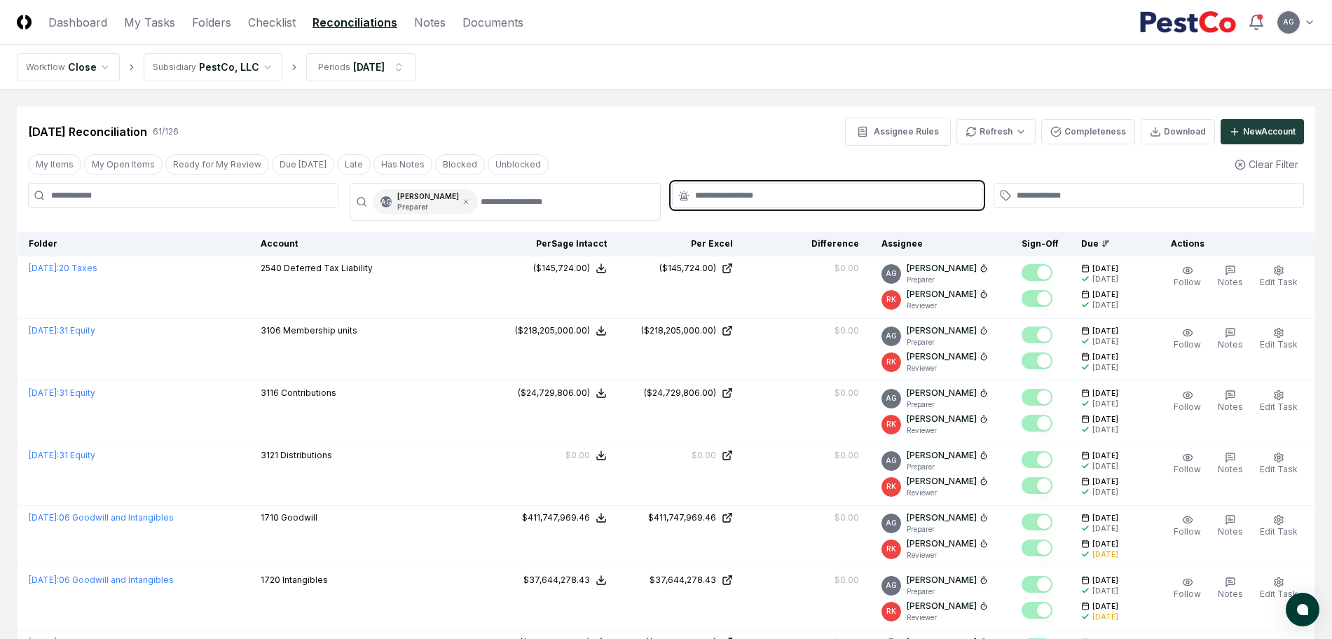
click at [707, 193] on input "text" at bounding box center [834, 195] width 278 height 13
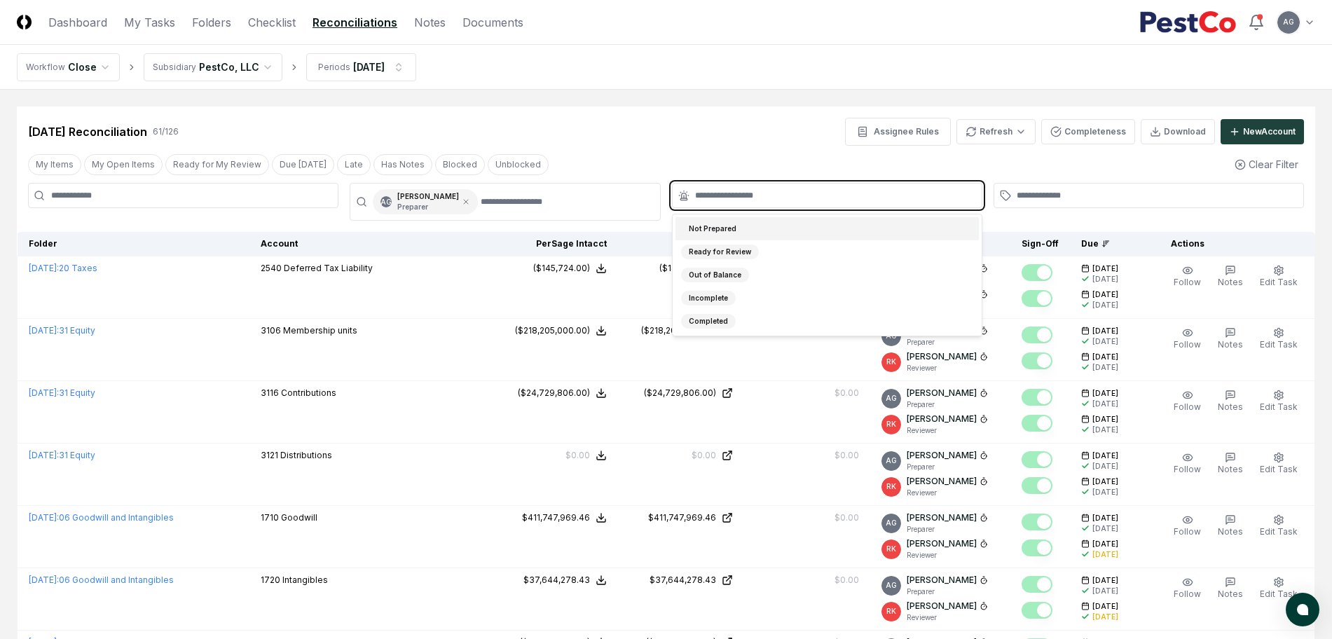
click at [739, 223] on div "Not Prepared" at bounding box center [826, 228] width 303 height 23
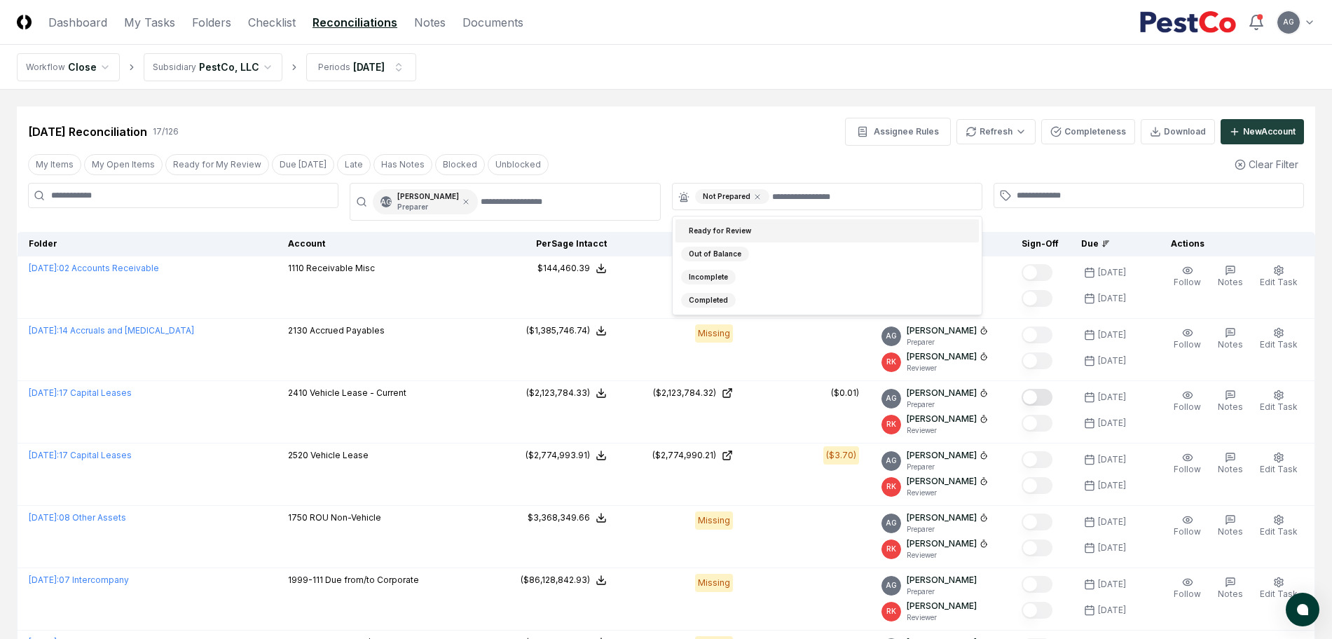
click at [726, 123] on div "[DATE] Reconciliation 17 / 126 Assignee Rules Refresh Completeness Download New…" at bounding box center [666, 132] width 1276 height 28
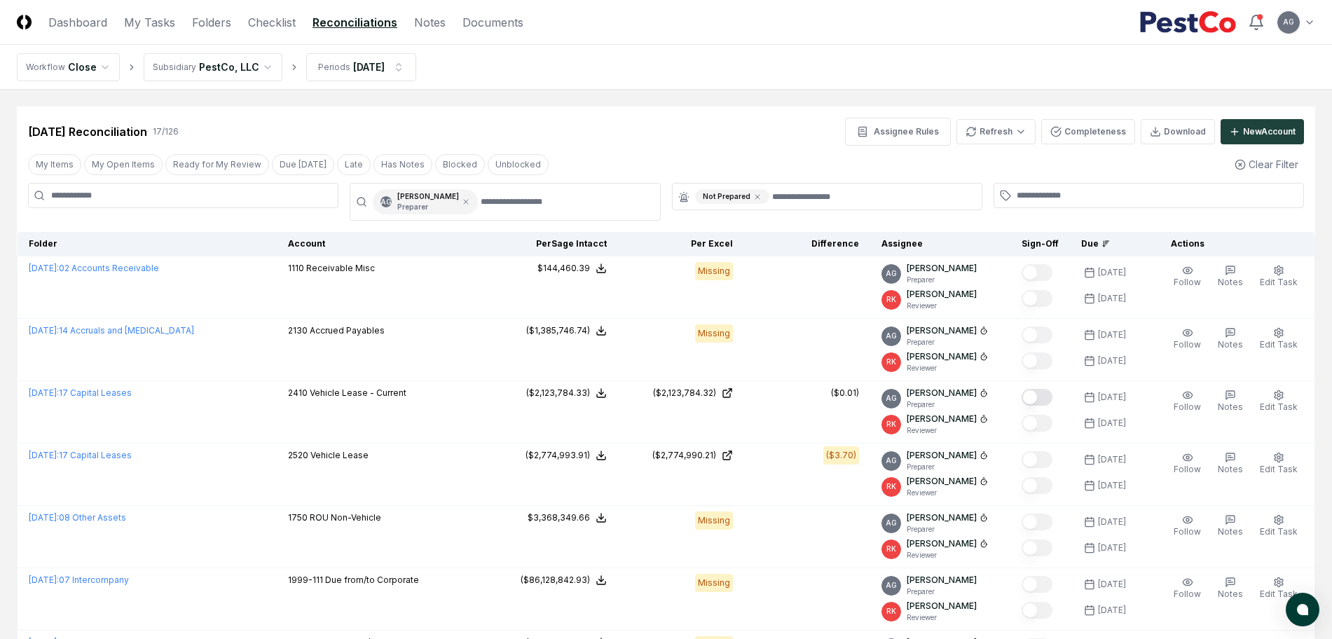
click at [644, 111] on div "[DATE] Reconciliation 17 / 126 Assignee Rules Refresh Completeness Download New…" at bounding box center [666, 125] width 1298 height 39
click at [468, 201] on icon at bounding box center [466, 202] width 4 height 4
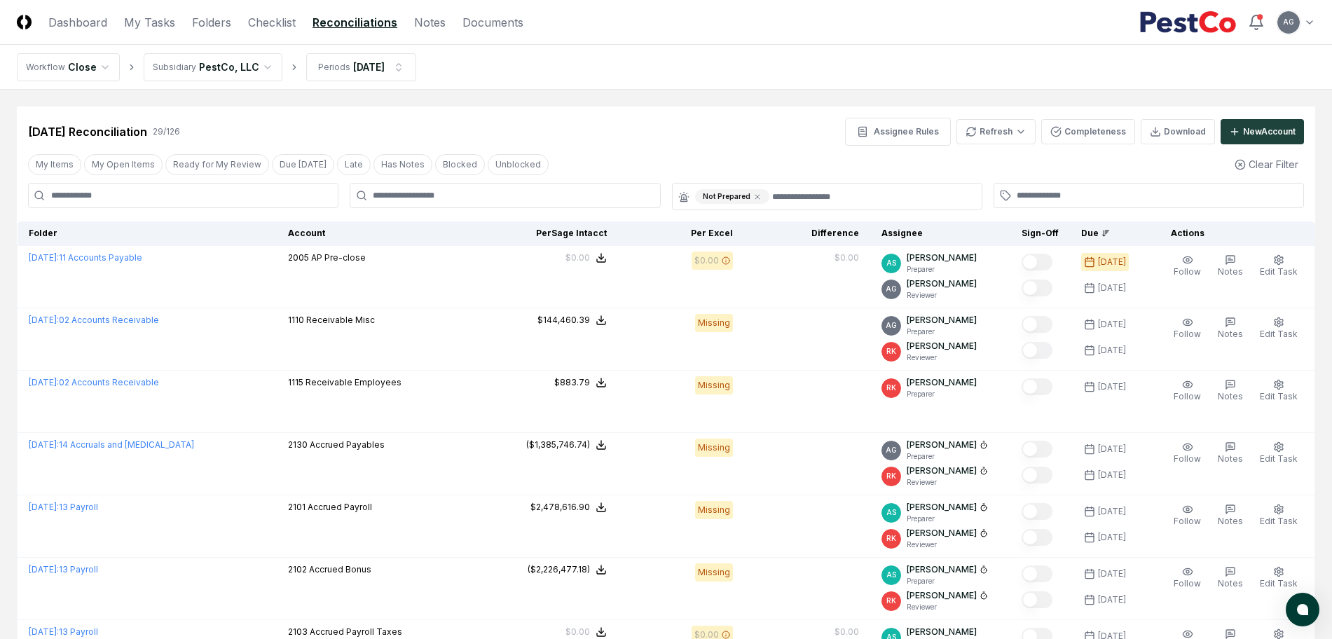
click at [608, 109] on div "[DATE] Reconciliation 29 / 126 Assignee Rules Refresh Completeness Download New…" at bounding box center [666, 125] width 1298 height 39
click at [291, 27] on link "Checklist" at bounding box center [272, 22] width 48 height 17
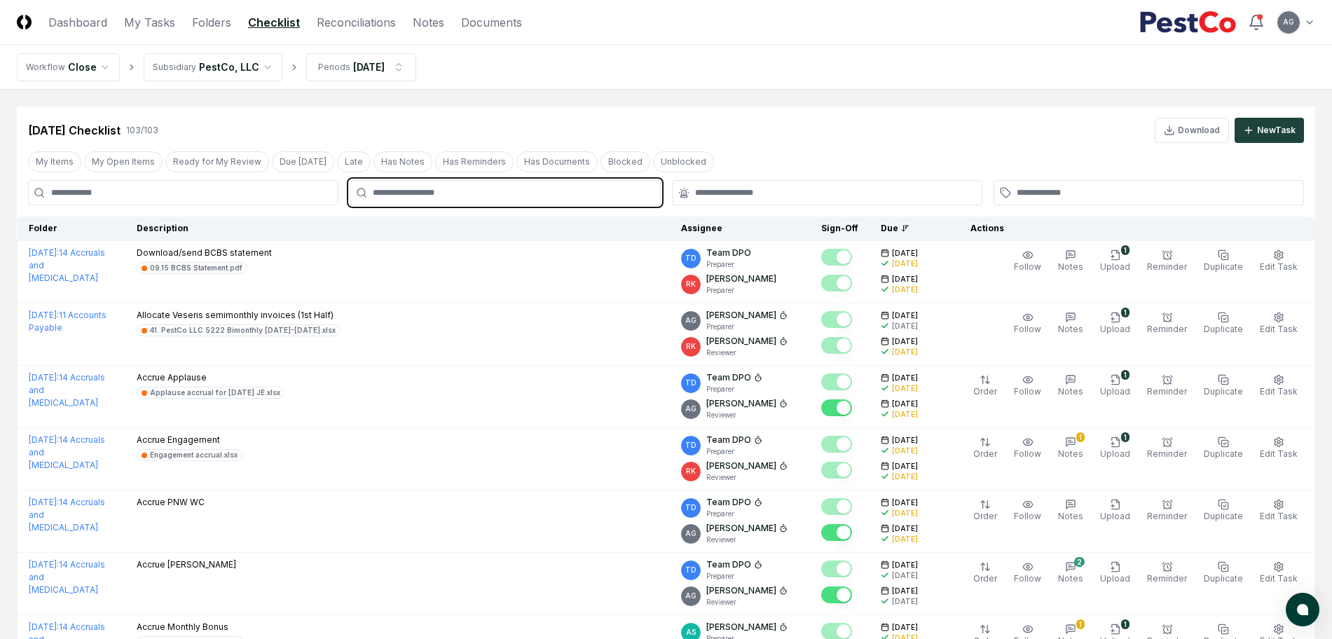
click at [539, 194] on input "text" at bounding box center [512, 192] width 278 height 13
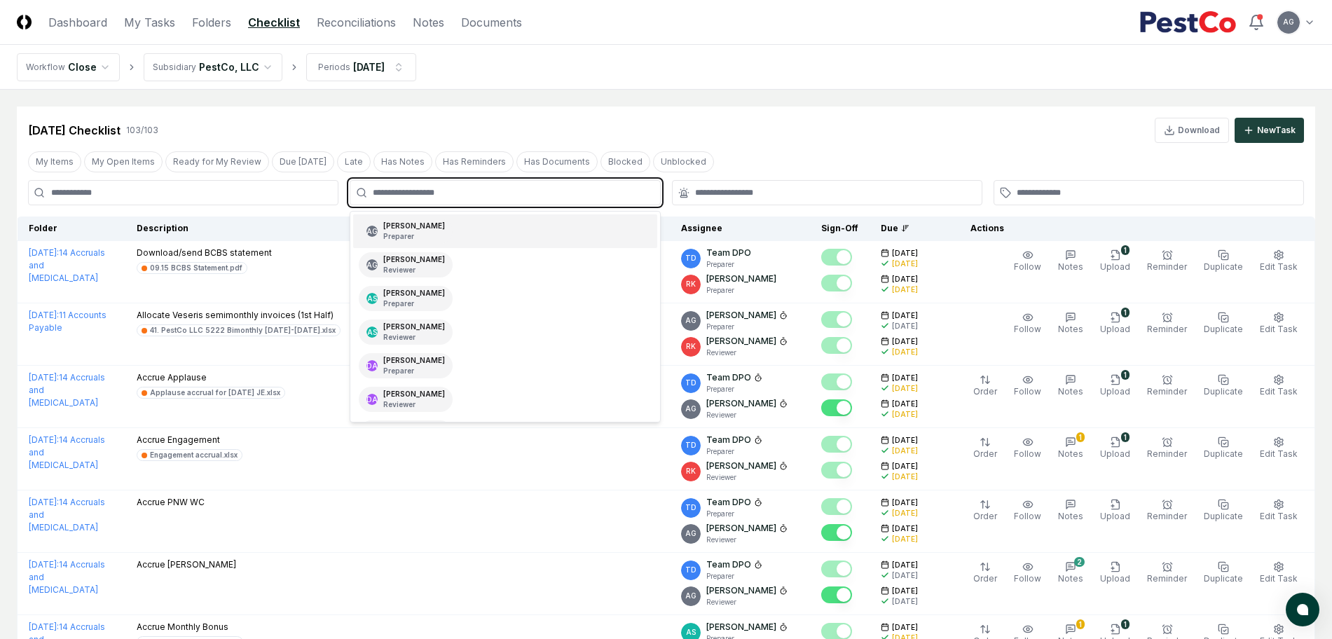
click at [530, 220] on div "AG [PERSON_NAME] Preparer" at bounding box center [504, 231] width 303 height 34
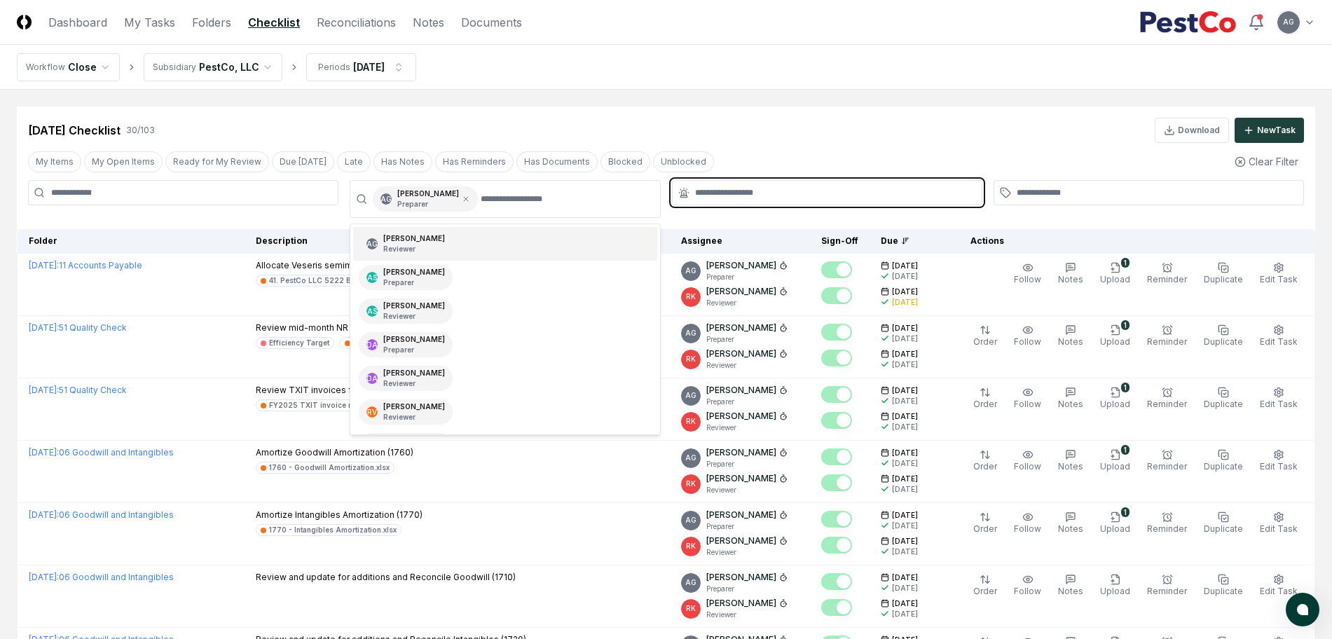
click at [696, 190] on input "text" at bounding box center [834, 192] width 278 height 13
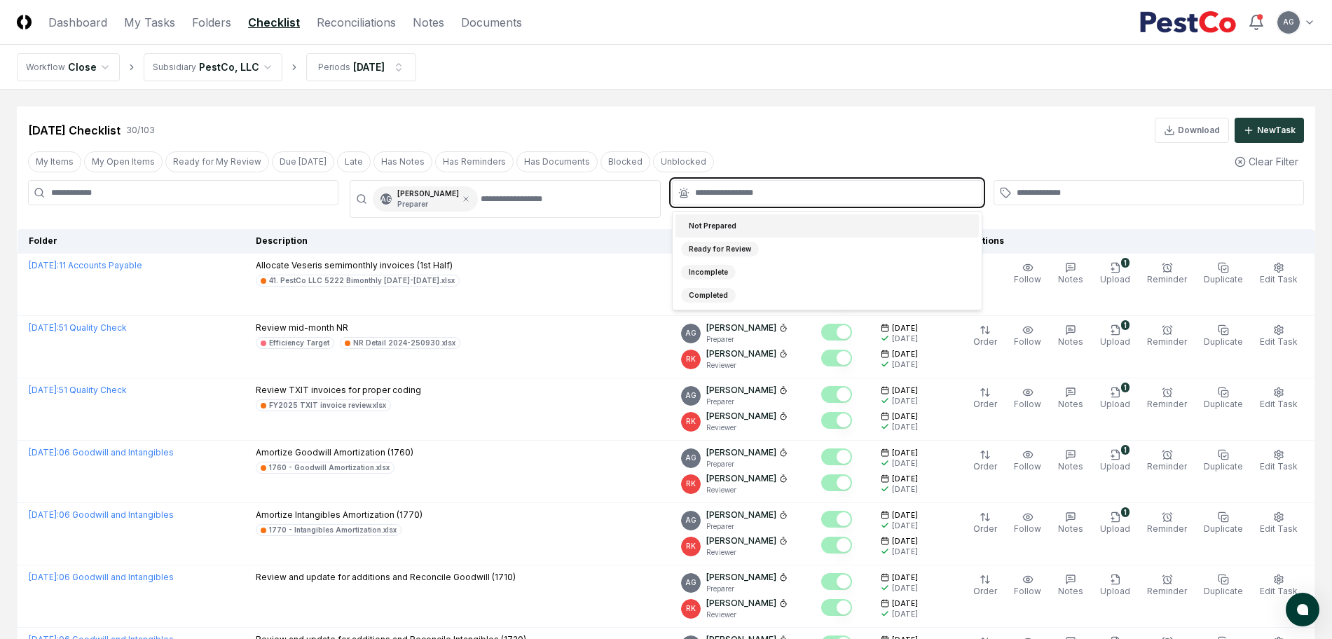
click at [731, 223] on div "Not Prepared" at bounding box center [712, 226] width 63 height 15
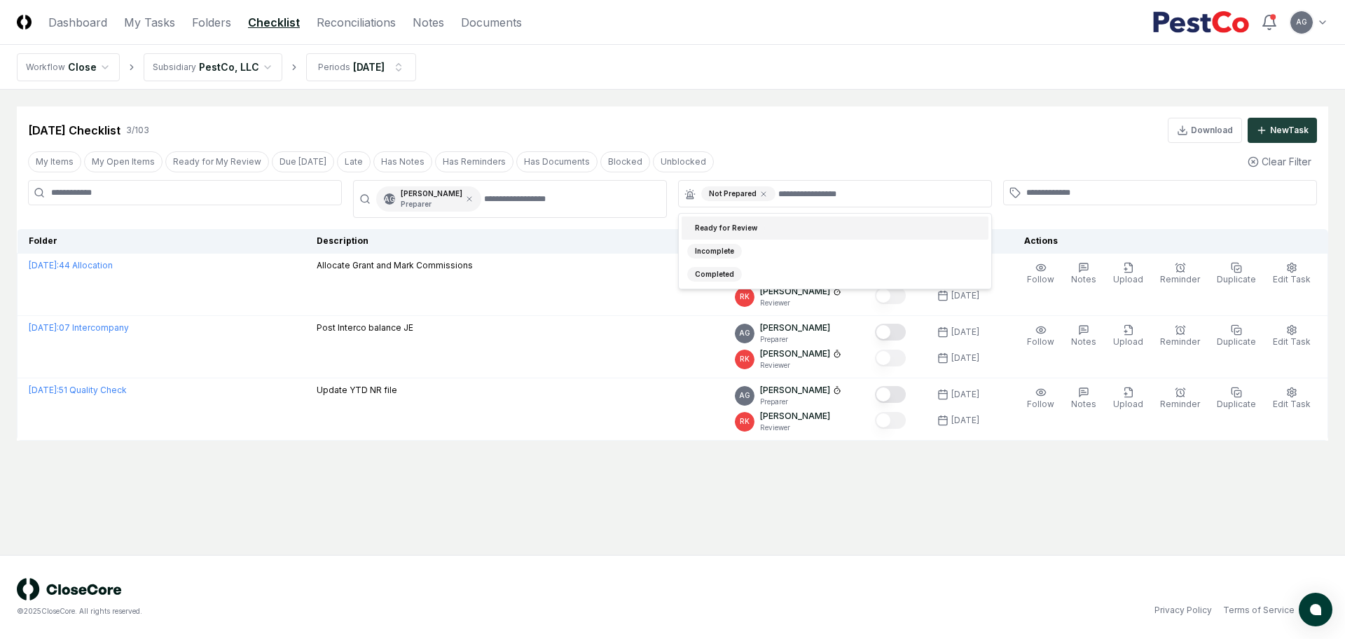
click at [739, 123] on div "[DATE] Checklist 3 / 103 Download New Task" at bounding box center [672, 130] width 1289 height 25
click at [484, 513] on main "Cancel Reassign [DATE] Checklist 3 / 103 Download New Task My Items My Open Ite…" at bounding box center [672, 322] width 1345 height 465
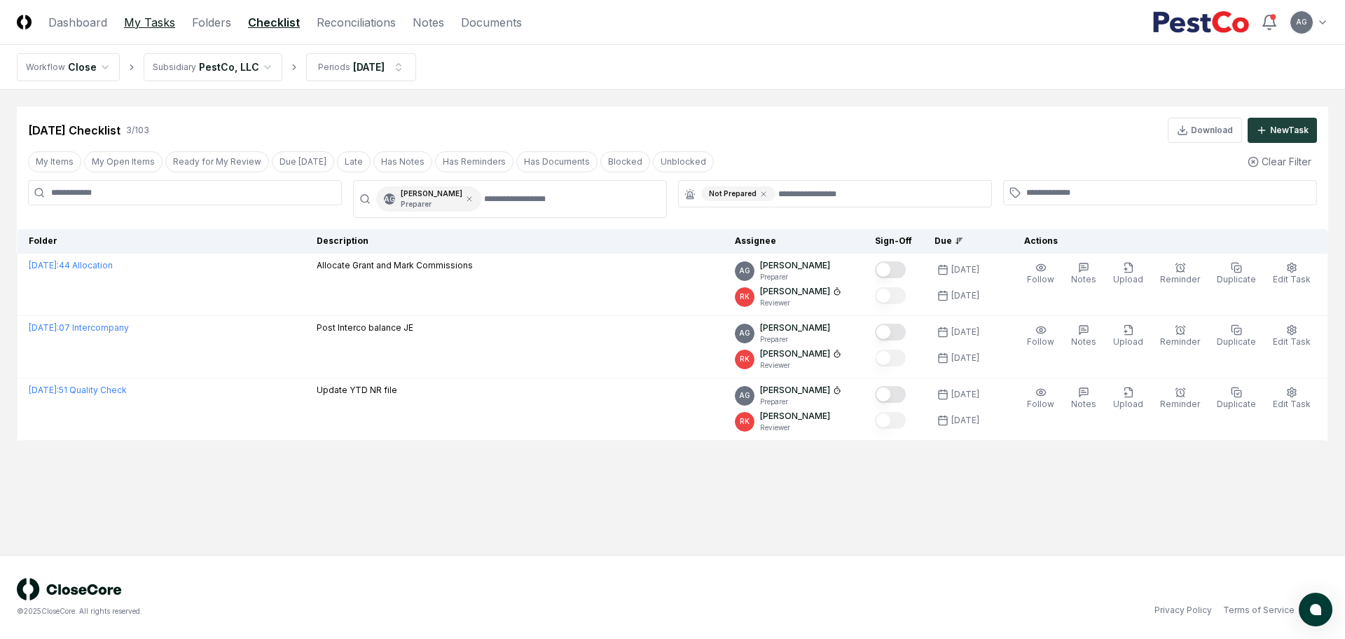
click at [162, 29] on link "My Tasks" at bounding box center [149, 22] width 51 height 17
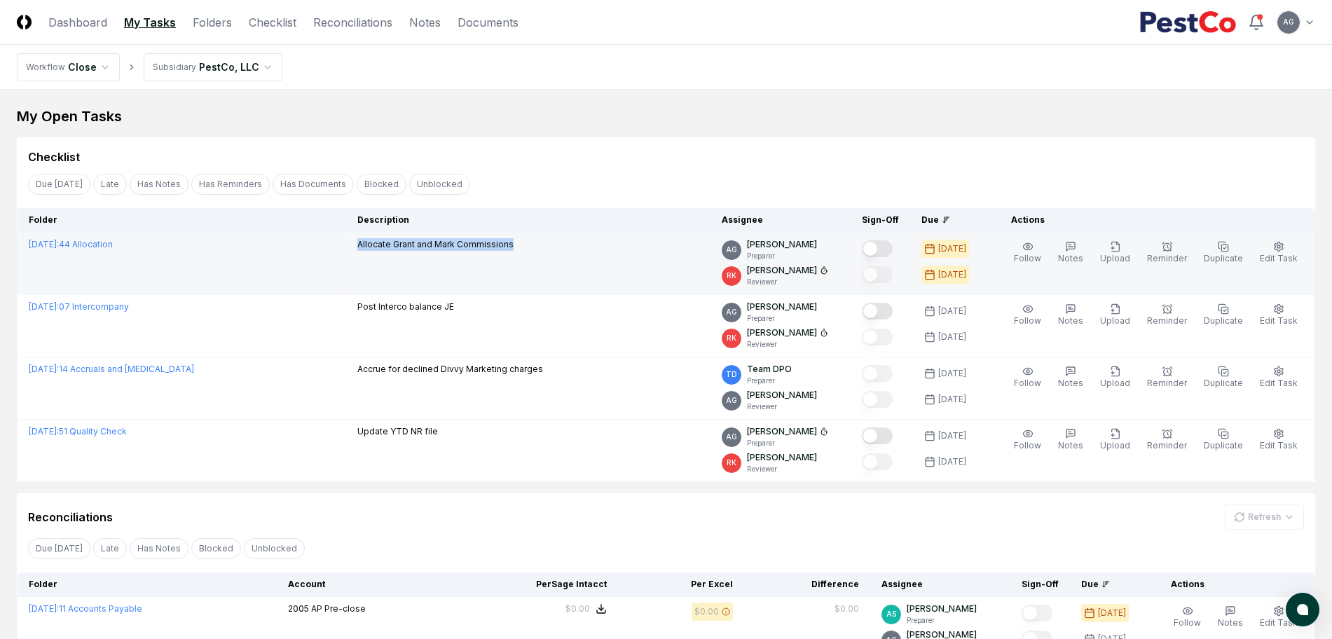
drag, startPoint x: 524, startPoint y: 249, endPoint x: 352, endPoint y: 244, distance: 172.4
click at [357, 244] on div "Allocate Grant and Mark Commissions" at bounding box center [528, 245] width 342 height 15
copy p "Allocate Grant and Mark Commissions"
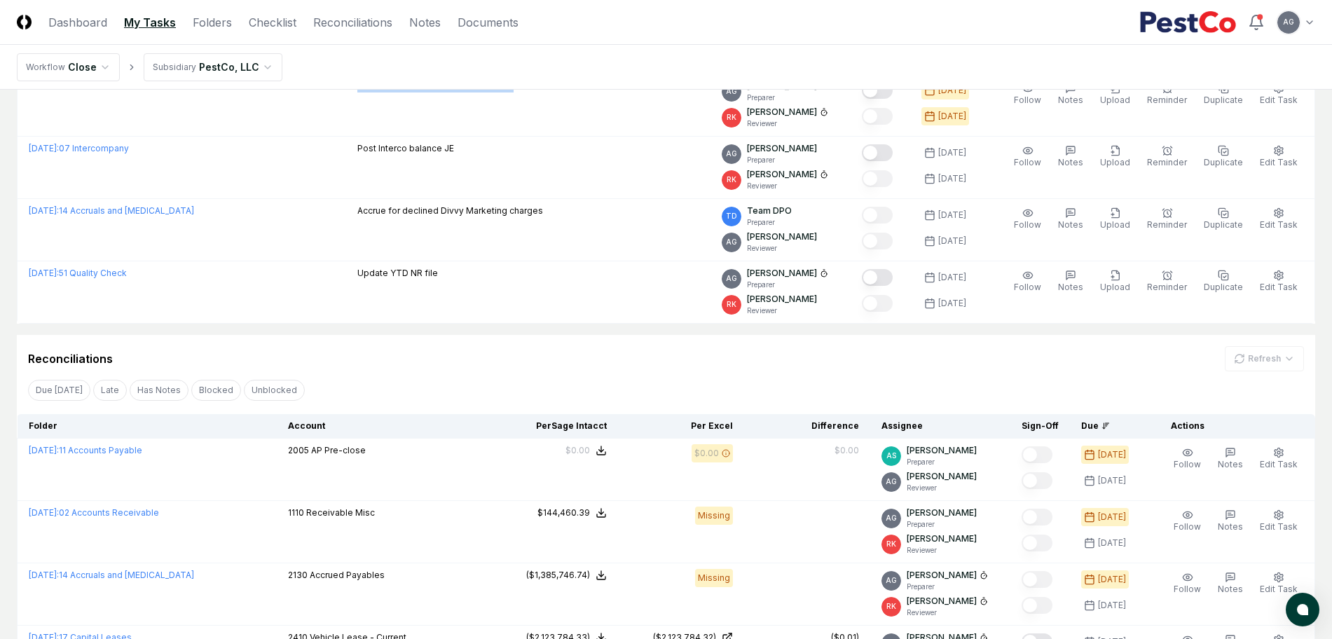
scroll to position [175, 0]
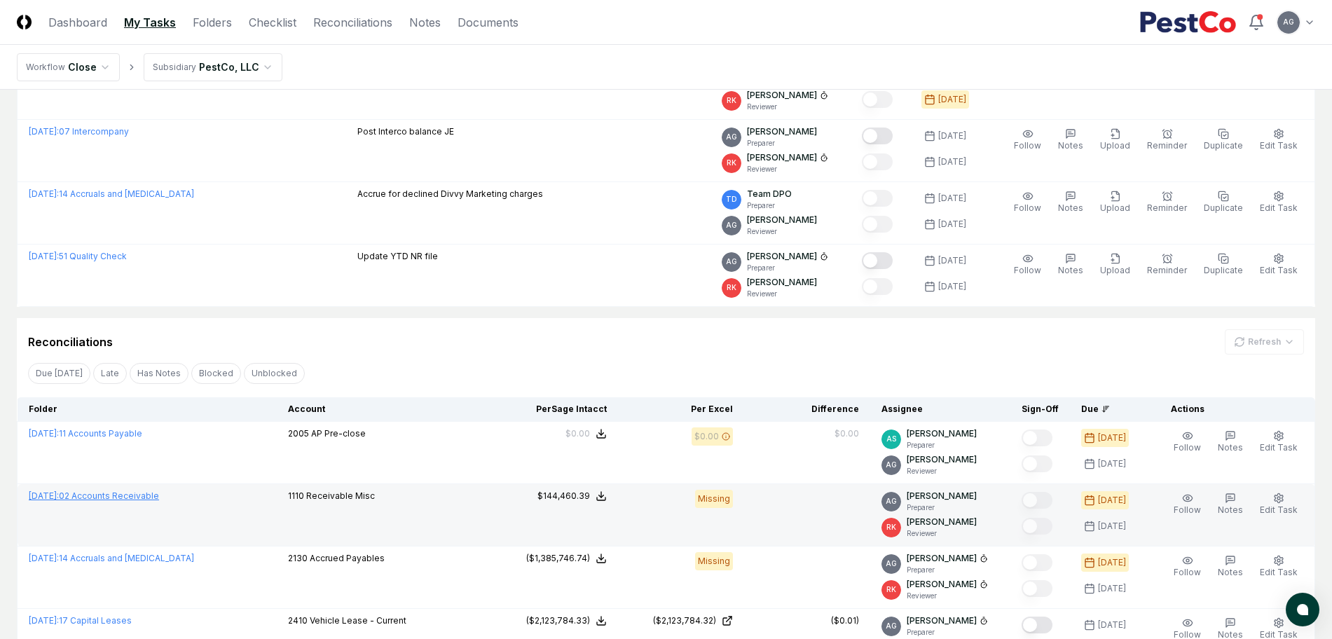
click at [157, 498] on link "[DATE] : 02 Accounts Receivable" at bounding box center [94, 495] width 130 height 11
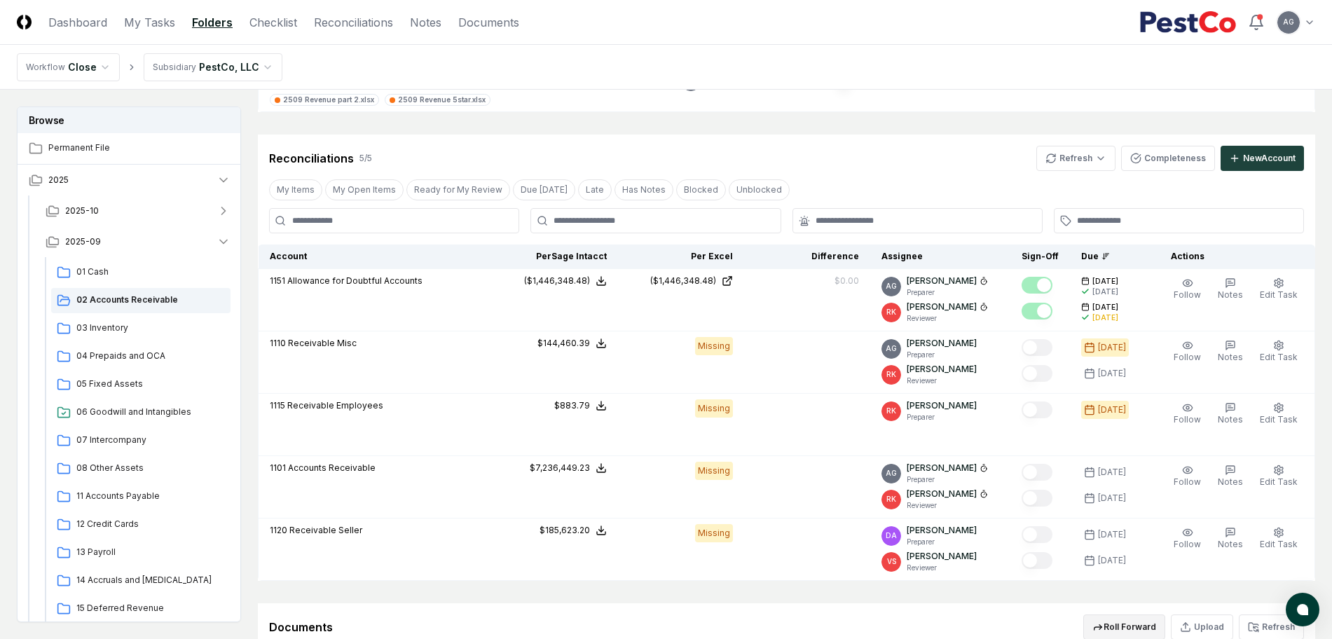
scroll to position [613, 0]
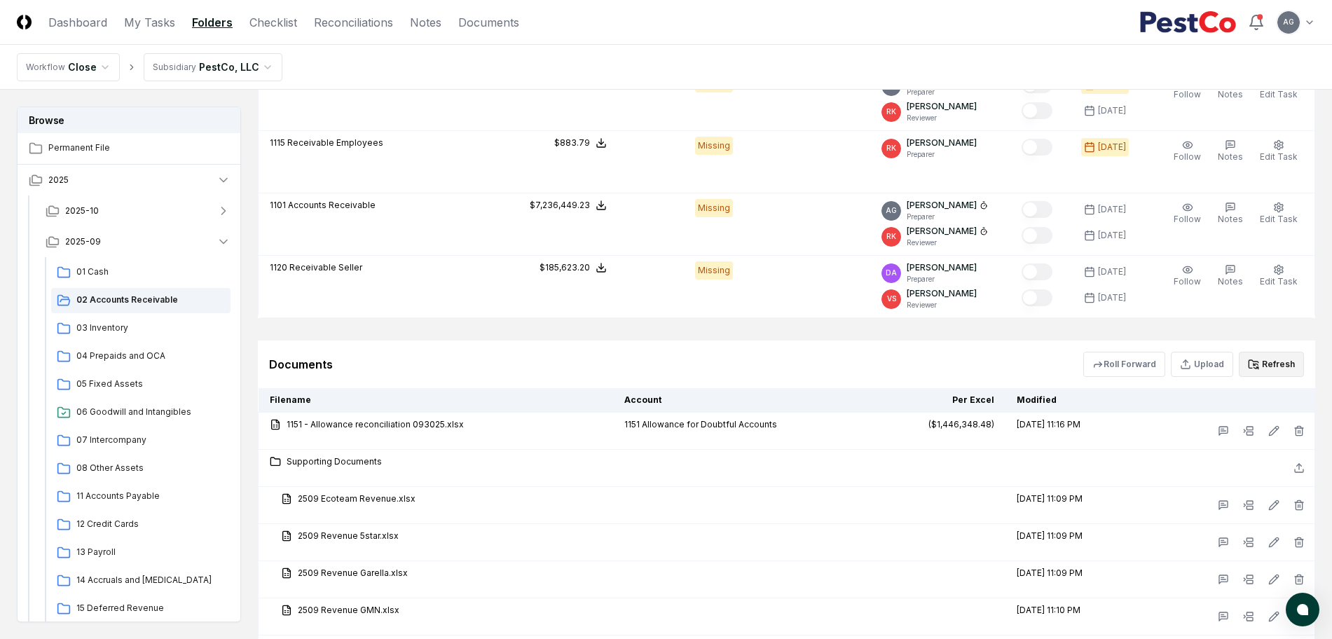
click at [1280, 363] on button "Refresh" at bounding box center [1270, 364] width 65 height 25
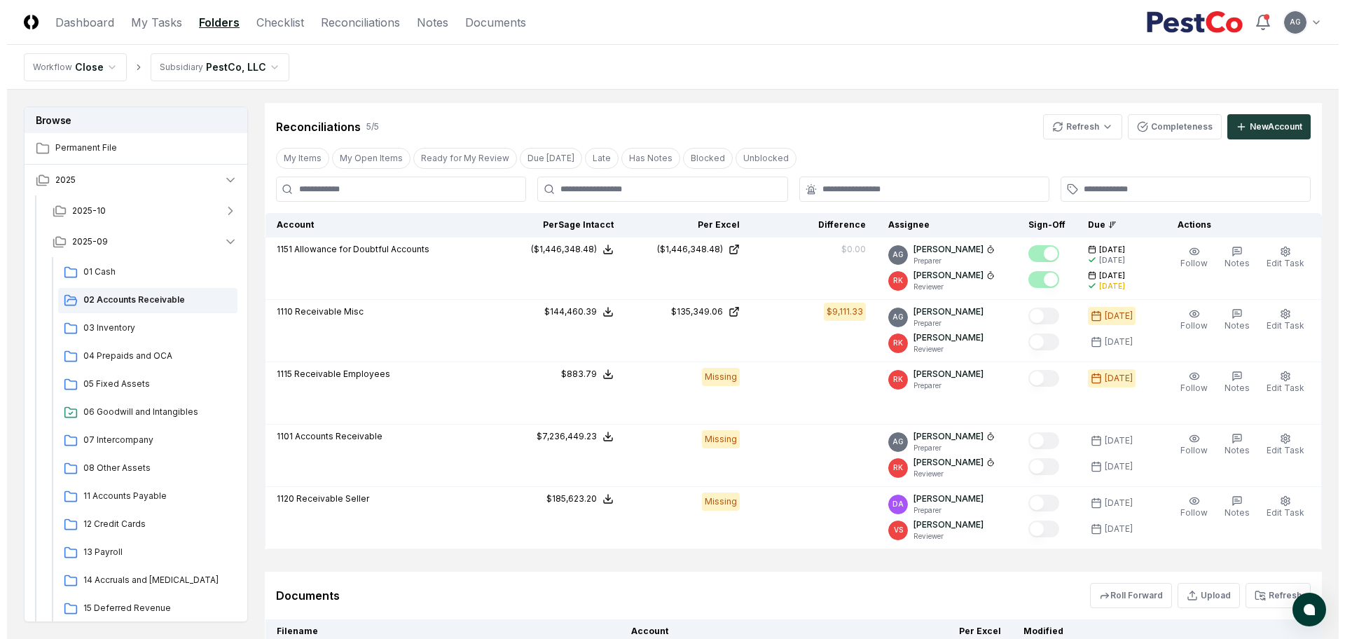
scroll to position [350, 0]
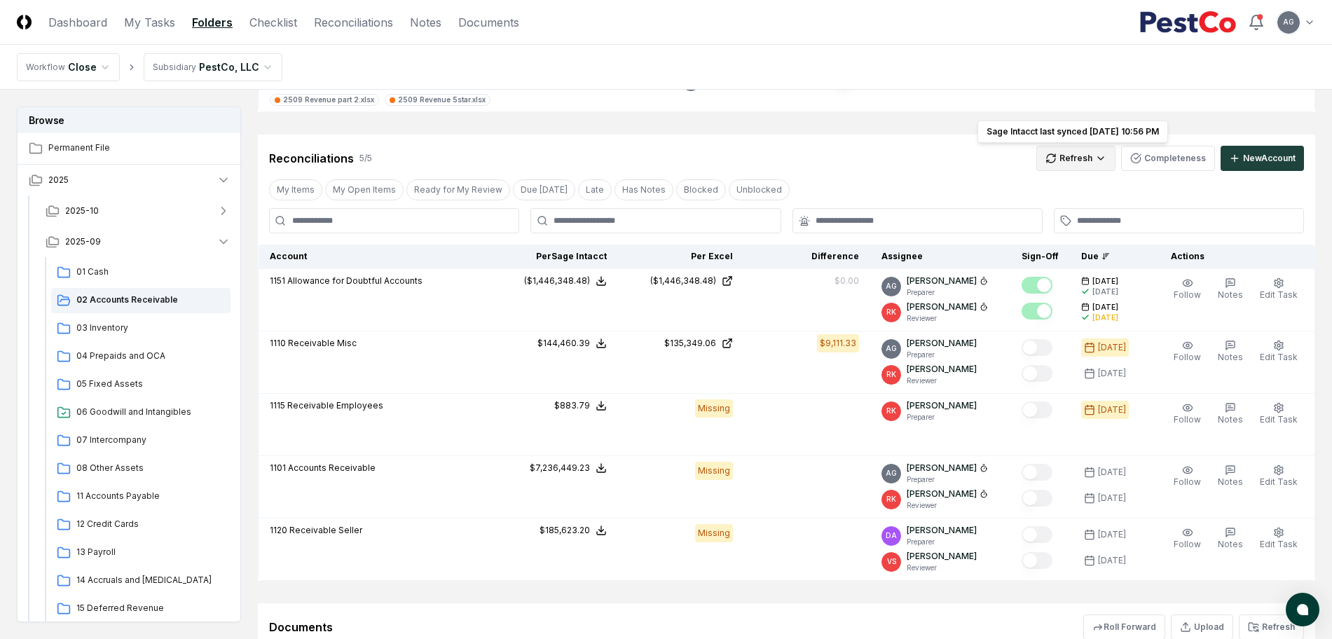
click at [1085, 158] on html "CloseCore Dashboard My Tasks Folders Checklist Reconciliations Notes Documents …" at bounding box center [666, 436] width 1332 height 1572
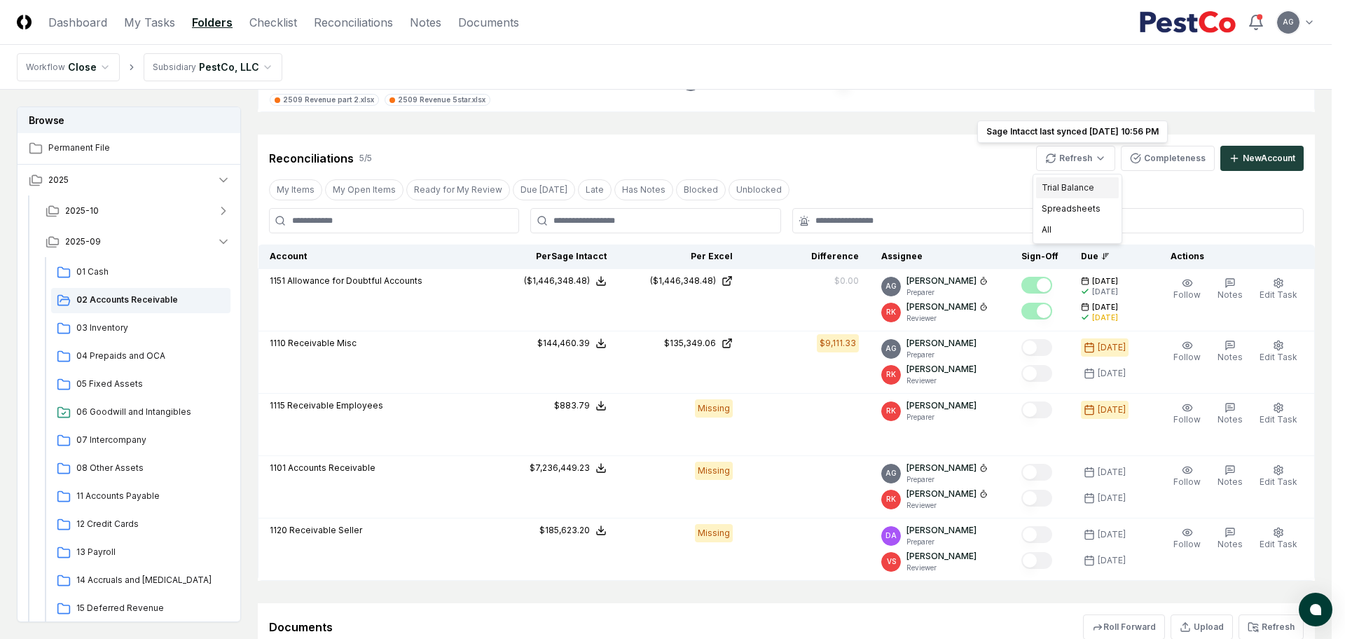
click at [1076, 182] on div "Trial Balance" at bounding box center [1077, 187] width 83 height 21
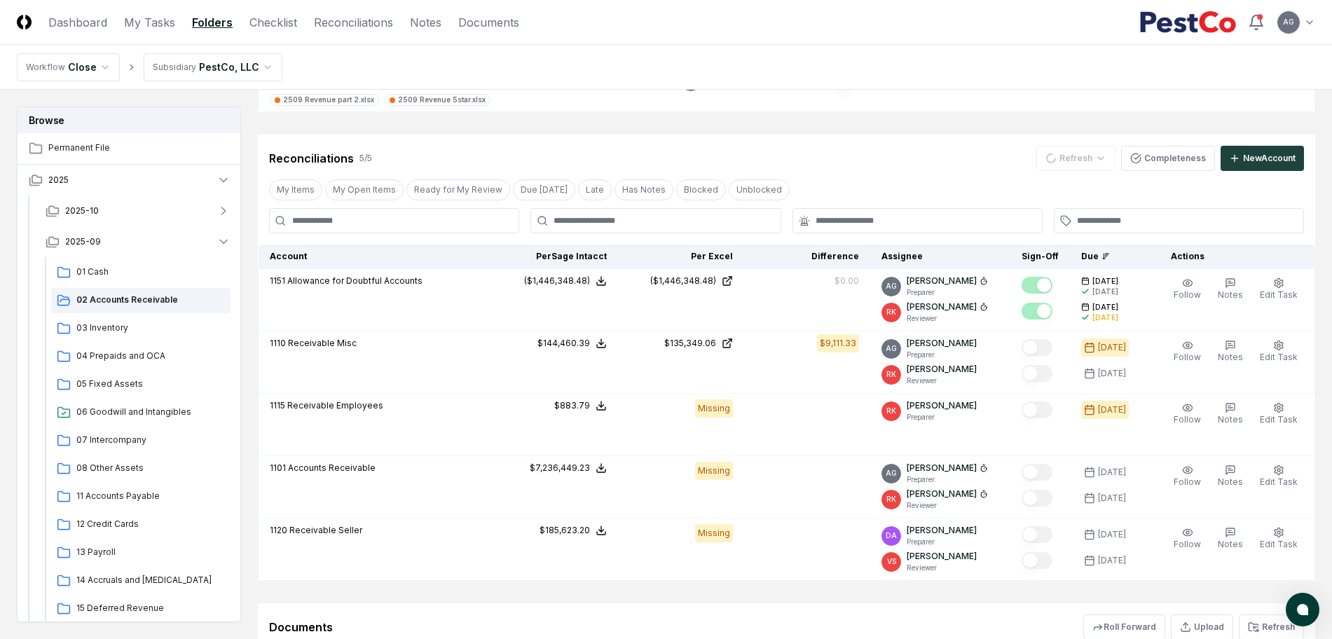
click at [899, 159] on div "Reconciliations 5 / 5 Refresh Completeness New Account" at bounding box center [786, 158] width 1035 height 25
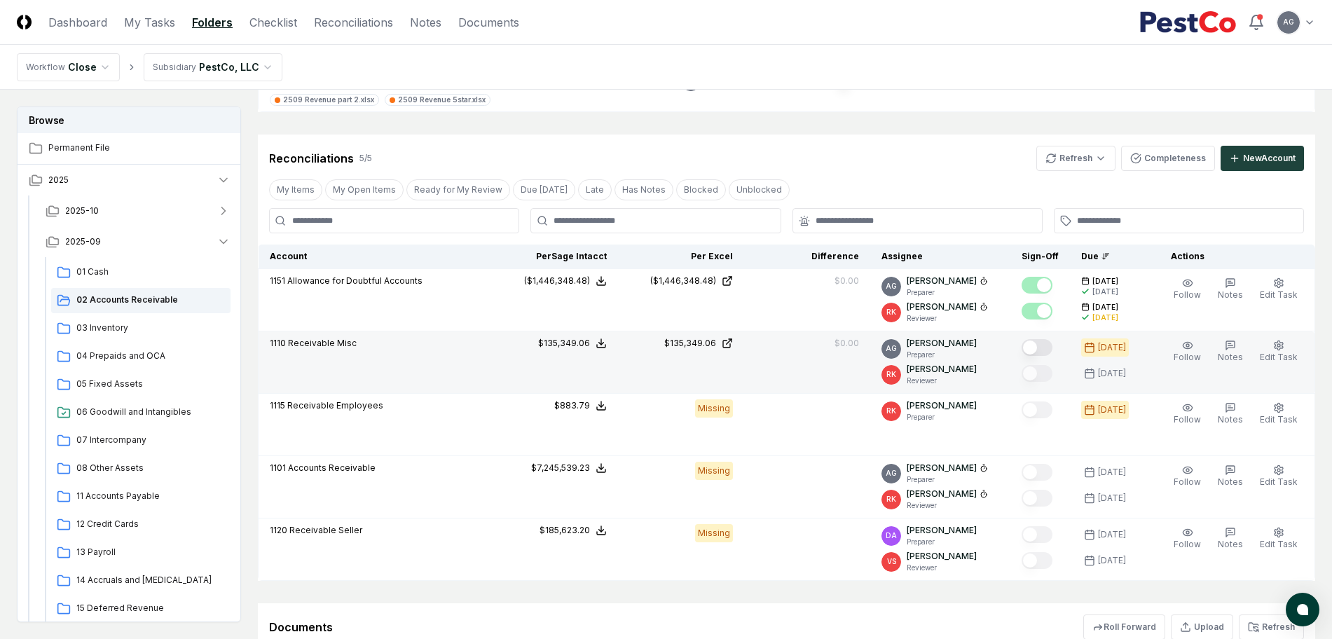
click at [1050, 340] on button "Mark complete" at bounding box center [1036, 347] width 31 height 17
click at [1279, 347] on icon "button" at bounding box center [1278, 345] width 11 height 11
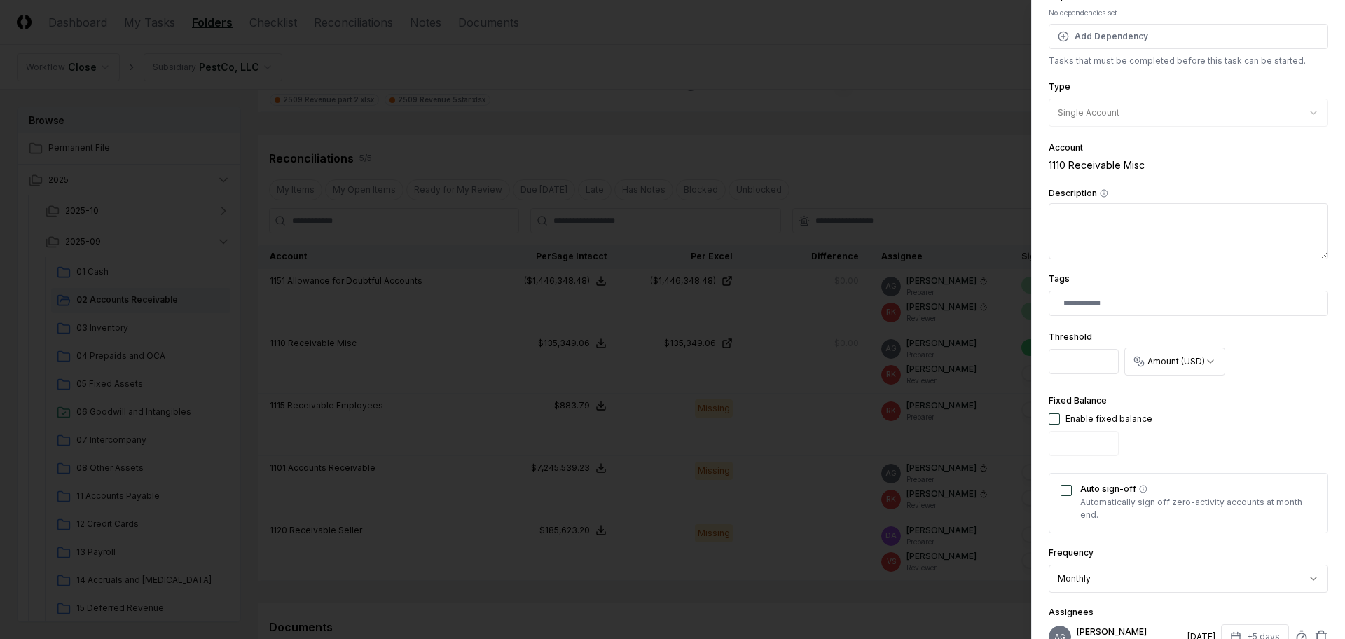
scroll to position [263, 0]
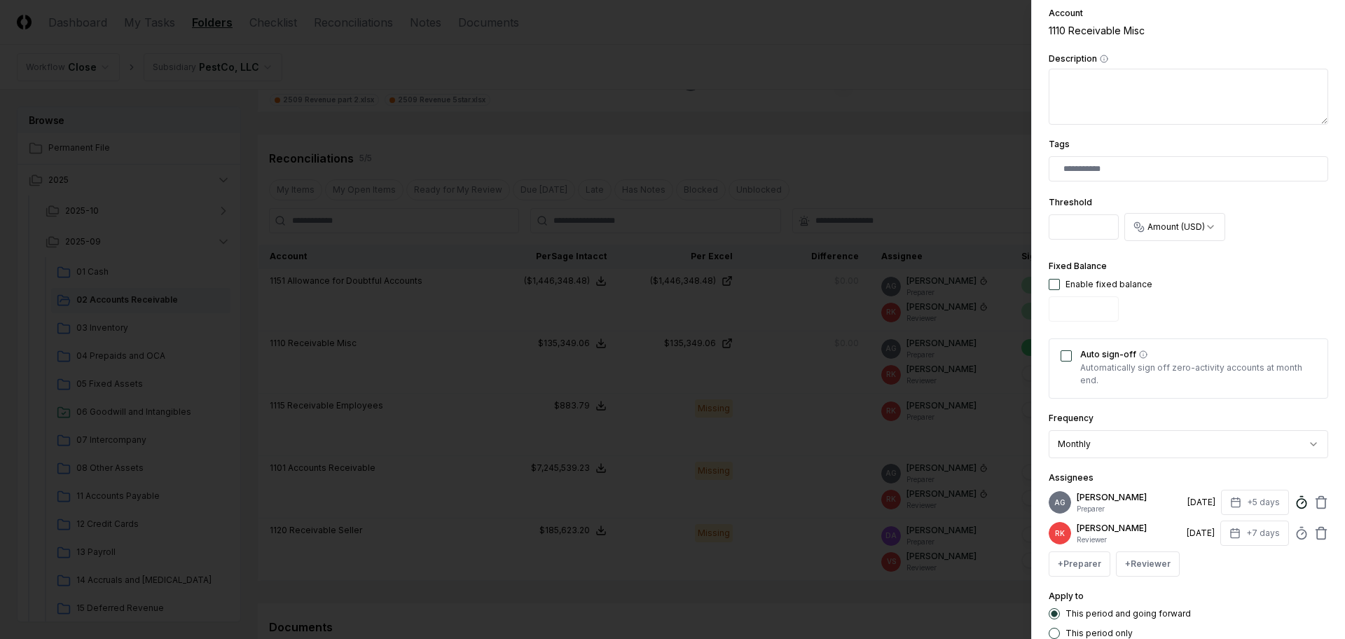
click at [1295, 505] on icon at bounding box center [1302, 502] width 14 height 14
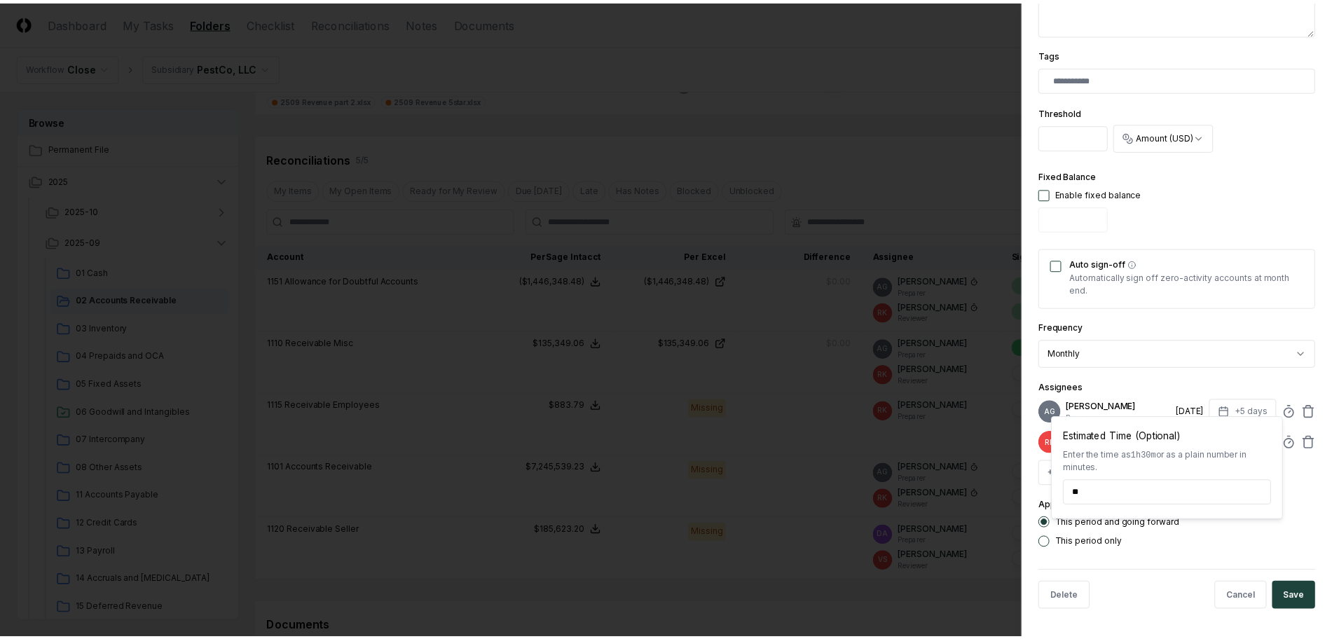
scroll to position [364, 0]
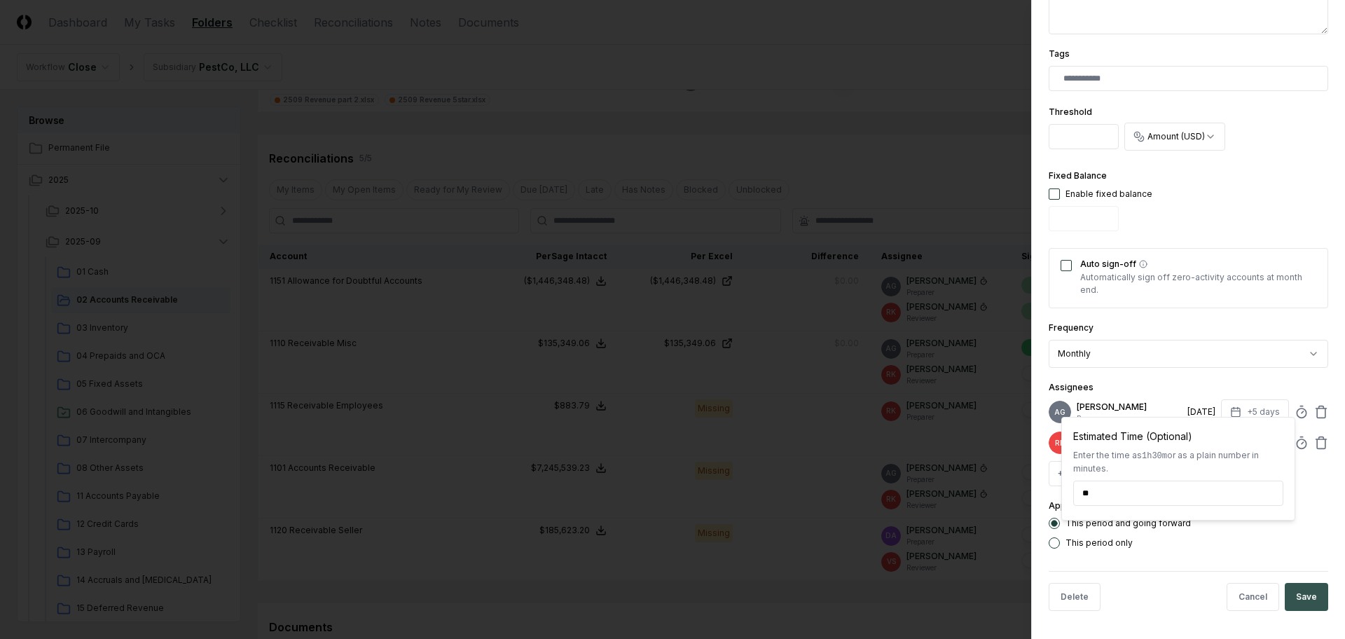
type input "******"
click at [1305, 598] on button "Save" at bounding box center [1306, 597] width 43 height 28
click at [897, 157] on body "CloseCore Dashboard My Tasks Folders Checklist Reconciliations Notes Documents …" at bounding box center [666, 436] width 1332 height 1572
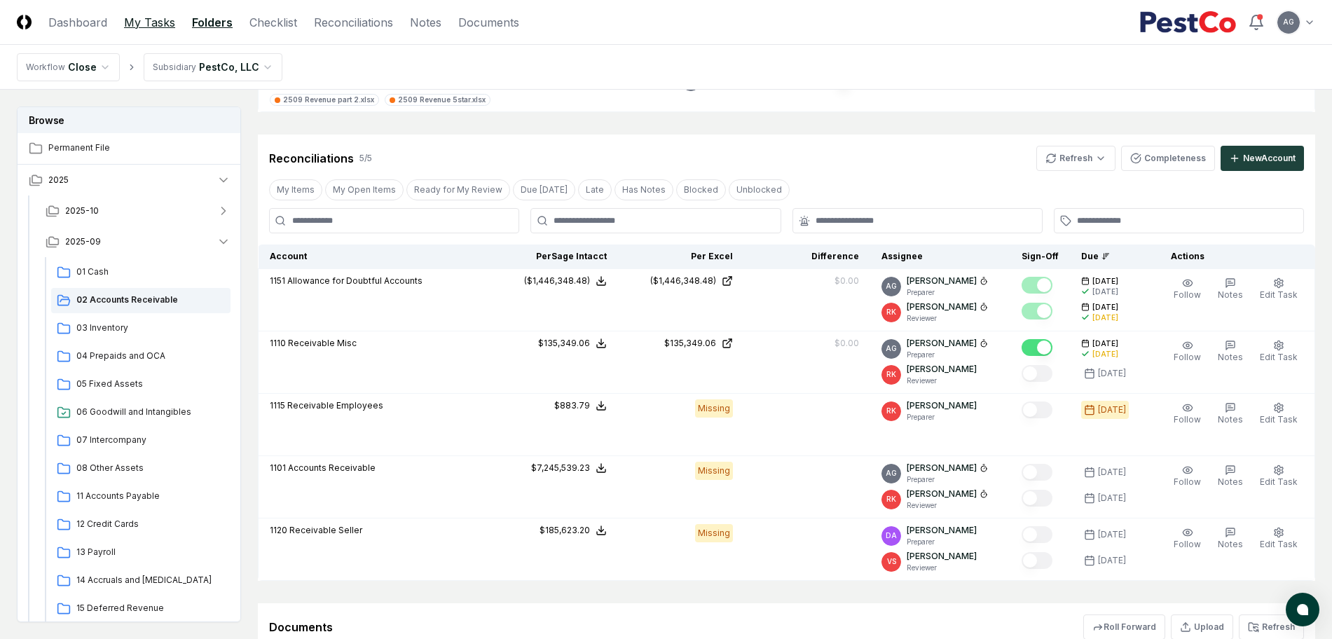
click at [147, 18] on link "My Tasks" at bounding box center [149, 22] width 51 height 17
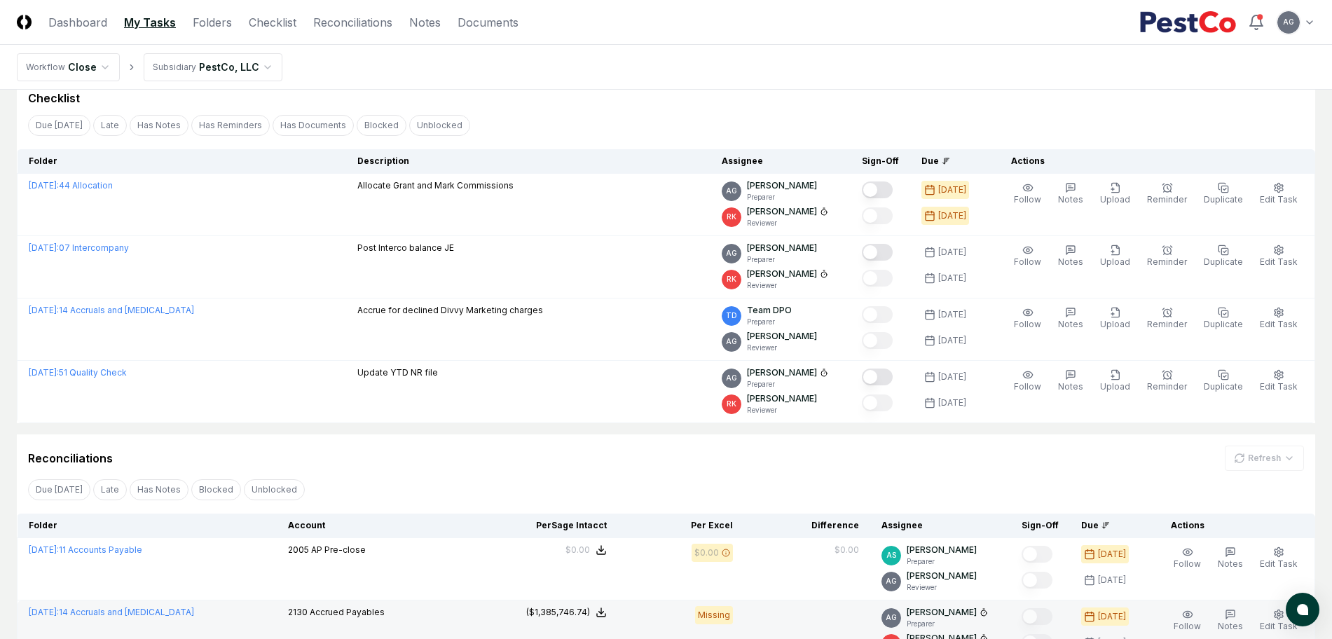
scroll to position [88, 0]
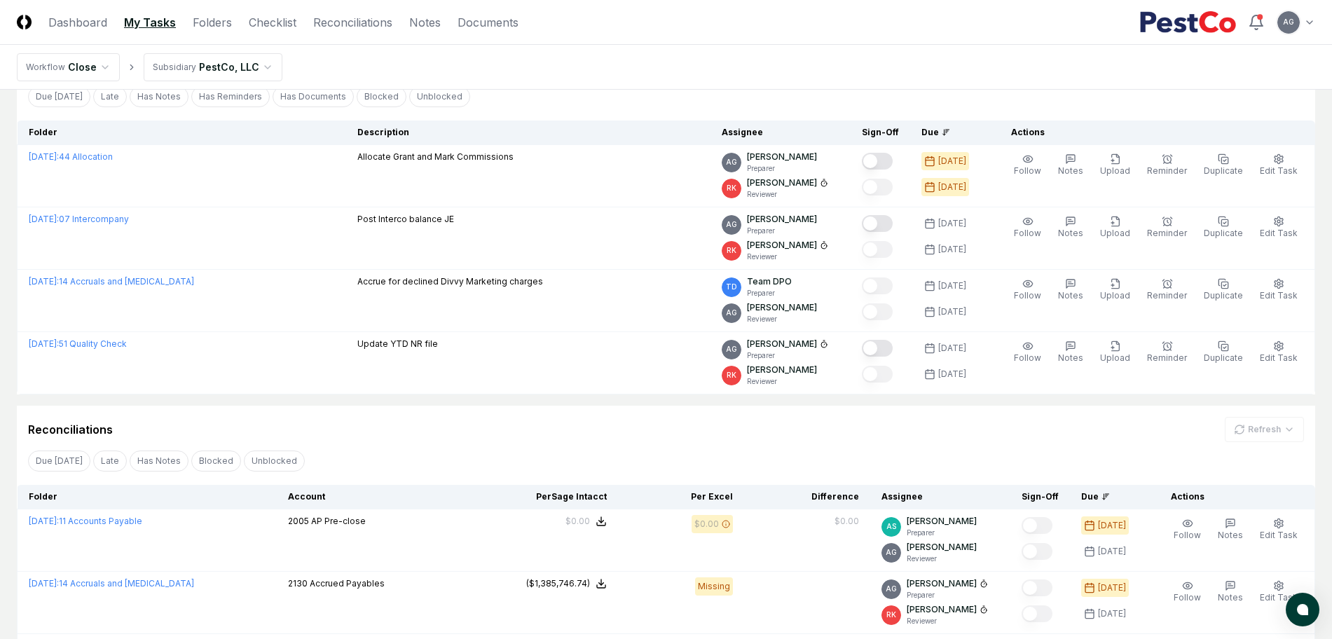
click at [633, 430] on div "Reconciliations Refresh" at bounding box center [666, 429] width 1276 height 25
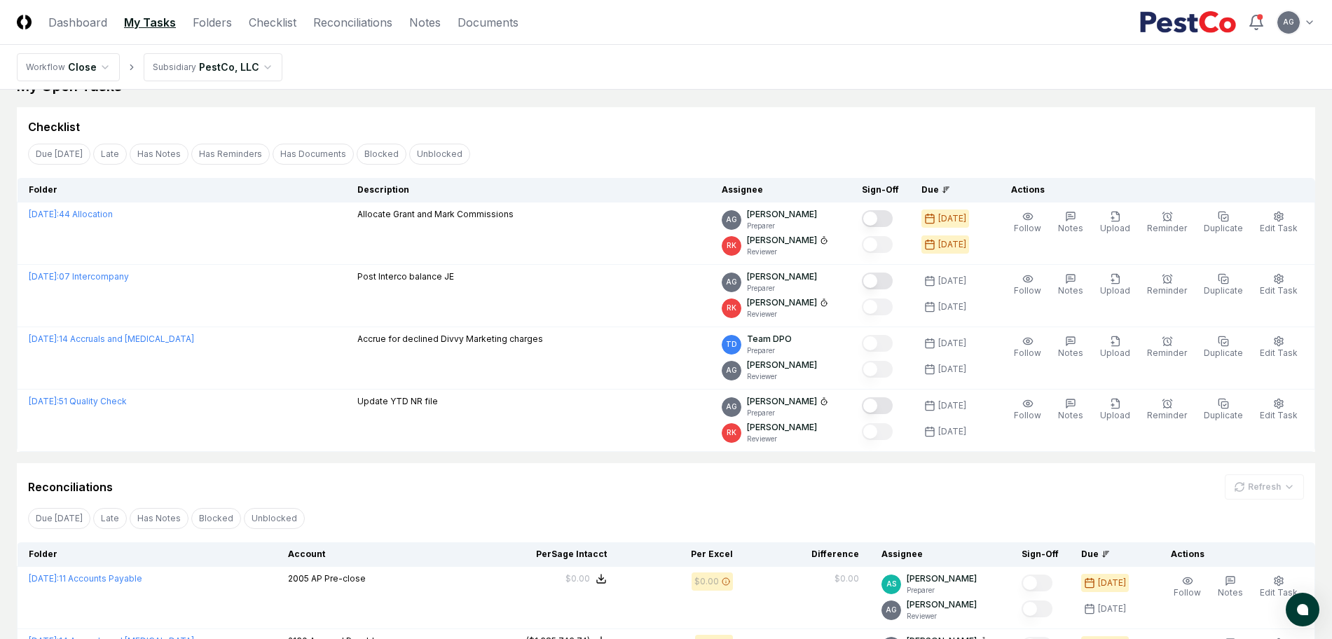
scroll to position [0, 0]
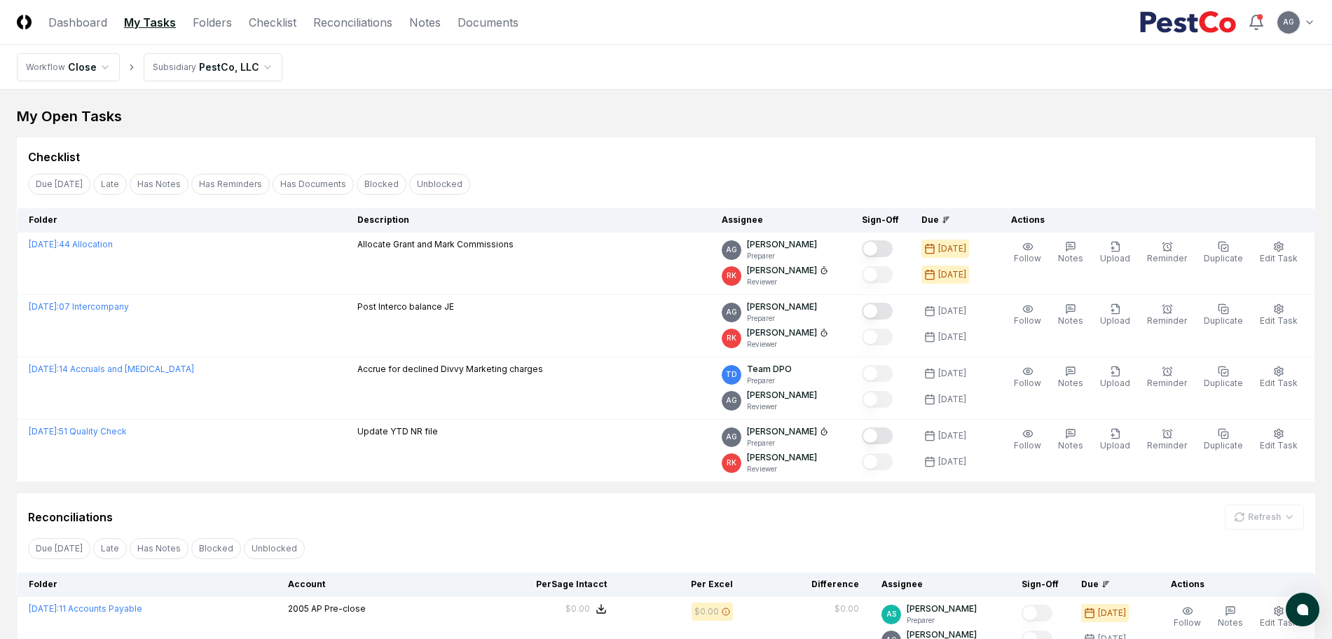
click at [600, 151] on div "Checklist" at bounding box center [666, 157] width 1276 height 17
click at [544, 528] on div "Reconciliations Refresh" at bounding box center [666, 516] width 1276 height 25
click at [605, 165] on div "Checklist Due [DATE] Late Has Notes Has Reminders Has Documents Blocked Unblock…" at bounding box center [666, 309] width 1298 height 345
drag, startPoint x: 688, startPoint y: 106, endPoint x: 792, endPoint y: 121, distance: 104.8
click at [688, 106] on div "My Open Tasks" at bounding box center [666, 116] width 1298 height 20
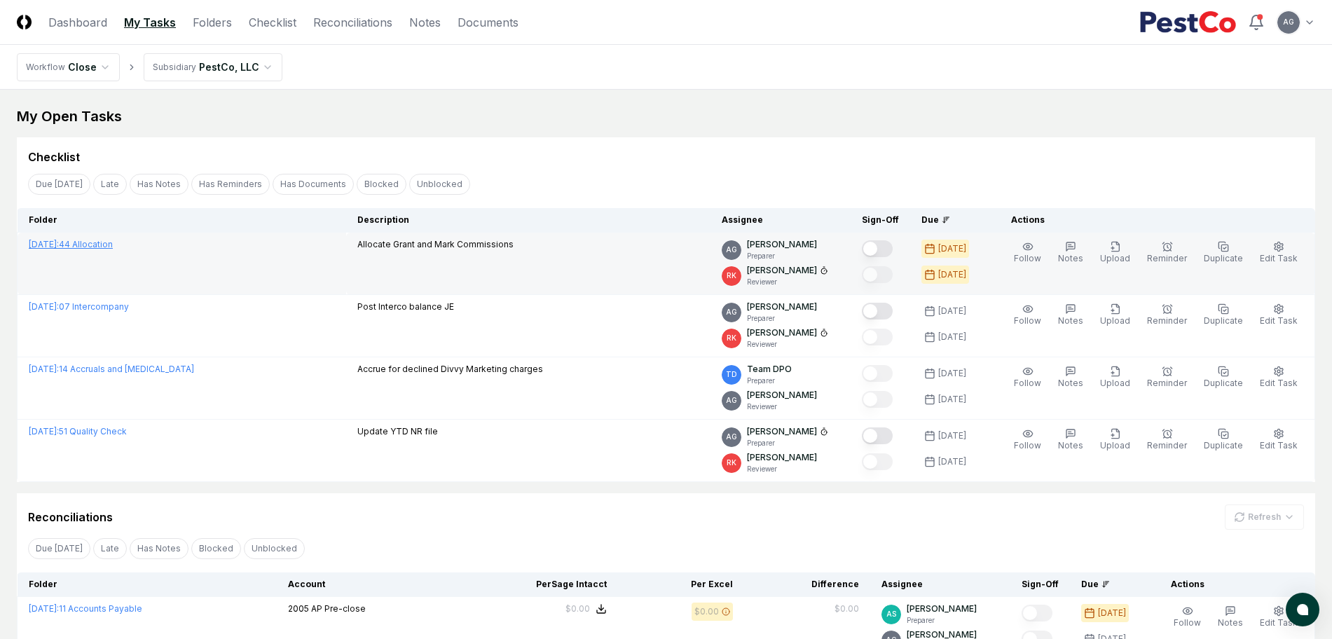
click at [113, 247] on link "[DATE] : 44 Allocation" at bounding box center [71, 244] width 84 height 11
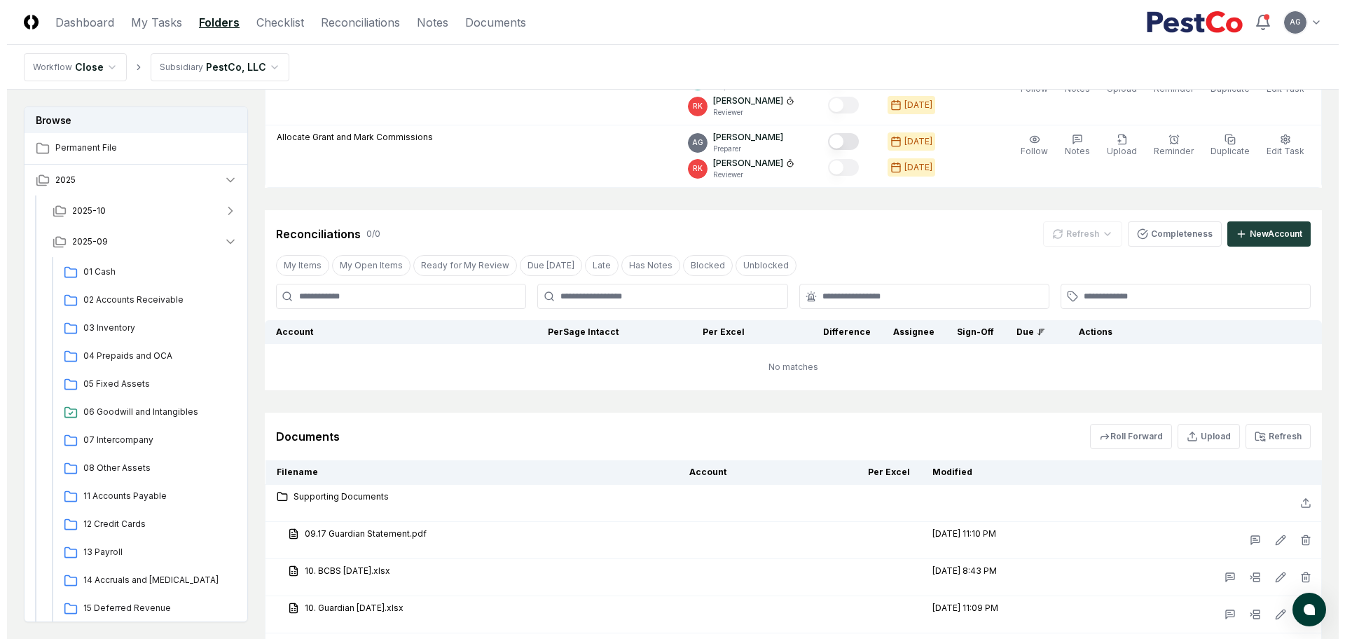
scroll to position [236, 0]
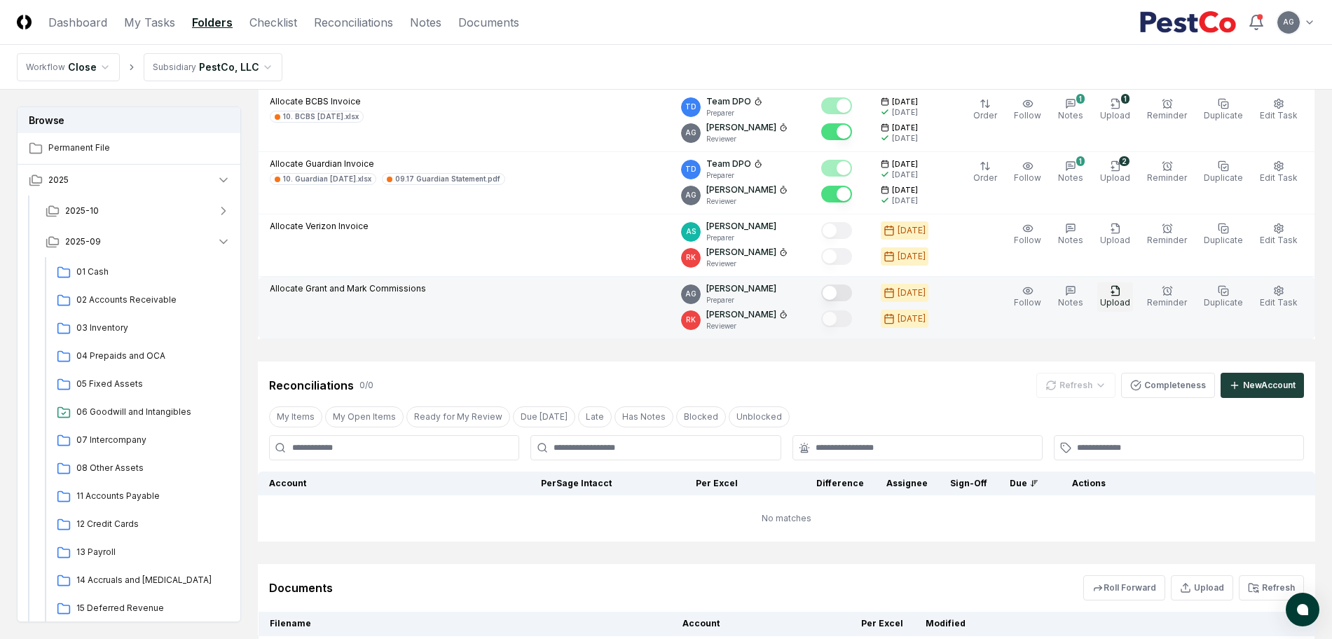
click at [1121, 296] on icon "button" at bounding box center [1115, 290] width 11 height 11
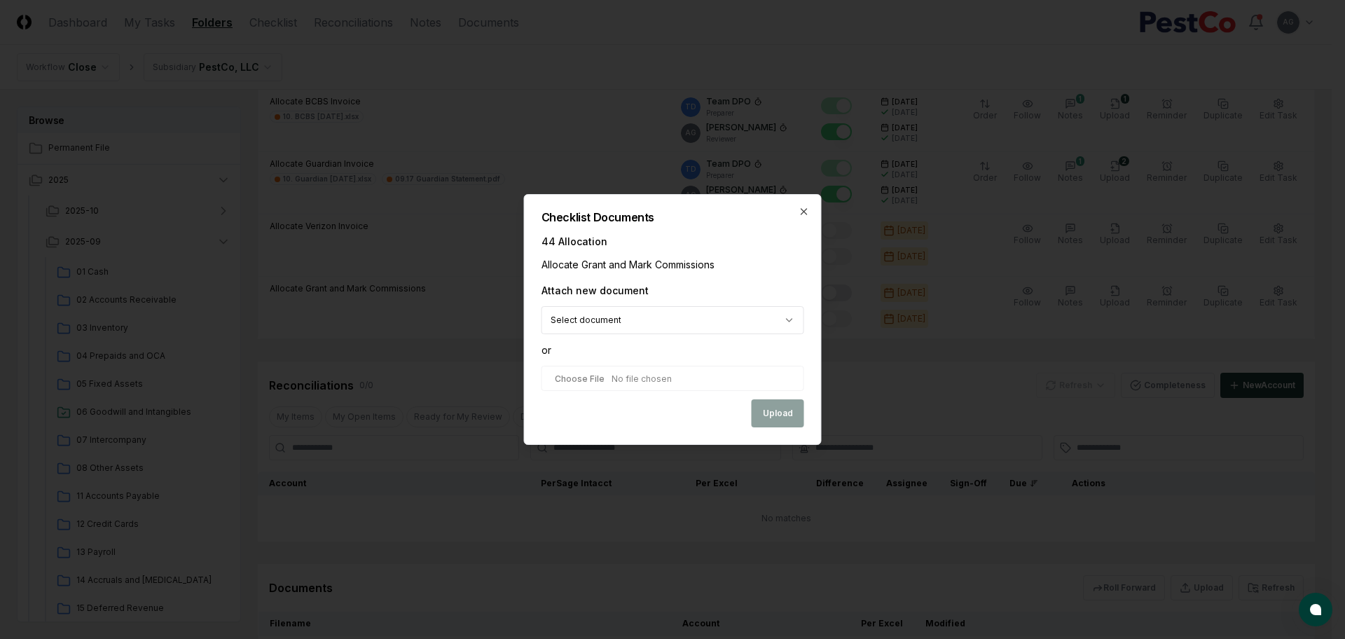
click at [757, 317] on body "CloseCore Dashboard My Tasks Folders Checklist Reconciliations Notes Documents …" at bounding box center [666, 343] width 1332 height 1159
click at [781, 312] on body "CloseCore Dashboard My Tasks Folders Checklist Reconciliations Notes Documents …" at bounding box center [666, 343] width 1332 height 1159
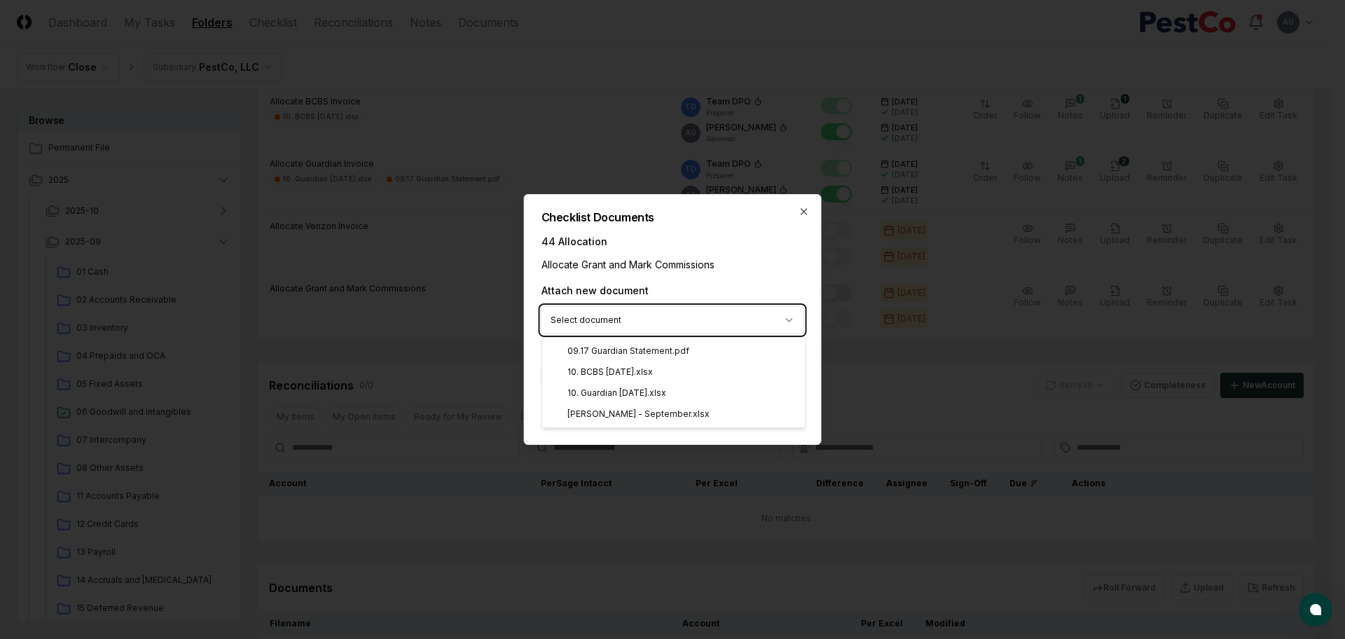
click at [753, 256] on body "CloseCore Dashboard My Tasks Folders Checklist Reconciliations Notes Documents …" at bounding box center [666, 343] width 1332 height 1159
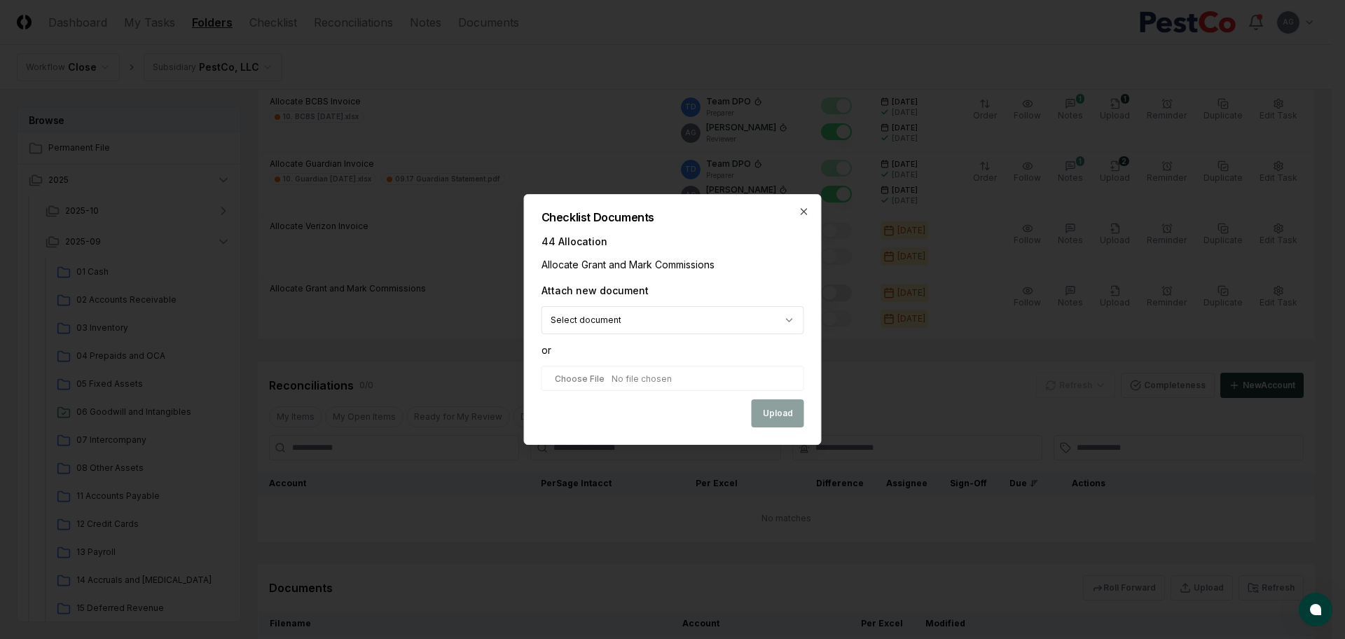
click at [629, 384] on input "file" at bounding box center [672, 378] width 263 height 25
type input "**********"
click at [763, 411] on button "Upload" at bounding box center [778, 415] width 53 height 28
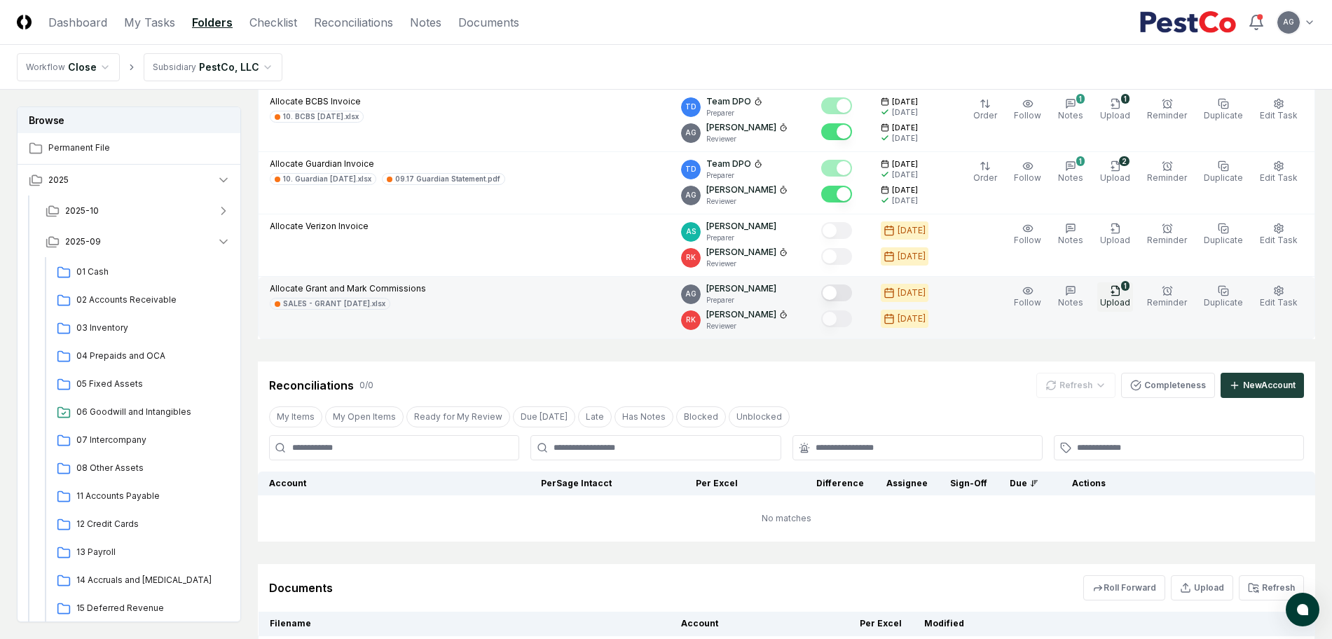
click at [1117, 293] on icon "button" at bounding box center [1115, 290] width 11 height 11
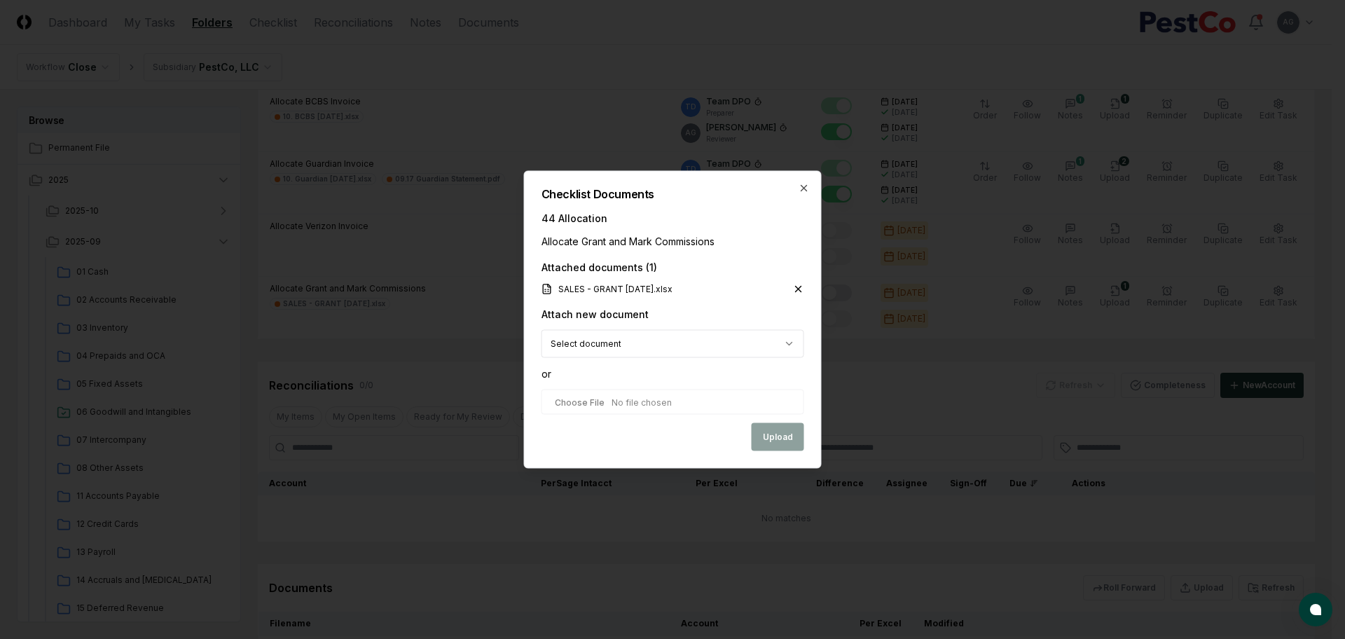
click at [630, 406] on input "file" at bounding box center [672, 401] width 263 height 25
type input "**********"
click at [778, 435] on button "Upload" at bounding box center [778, 438] width 53 height 28
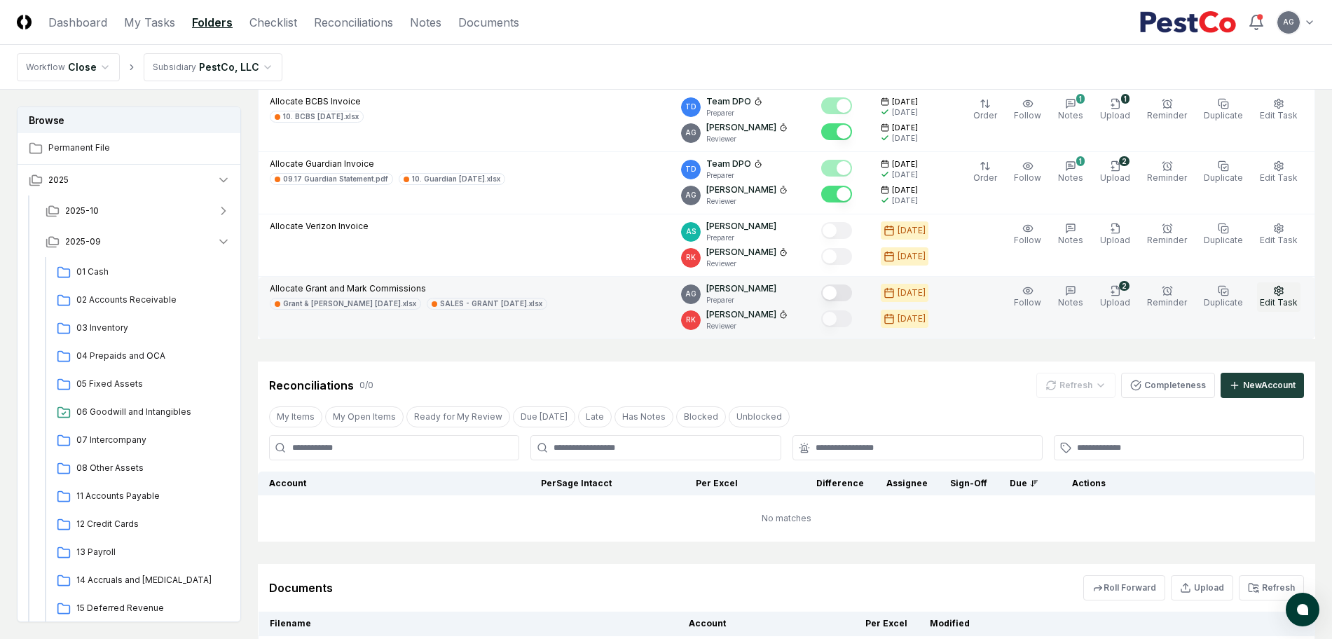
click at [1268, 290] on button "Edit Task" at bounding box center [1278, 296] width 43 height 29
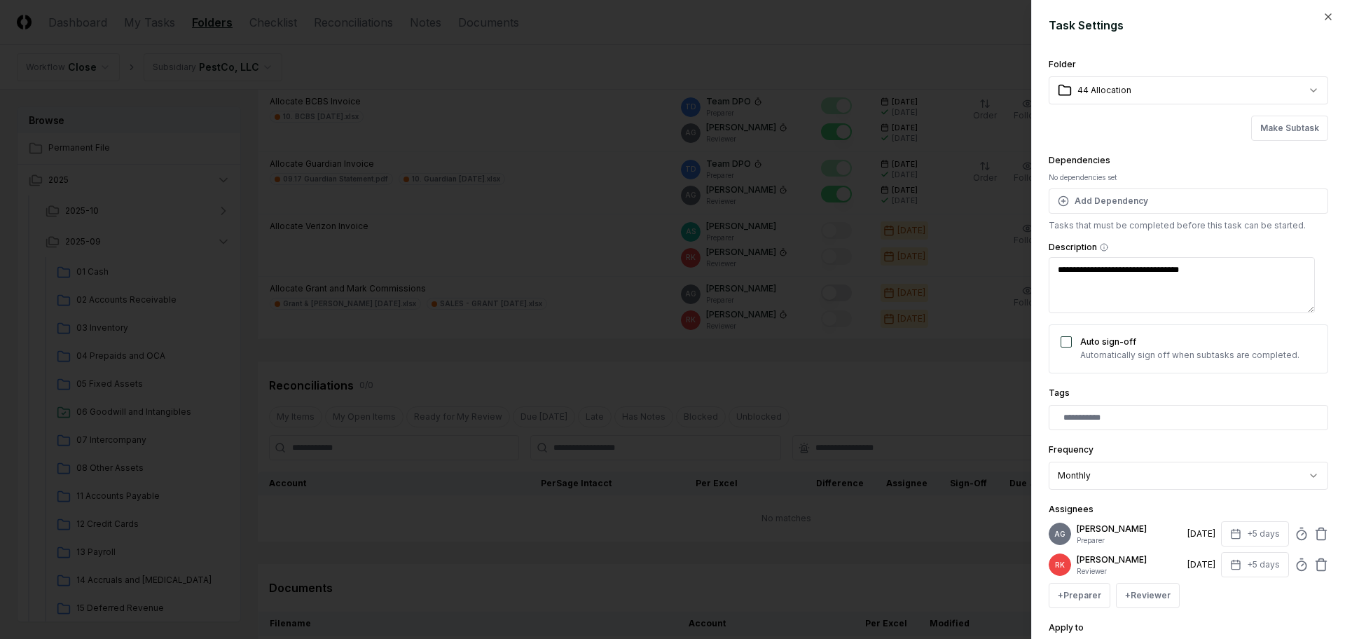
click at [1295, 541] on div "AG [PERSON_NAME] Preparer [DATE] +5 days" at bounding box center [1188, 533] width 279 height 25
click at [1295, 538] on icon at bounding box center [1302, 534] width 14 height 14
type input "******"
click at [1318, 439] on div "**********" at bounding box center [1188, 319] width 314 height 639
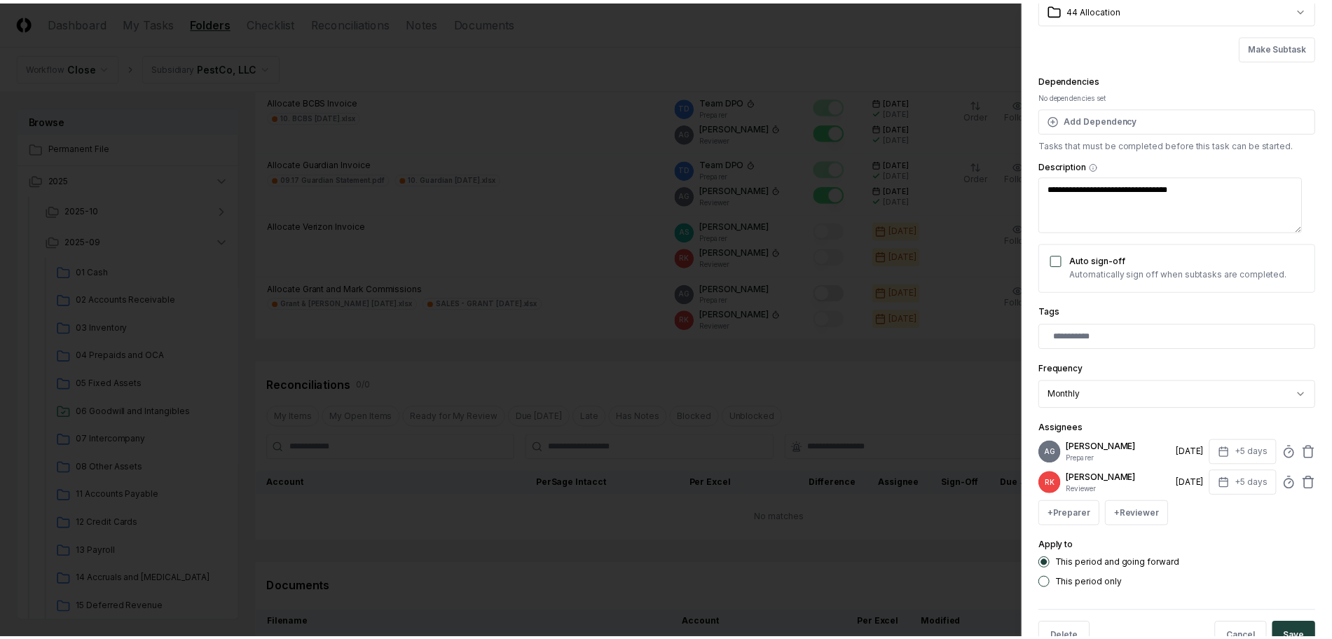
scroll to position [132, 0]
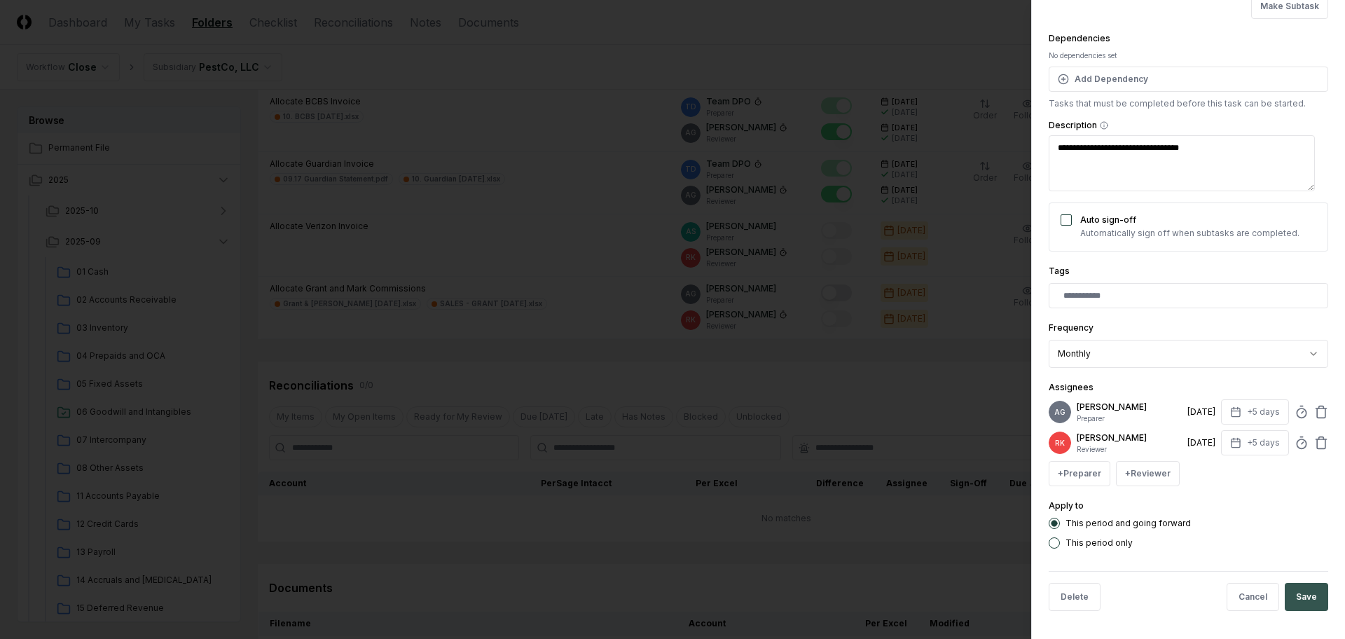
click at [1298, 592] on button "Save" at bounding box center [1306, 597] width 43 height 28
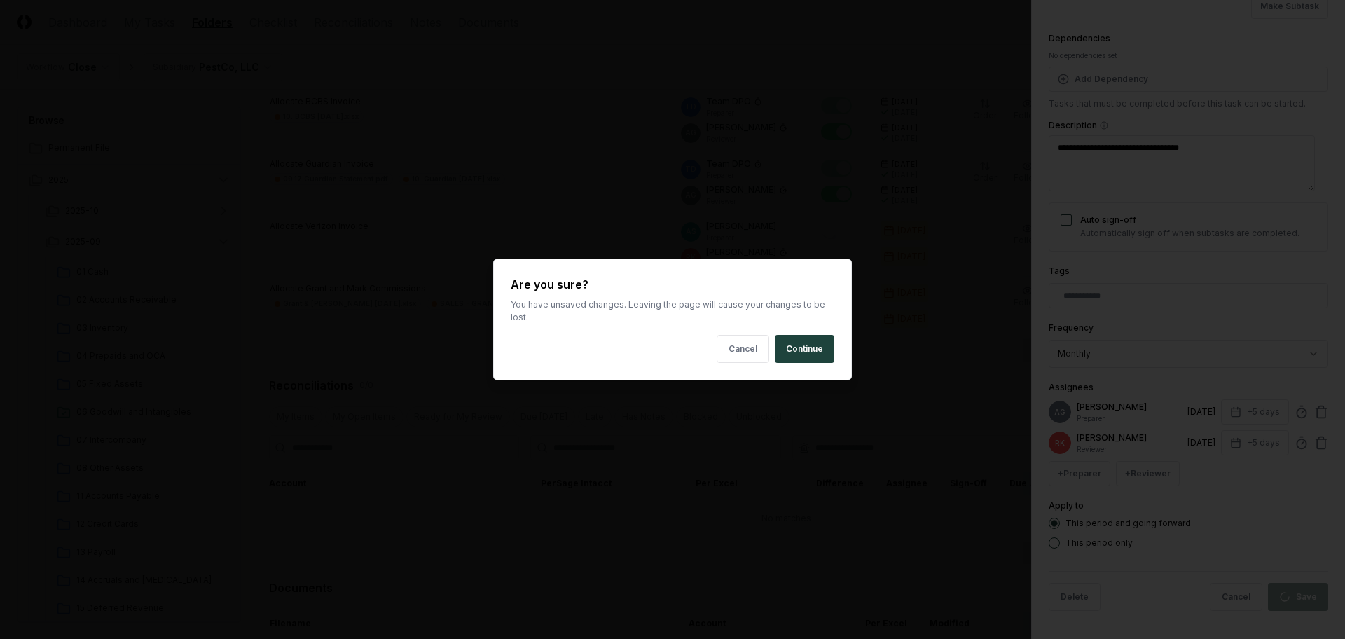
click at [899, 396] on body "CloseCore Dashboard My Tasks Folders Checklist Reconciliations Notes Documents …" at bounding box center [666, 380] width 1332 height 1233
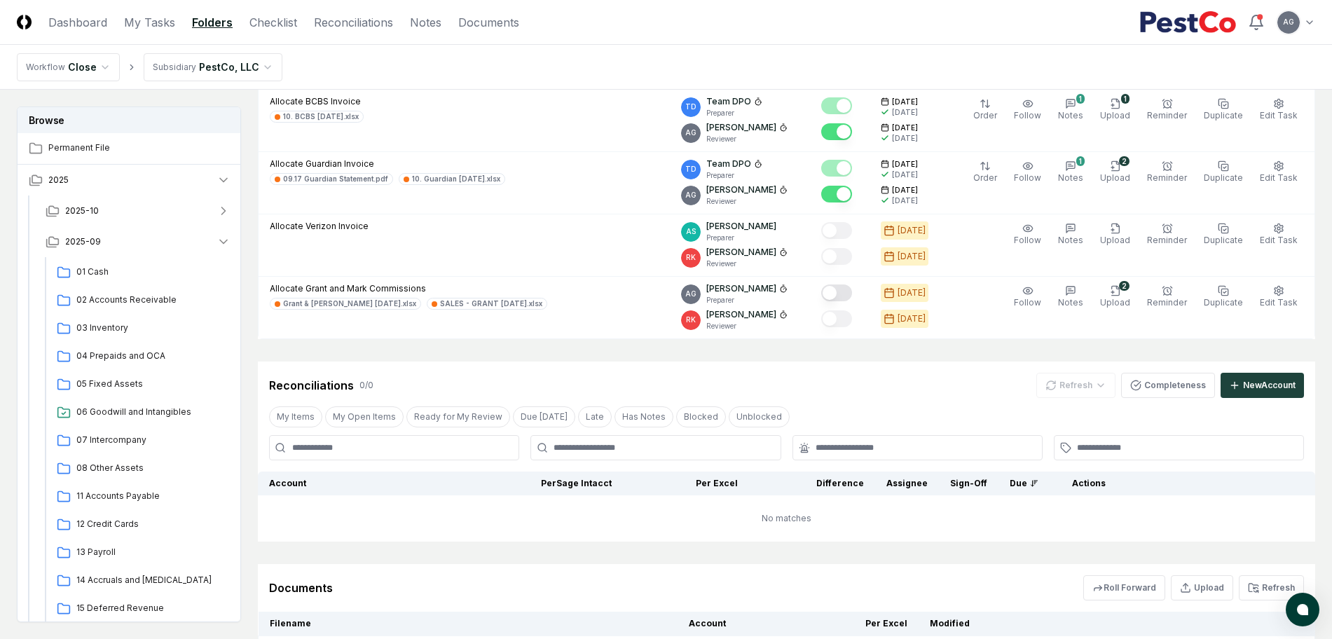
click at [966, 370] on div "Reconciliations 0 / 0 Refresh Completeness New Account" at bounding box center [786, 379] width 1057 height 36
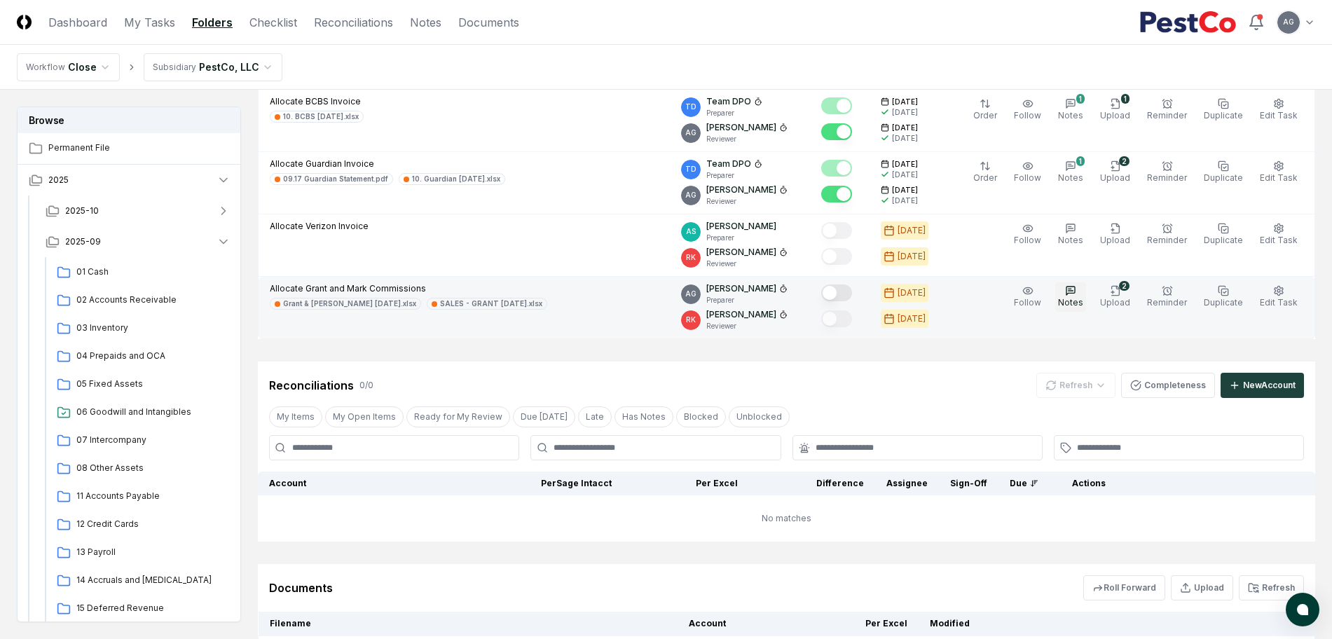
click at [1070, 298] on span "Notes" at bounding box center [1070, 302] width 25 height 11
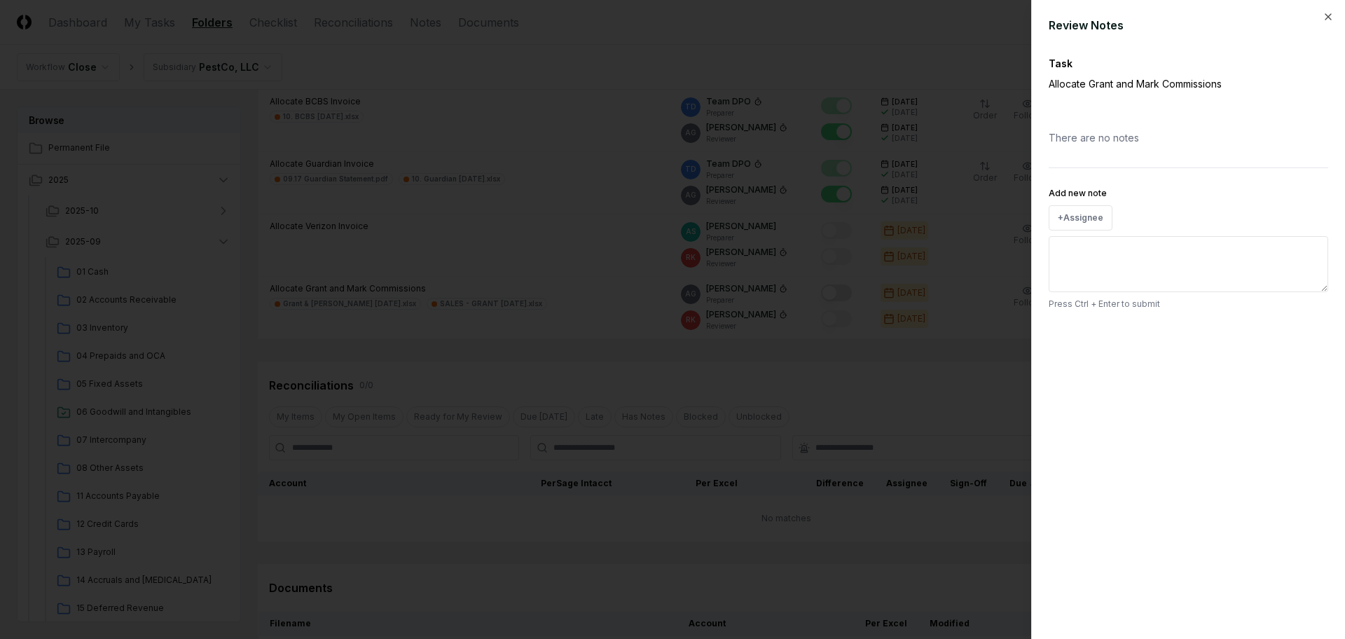
click at [903, 371] on div at bounding box center [672, 319] width 1345 height 639
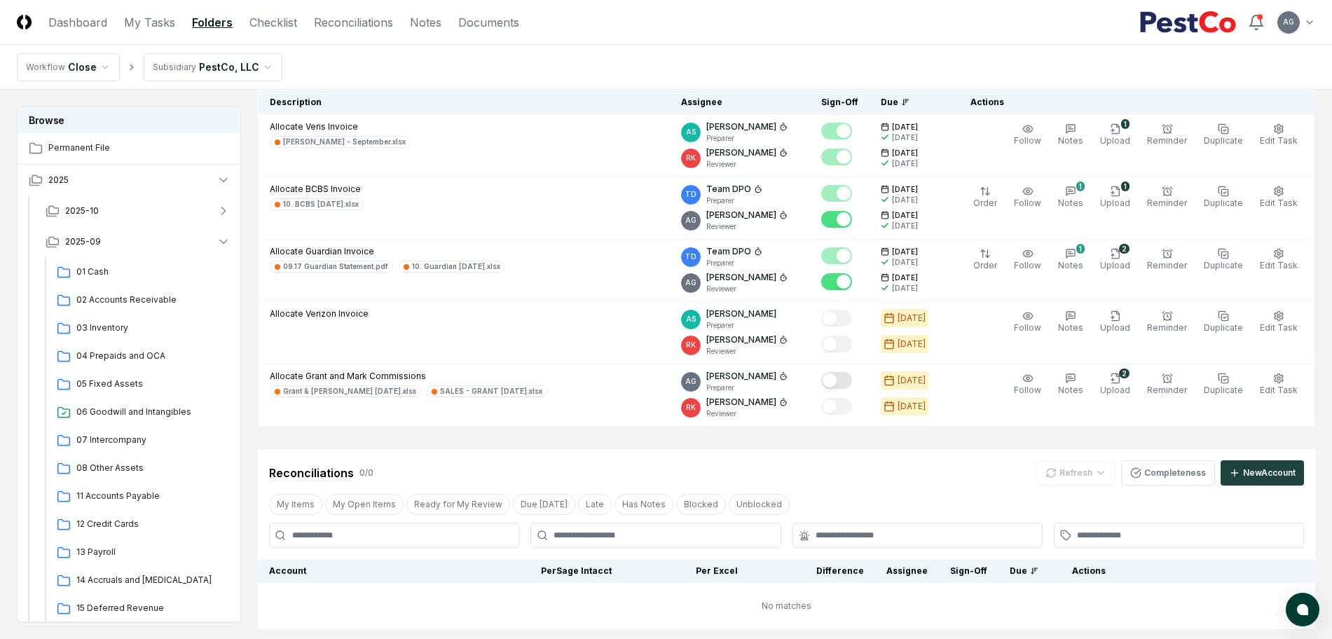
scroll to position [236, 0]
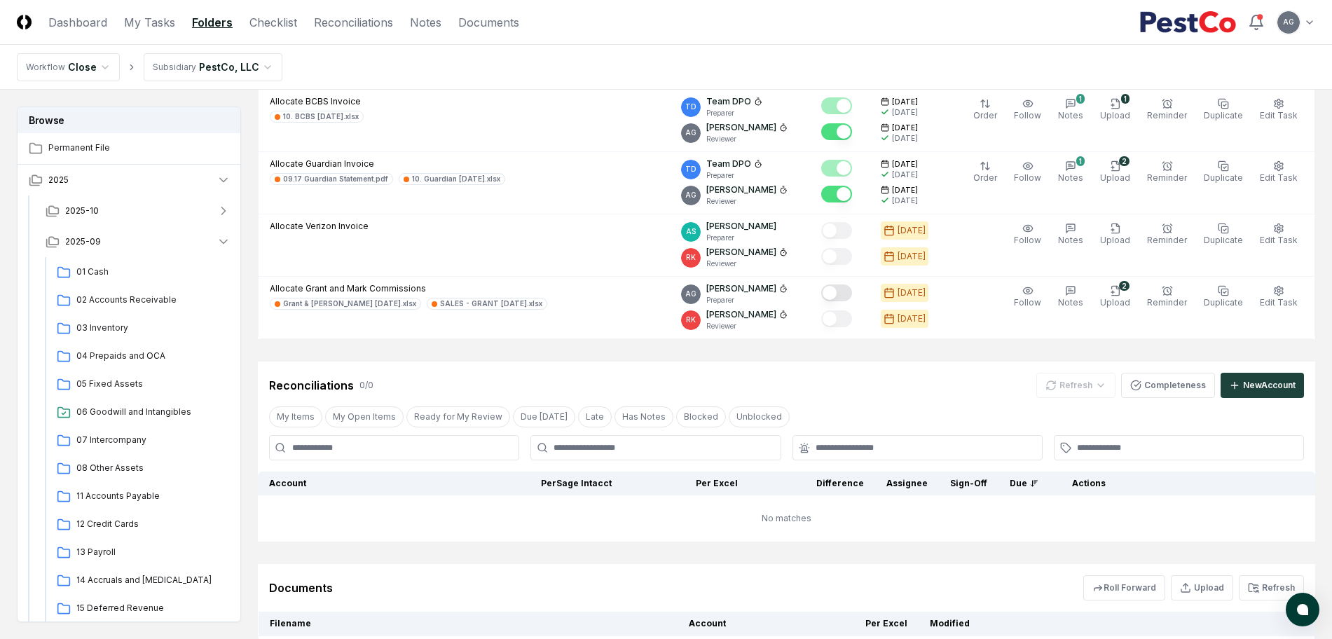
click at [831, 373] on div "Reconciliations 0 / 0 Refresh Completeness New Account" at bounding box center [786, 385] width 1035 height 25
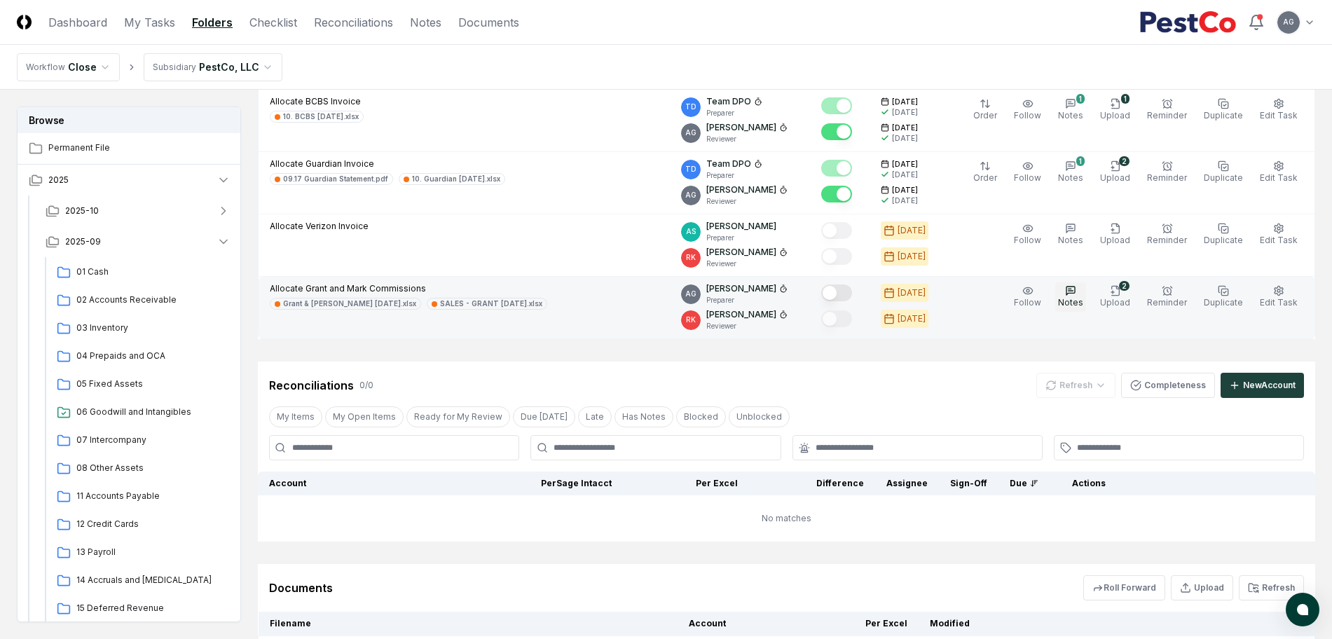
click at [1070, 295] on button "Notes" at bounding box center [1070, 296] width 31 height 29
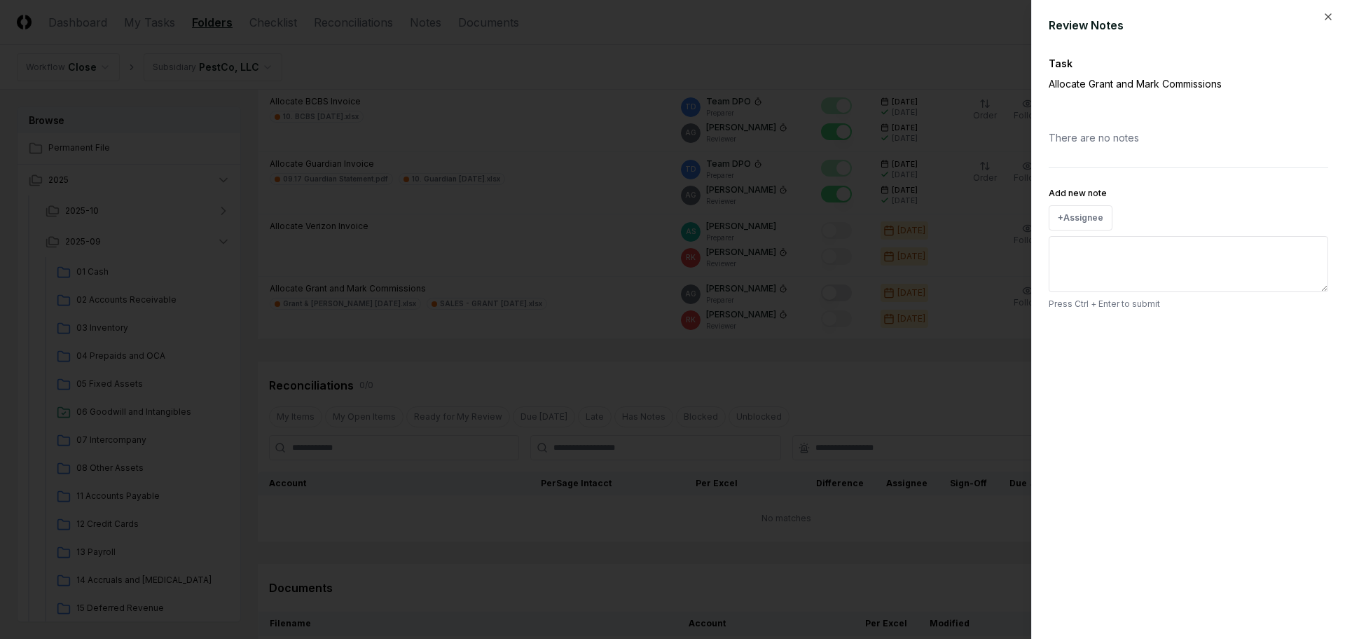
click at [1087, 273] on textarea "Add new note" at bounding box center [1188, 264] width 279 height 56
type textarea "*"
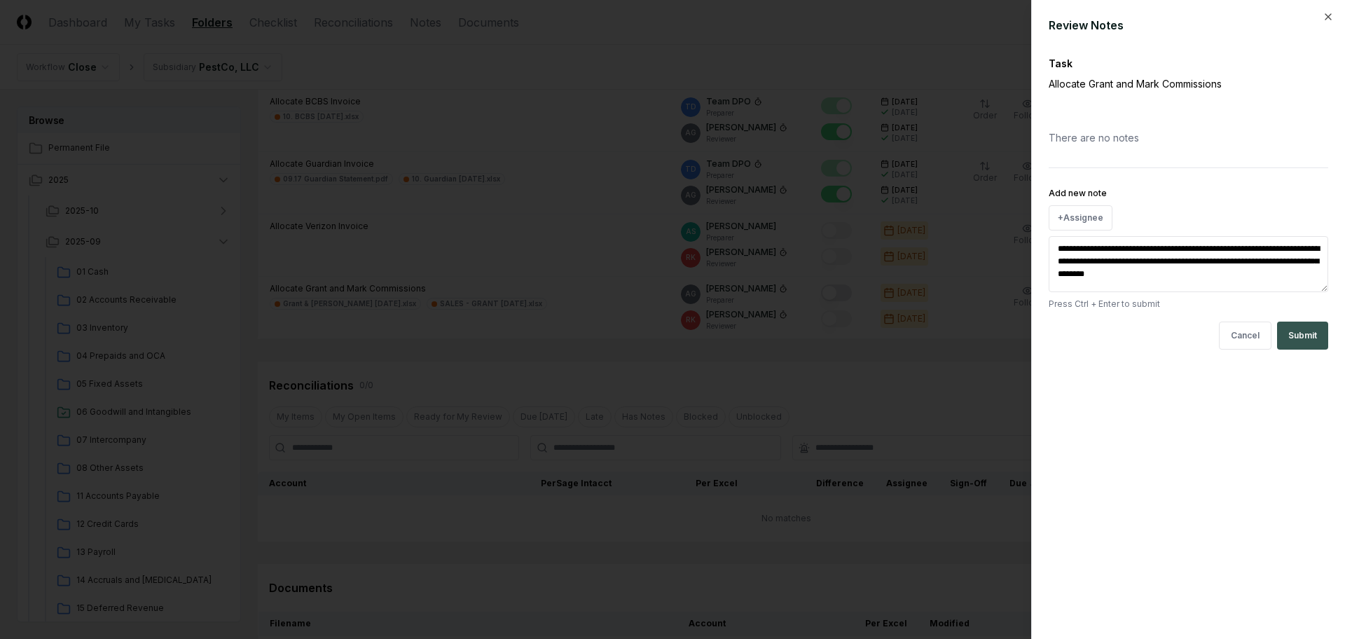
type textarea "**********"
click at [1286, 331] on button "Submit" at bounding box center [1302, 336] width 51 height 28
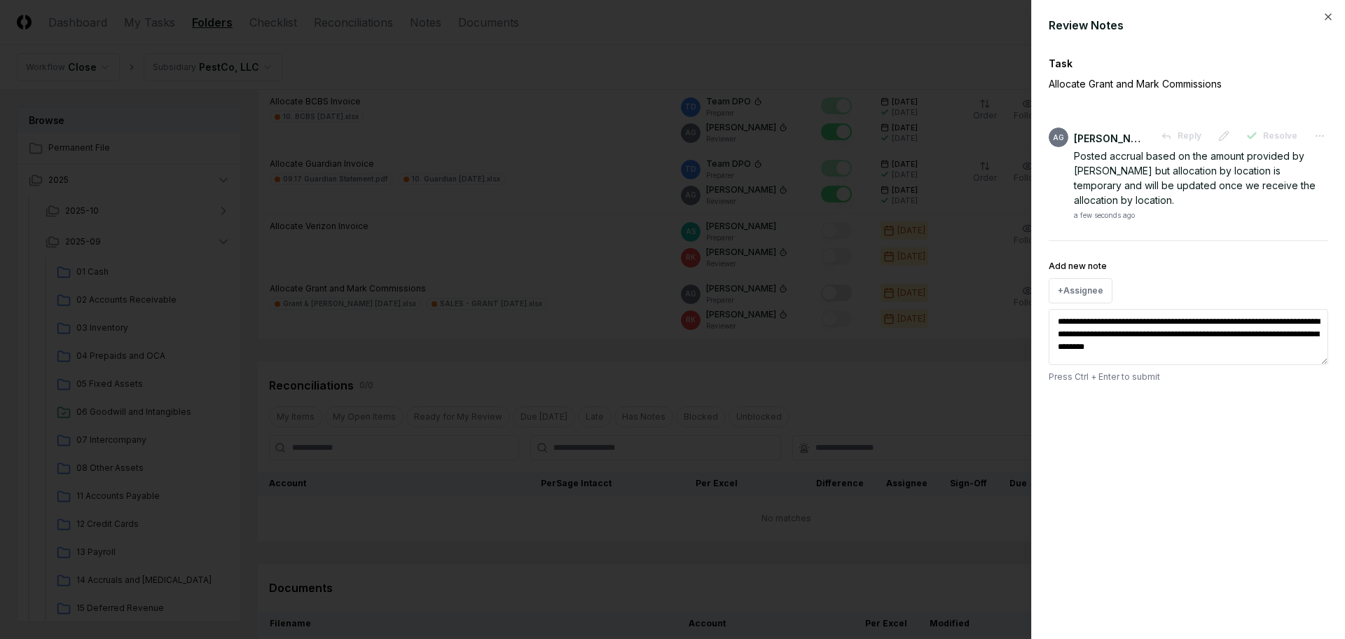
click at [871, 373] on div at bounding box center [672, 319] width 1345 height 639
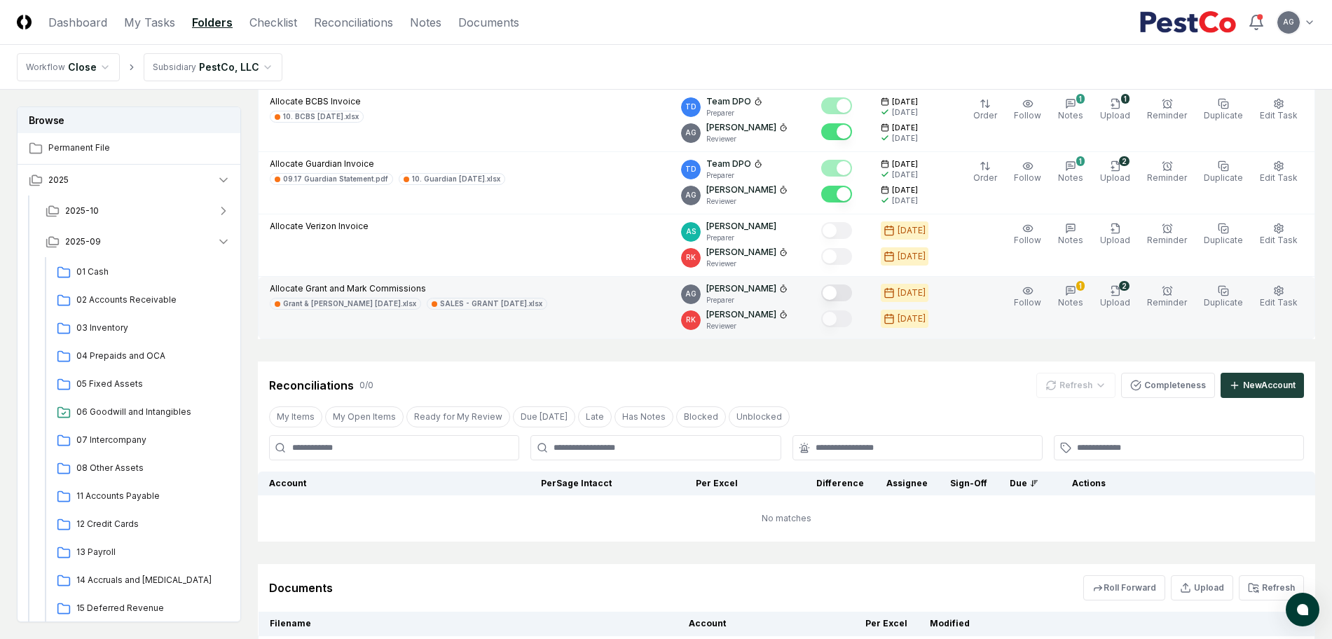
click at [852, 294] on button "Mark complete" at bounding box center [836, 292] width 31 height 17
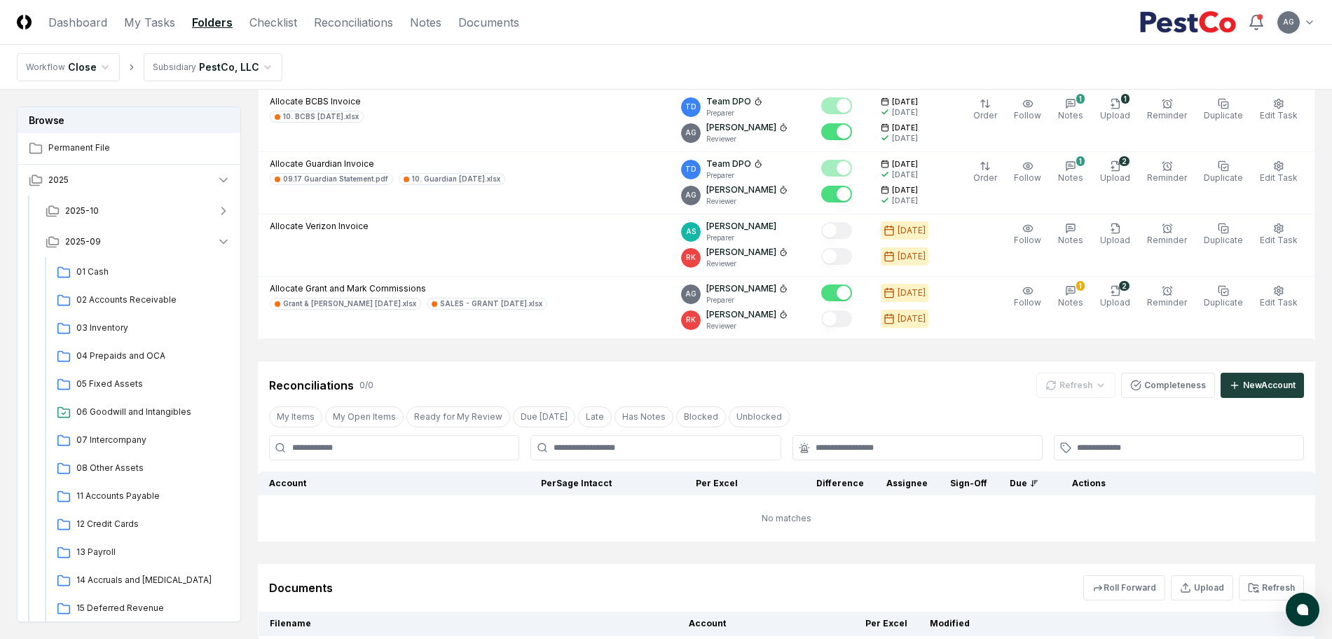
click at [937, 388] on div "Reconciliations 0 / 0 Refresh Completeness New Account" at bounding box center [786, 385] width 1035 height 25
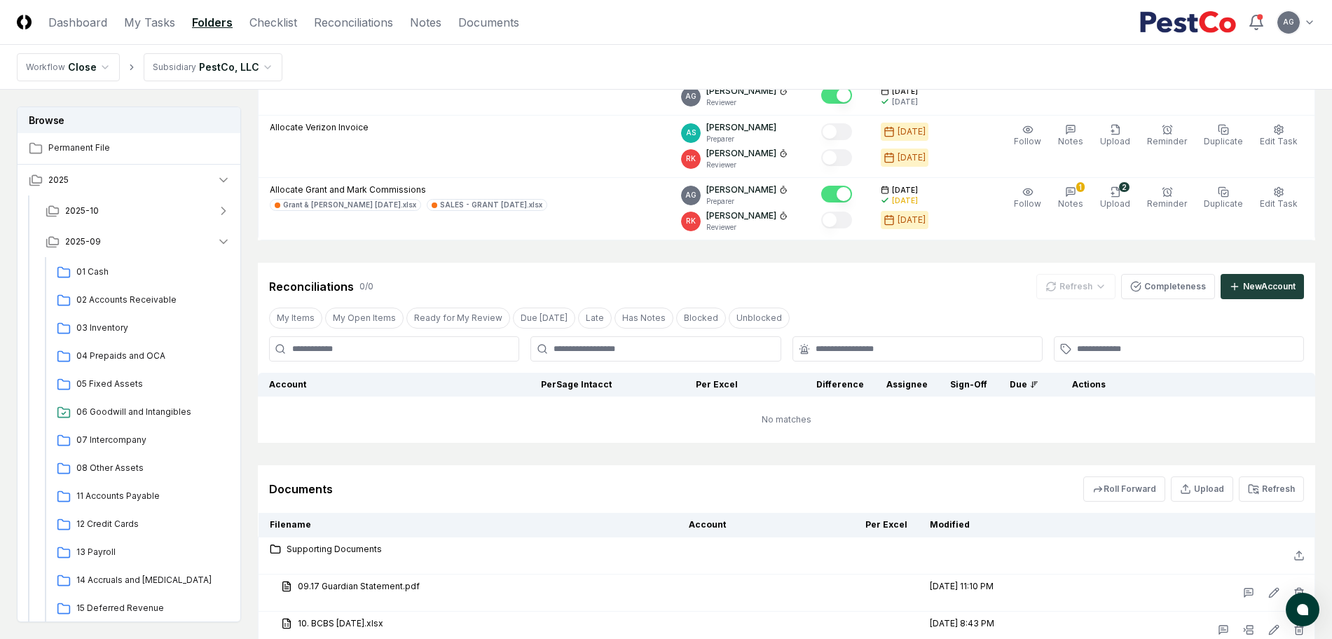
scroll to position [331, 0]
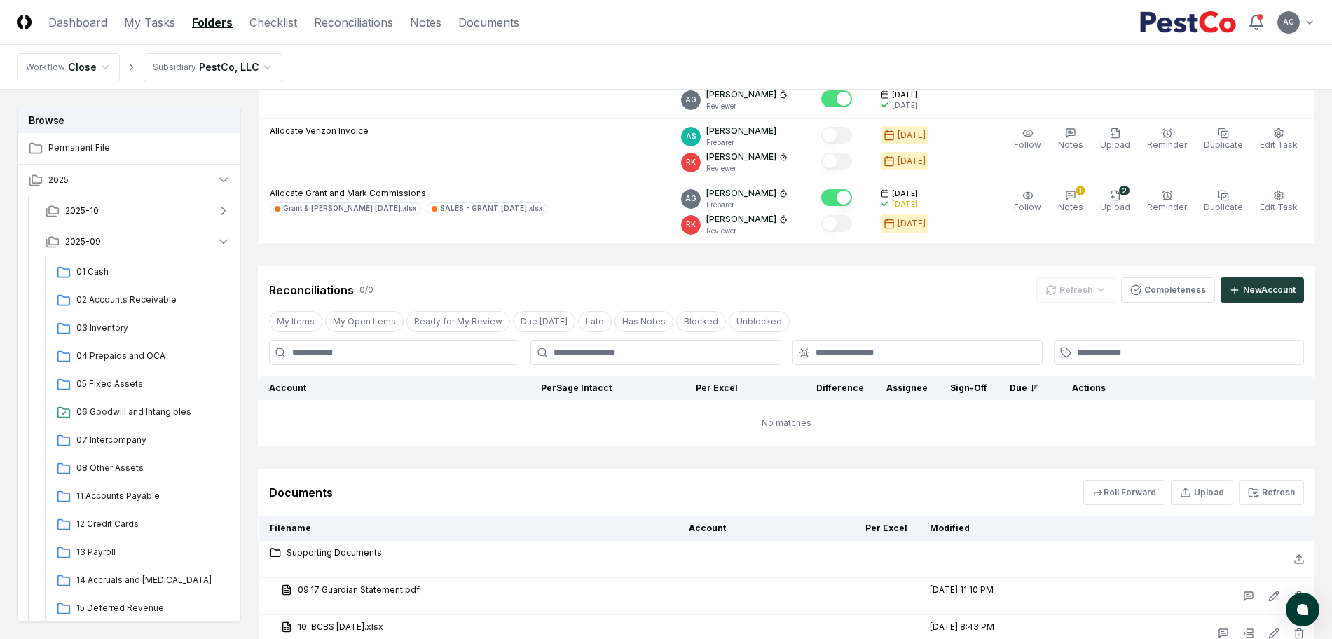
click at [835, 289] on div "Reconciliations 0 / 0 Refresh Completeness New Account" at bounding box center [786, 289] width 1035 height 25
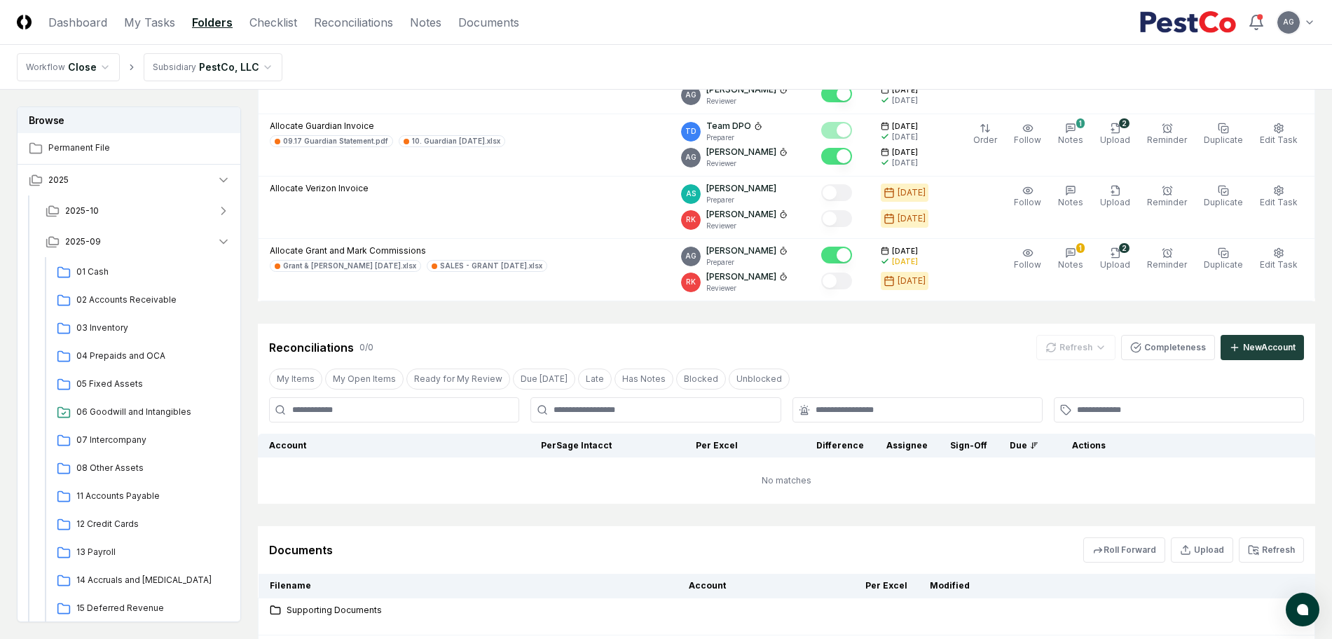
scroll to position [244, 0]
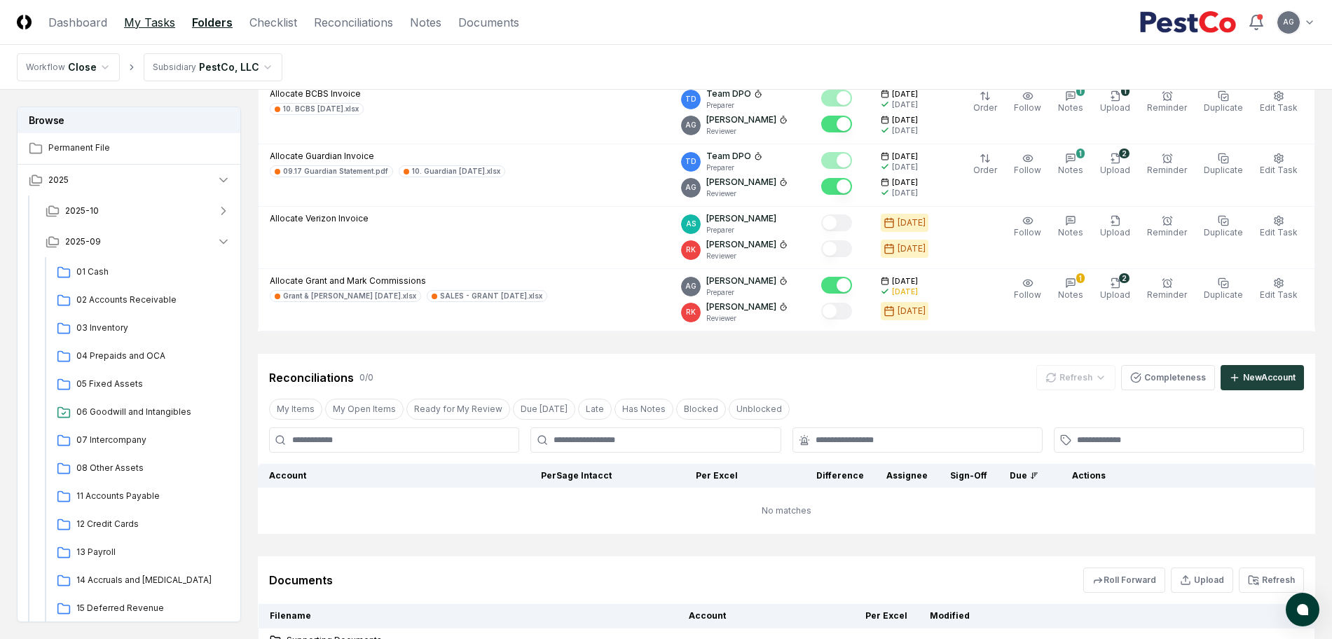
click at [141, 24] on link "My Tasks" at bounding box center [149, 22] width 51 height 17
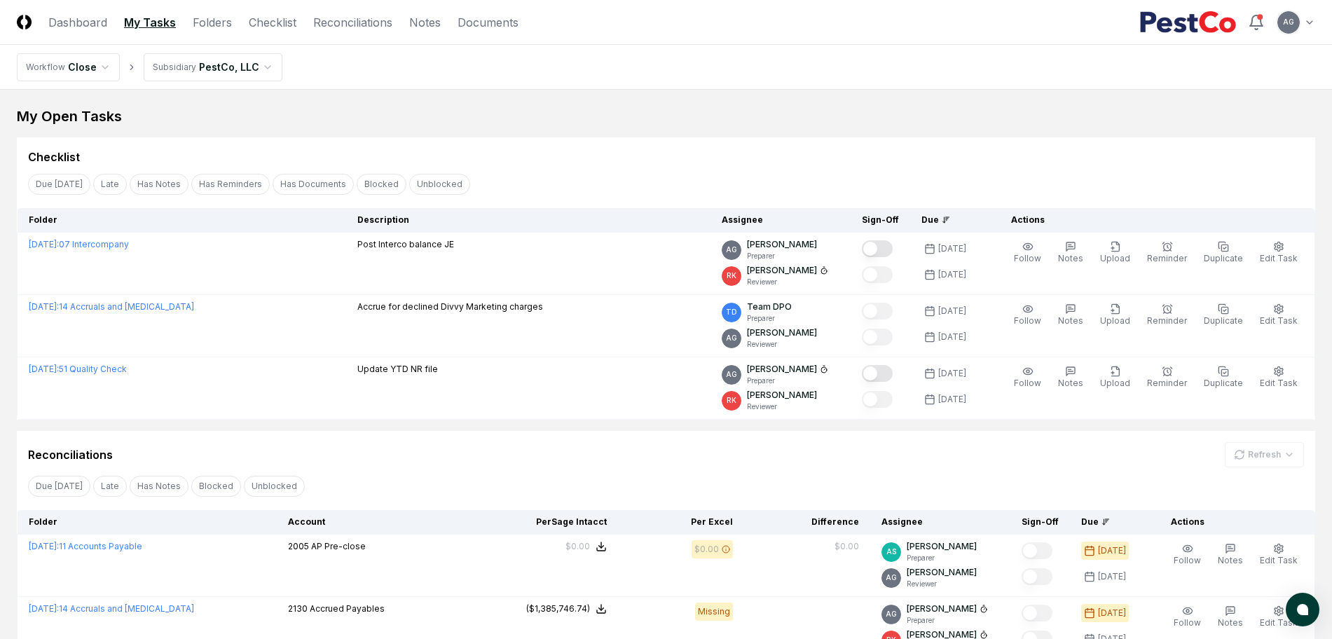
click at [633, 110] on div "My Open Tasks" at bounding box center [666, 116] width 1298 height 20
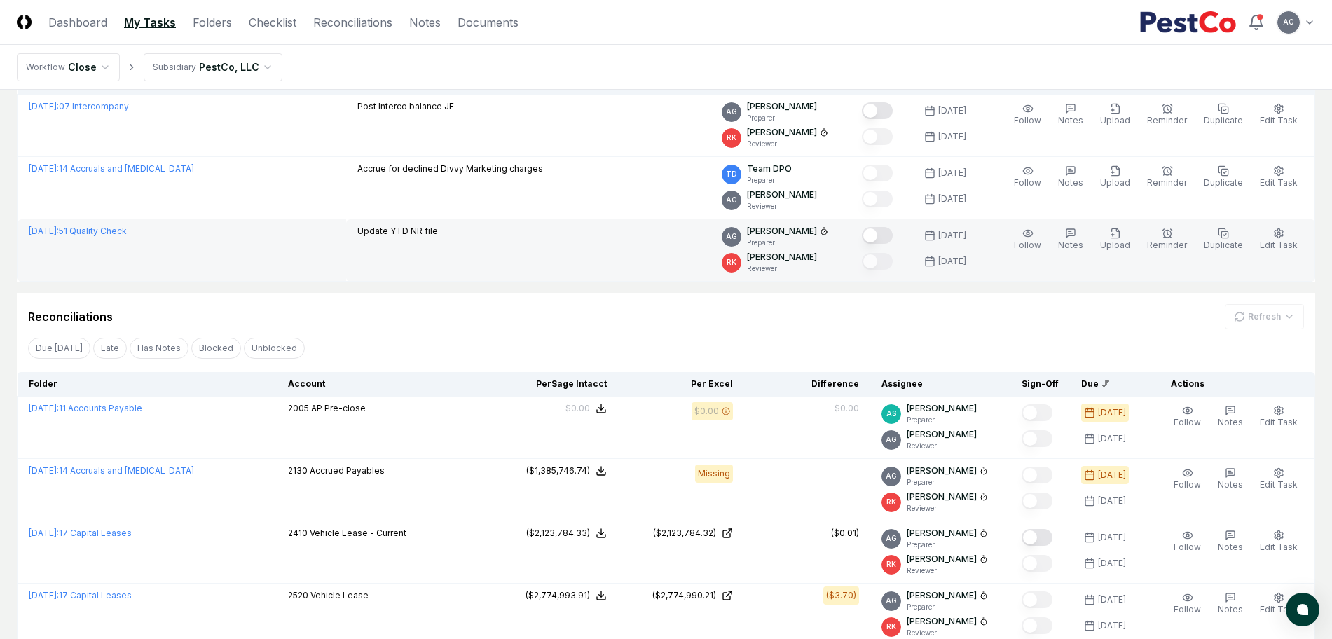
scroll to position [175, 0]
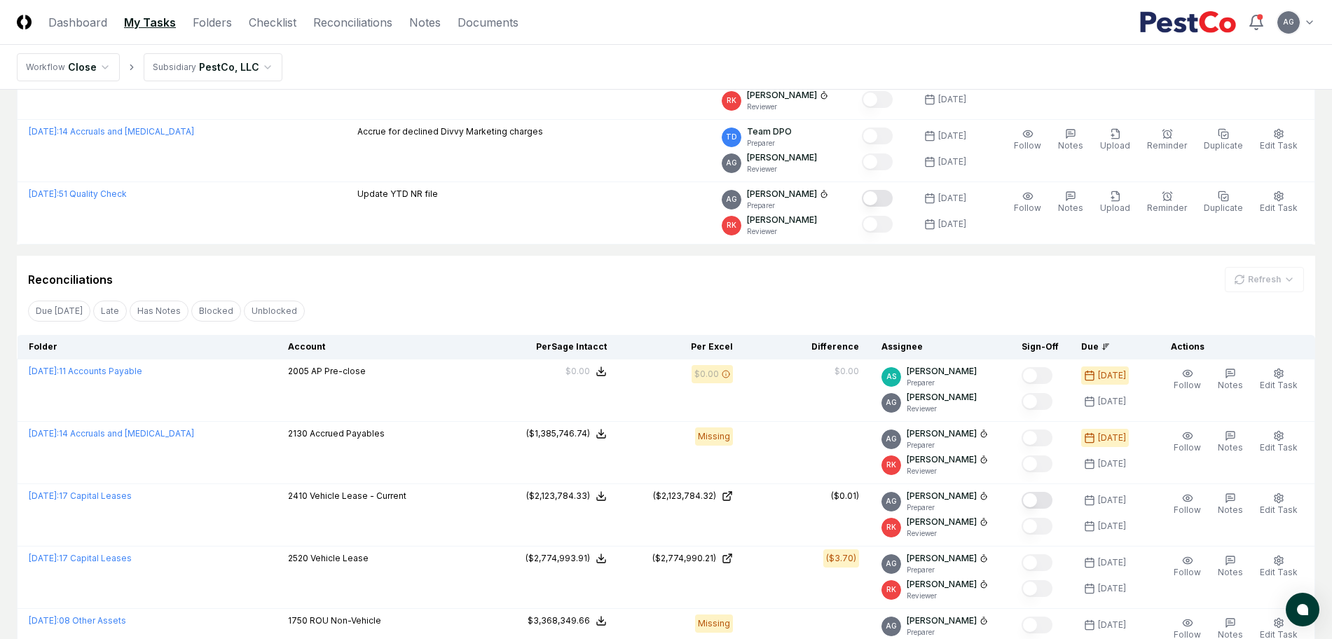
click at [616, 282] on div "Reconciliations Refresh" at bounding box center [666, 279] width 1276 height 25
click at [476, 287] on div "Reconciliations Refresh" at bounding box center [666, 279] width 1276 height 25
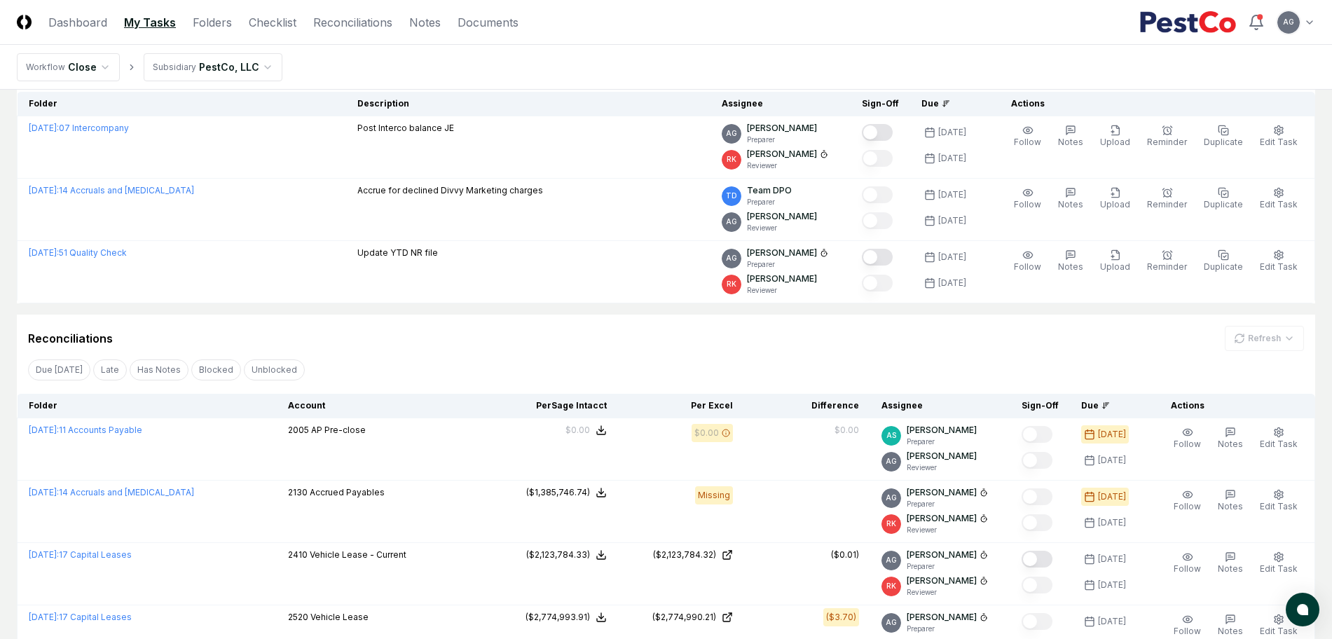
scroll to position [0, 0]
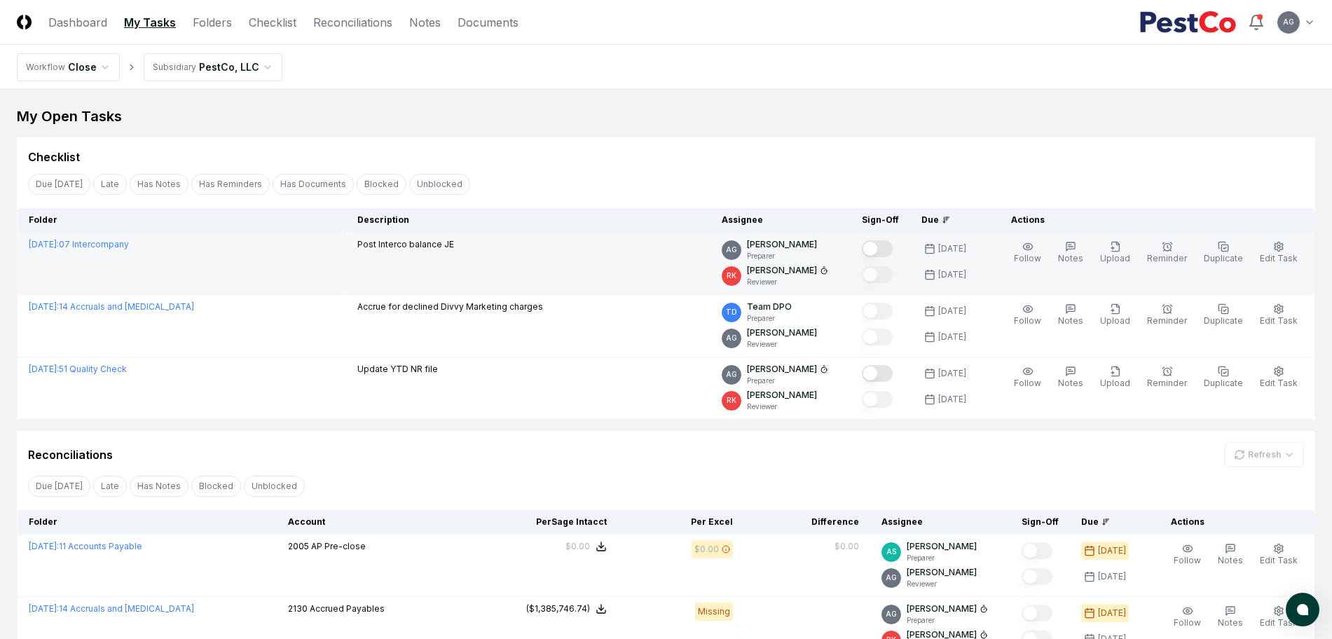
drag, startPoint x: 548, startPoint y: 469, endPoint x: 548, endPoint y: 279, distance: 189.8
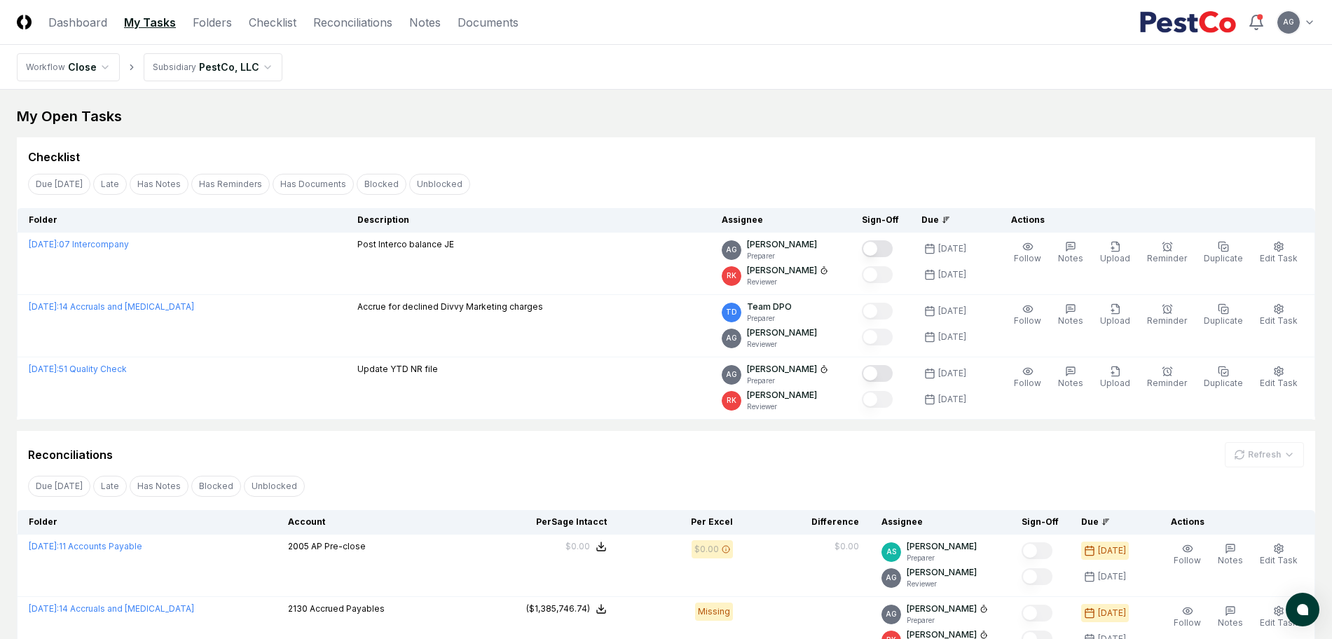
click at [548, 146] on div "Checklist" at bounding box center [666, 151] width 1298 height 28
click at [671, 88] on nav "Workflow Close Subsidiary PestCo, LLC" at bounding box center [666, 67] width 1332 height 45
click at [617, 146] on div "Checklist" at bounding box center [666, 151] width 1298 height 28
click at [631, 193] on div "Due Today Late Has Notes Has Reminders Has Documents Blocked Unblocked Clear Fi…" at bounding box center [666, 184] width 1298 height 26
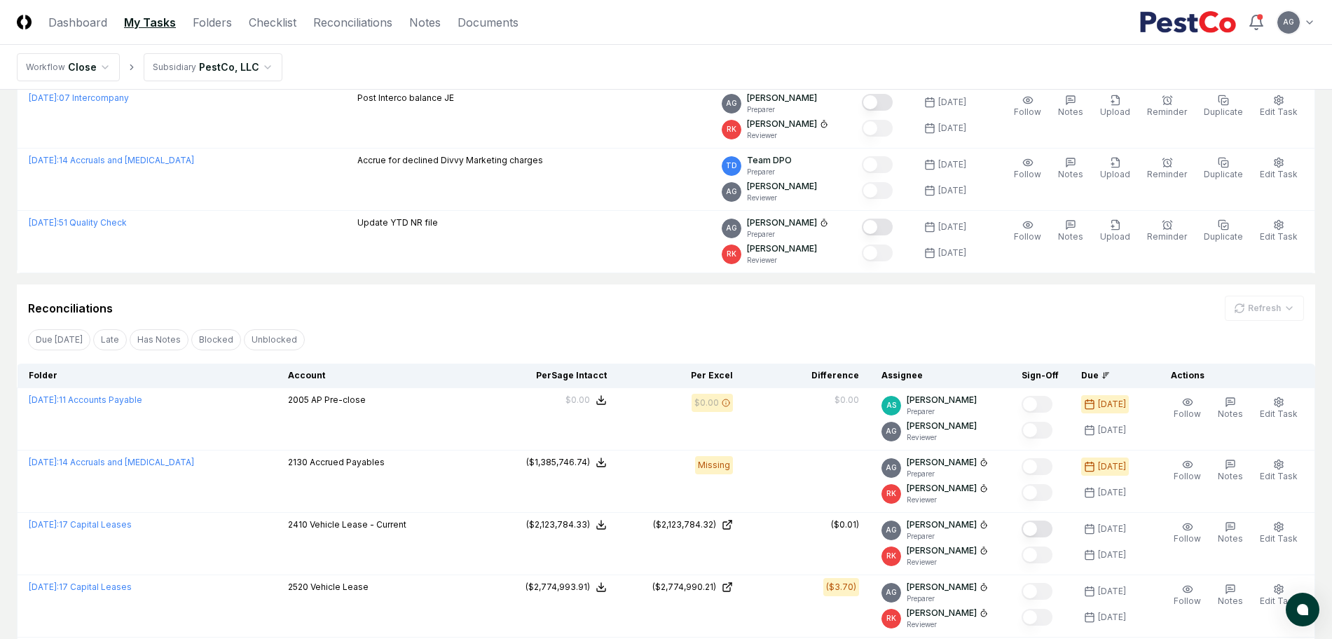
scroll to position [175, 0]
